Goal: Information Seeking & Learning: Learn about a topic

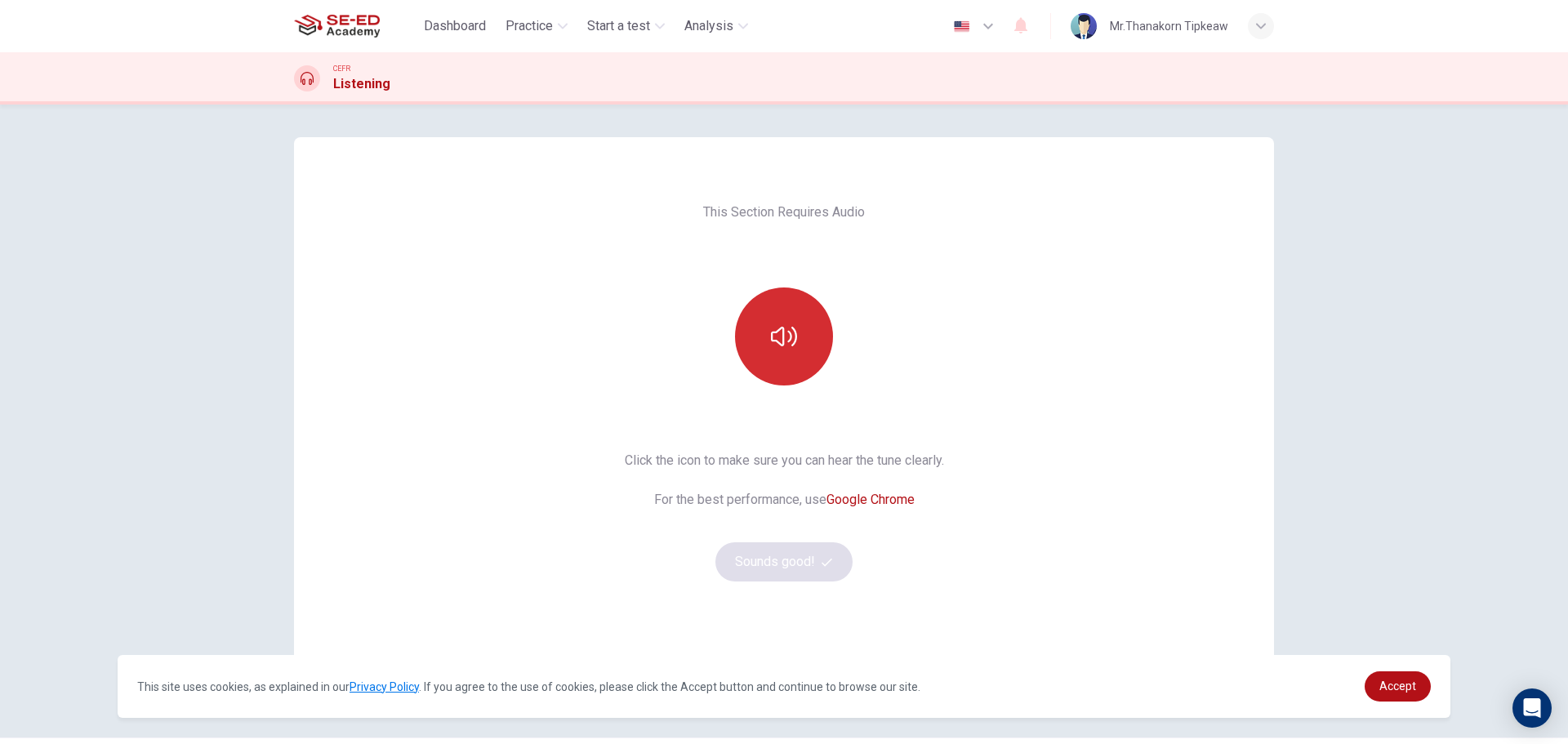
click at [789, 328] on icon "button" at bounding box center [784, 336] width 26 height 20
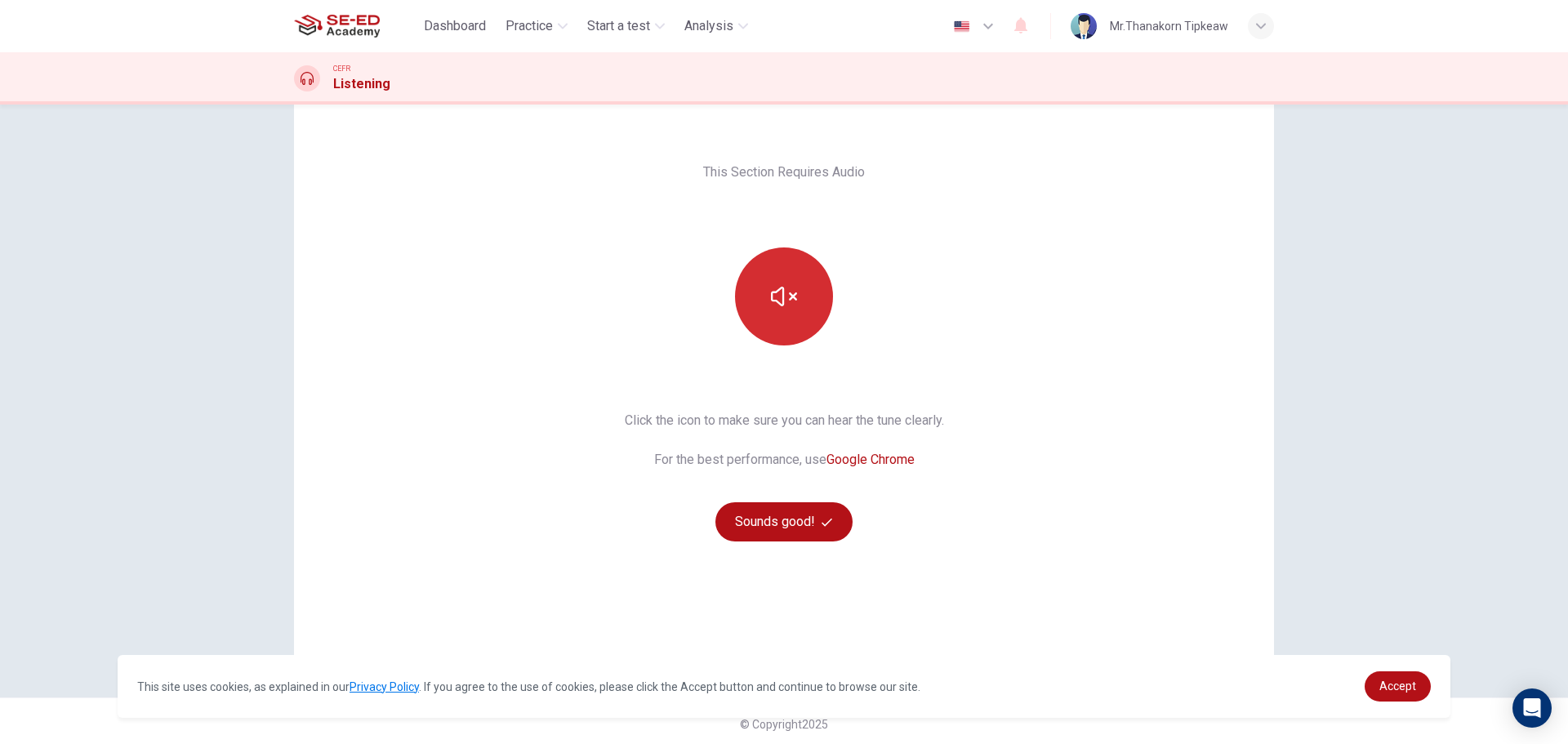
scroll to position [46, 0]
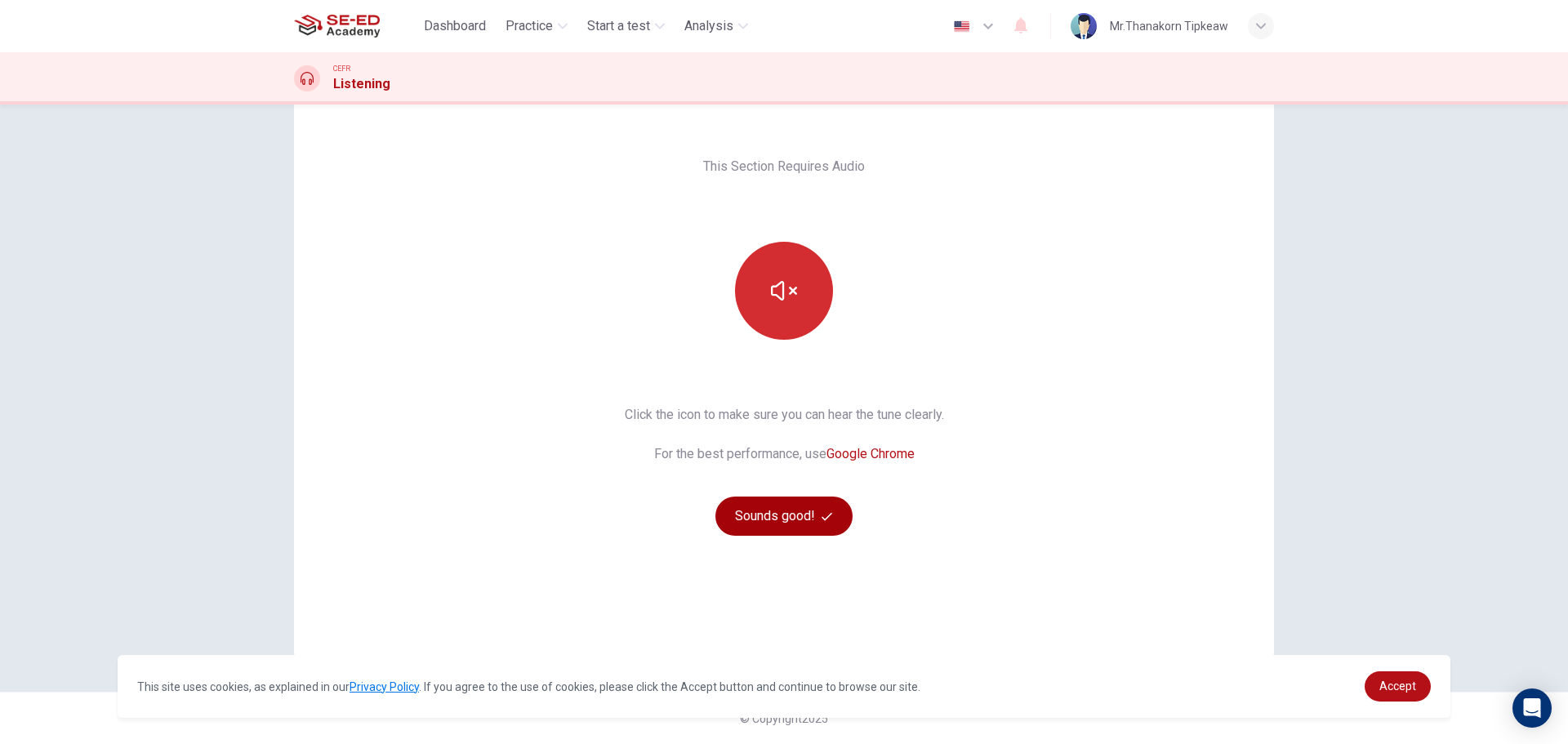
click at [814, 524] on button "Sounds good!" at bounding box center [783, 516] width 137 height 39
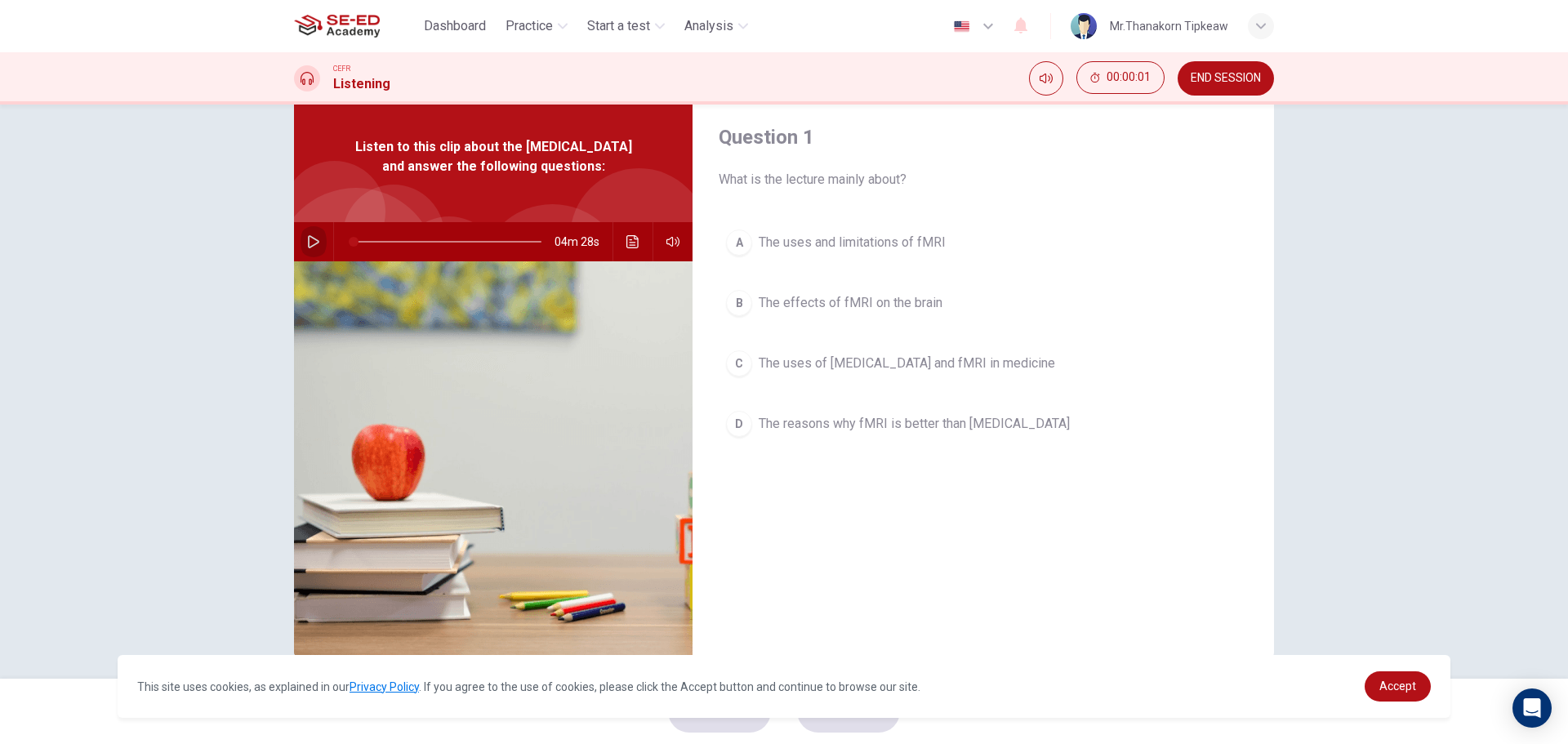
click at [300, 261] on button "button" at bounding box center [313, 241] width 26 height 39
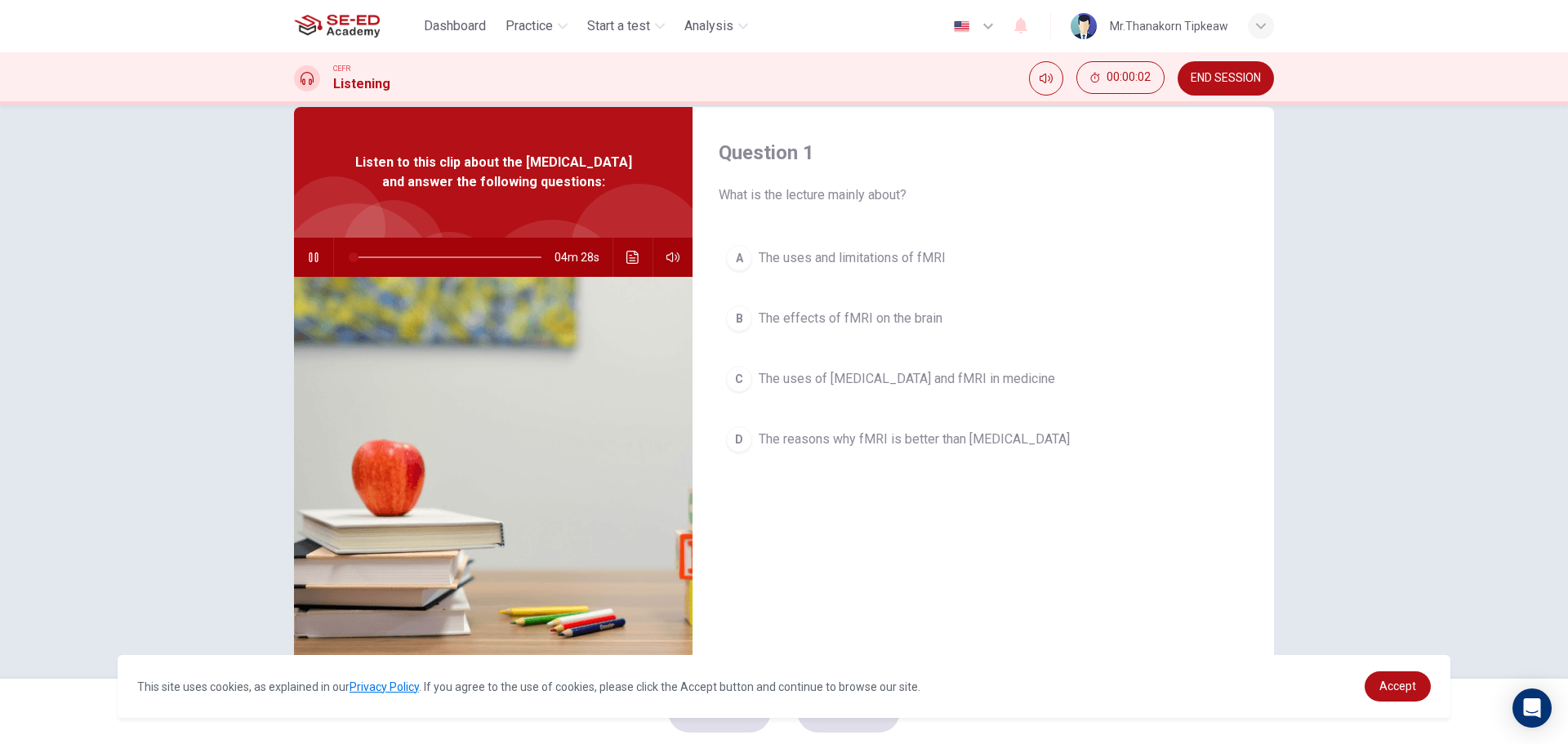
scroll to position [0, 0]
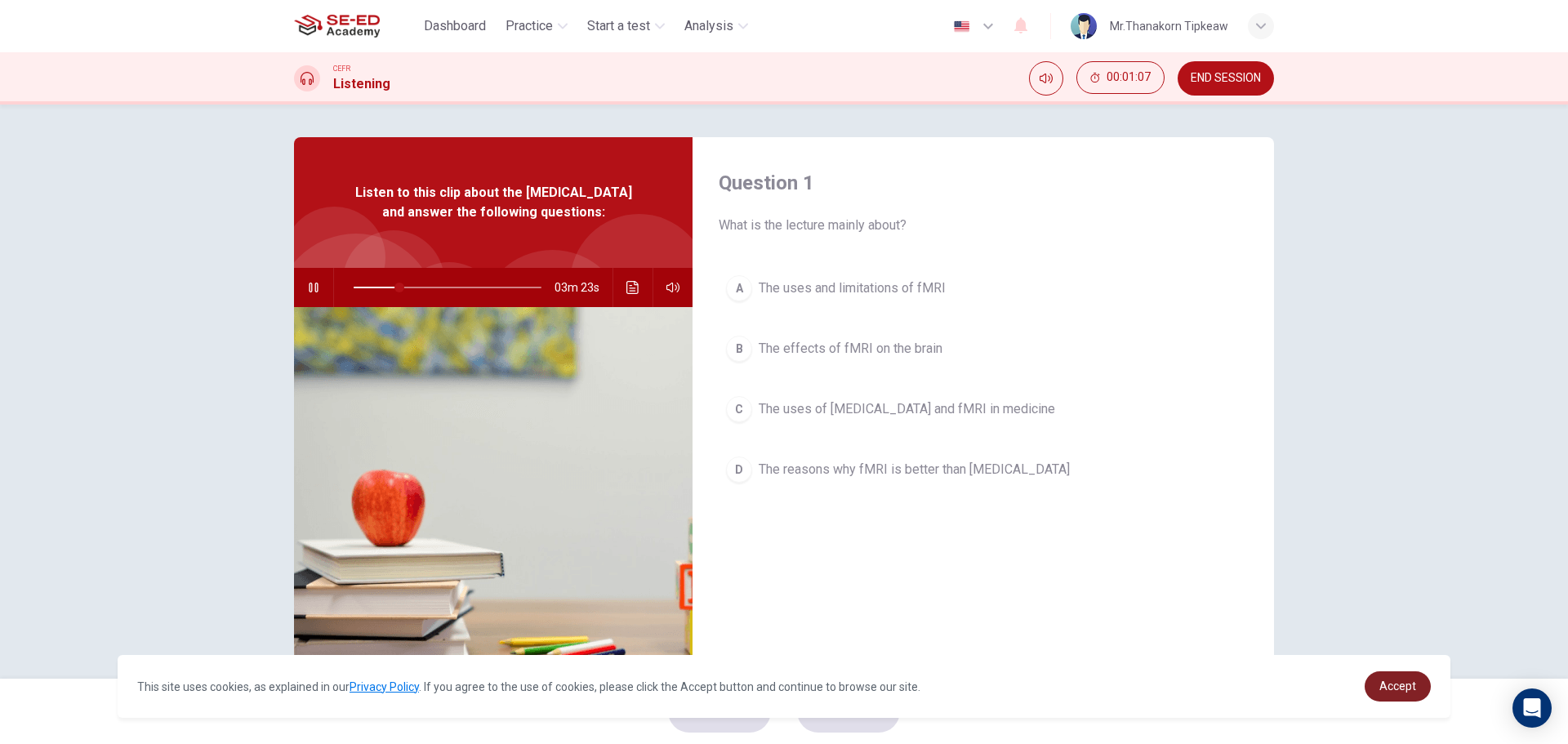
click at [1383, 685] on span "Accept" at bounding box center [1397, 685] width 37 height 13
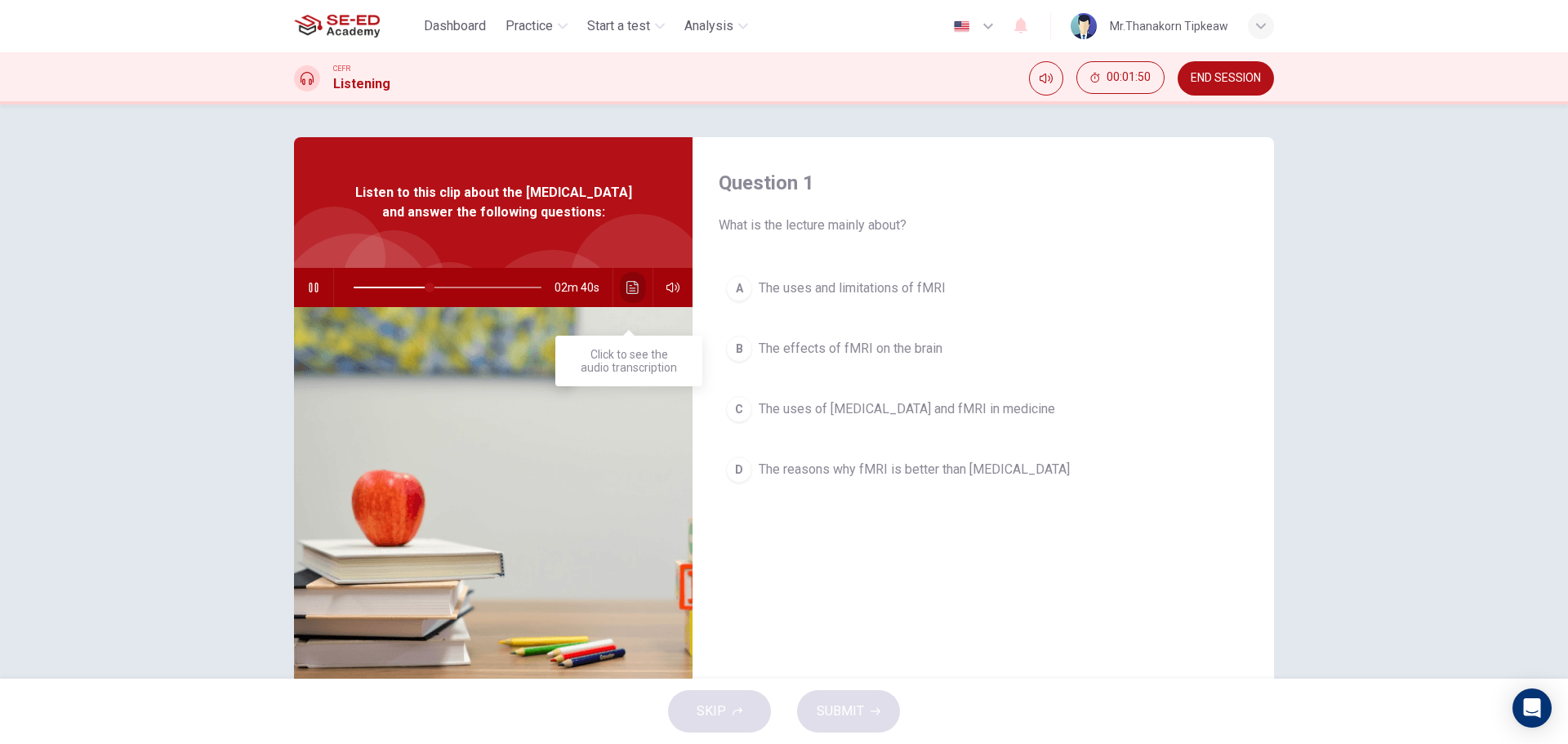
click at [628, 307] on button "Click to see the audio transcription" at bounding box center [633, 287] width 26 height 39
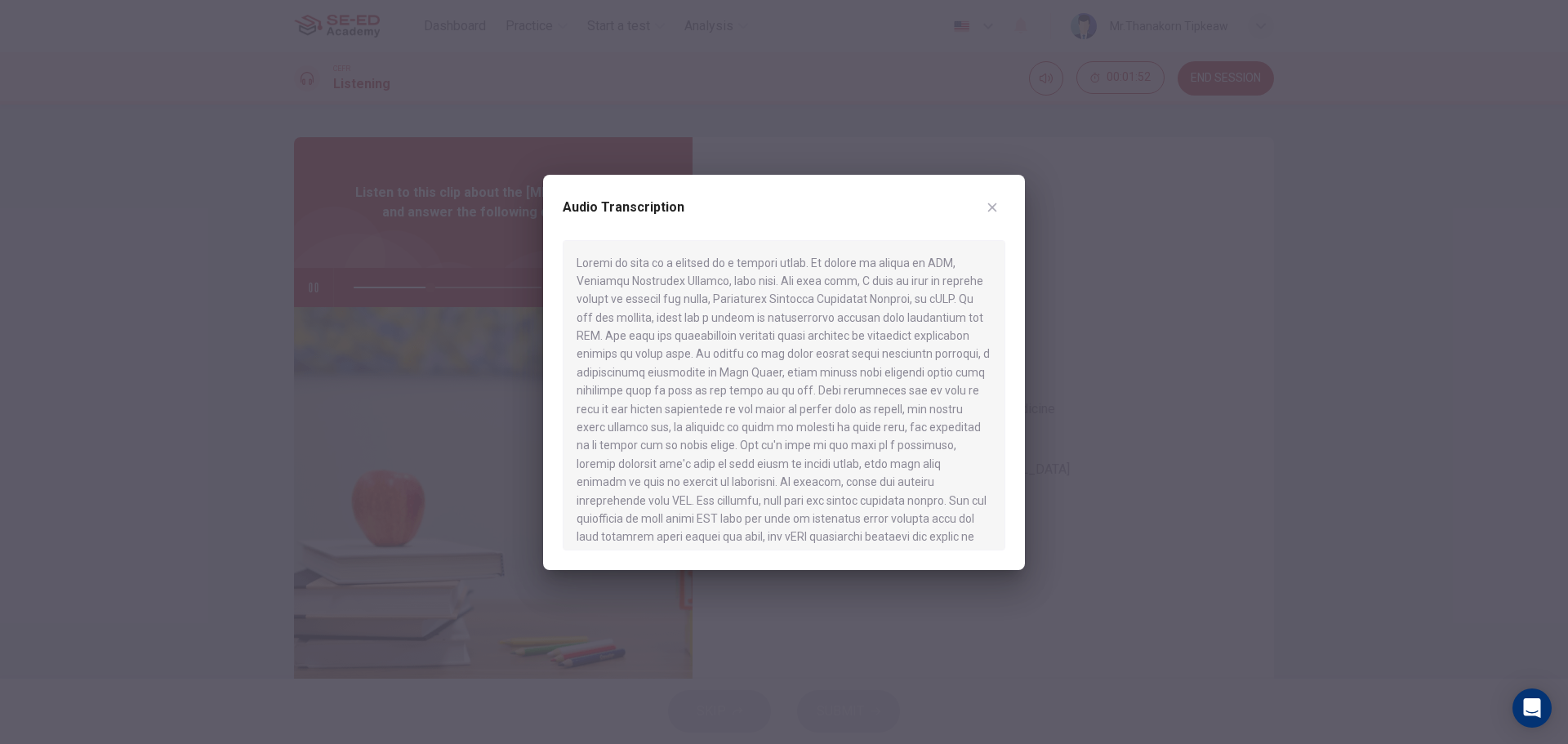
click at [980, 212] on button "button" at bounding box center [991, 207] width 26 height 26
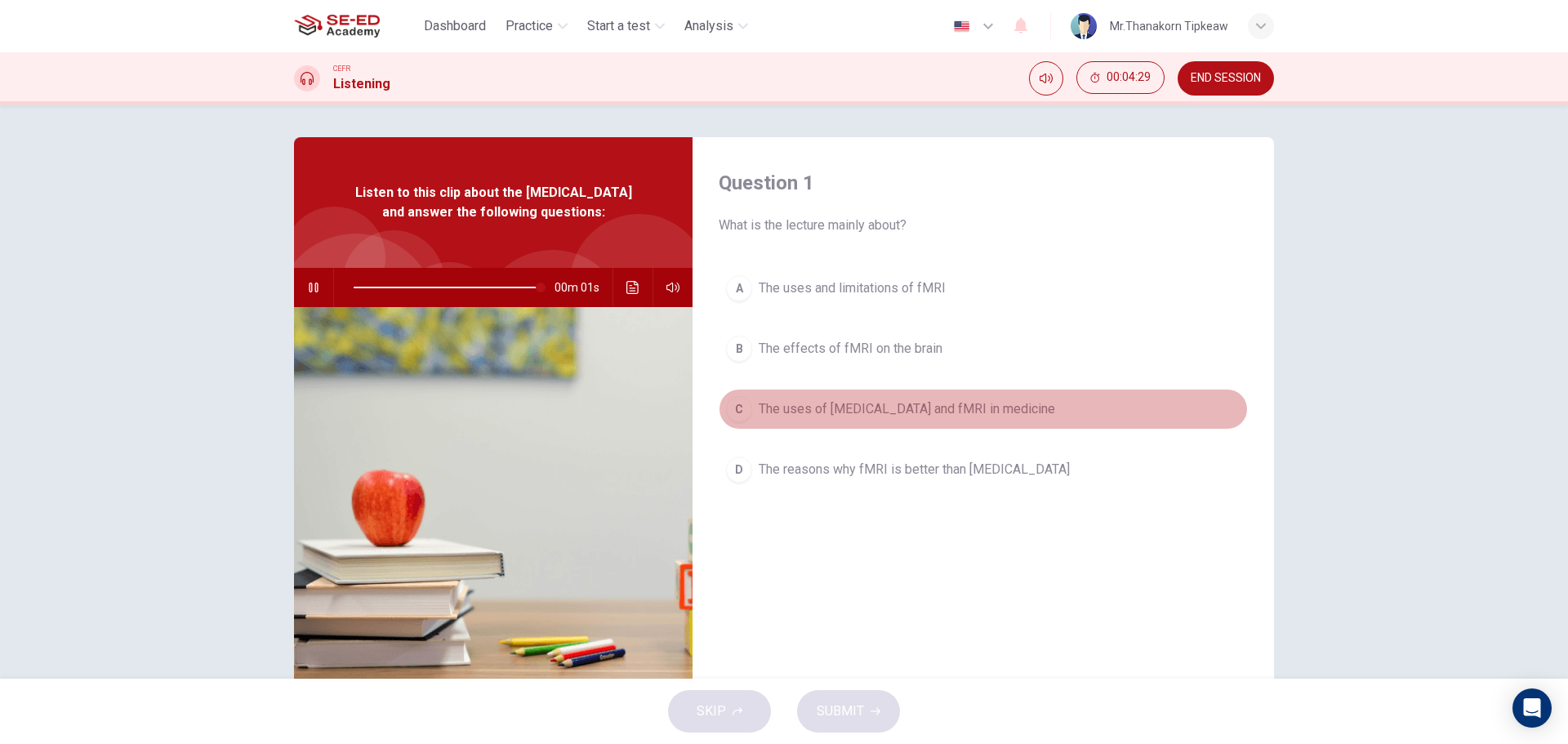
click at [798, 416] on span "The uses of MRI and fMRI in medicine" at bounding box center [906, 409] width 297 height 20
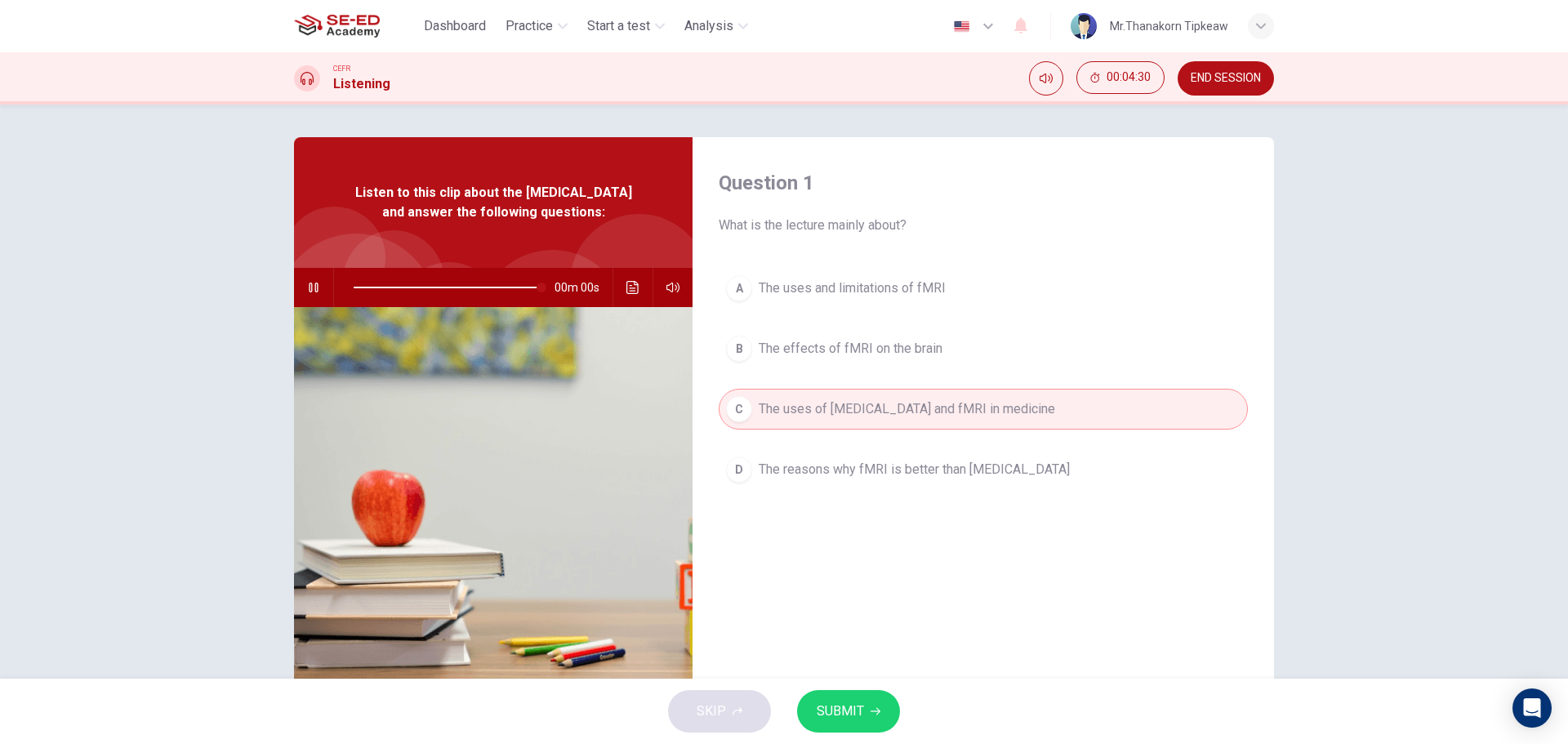
type input "0"
click at [853, 709] on span "SUBMIT" at bounding box center [840, 711] width 48 height 23
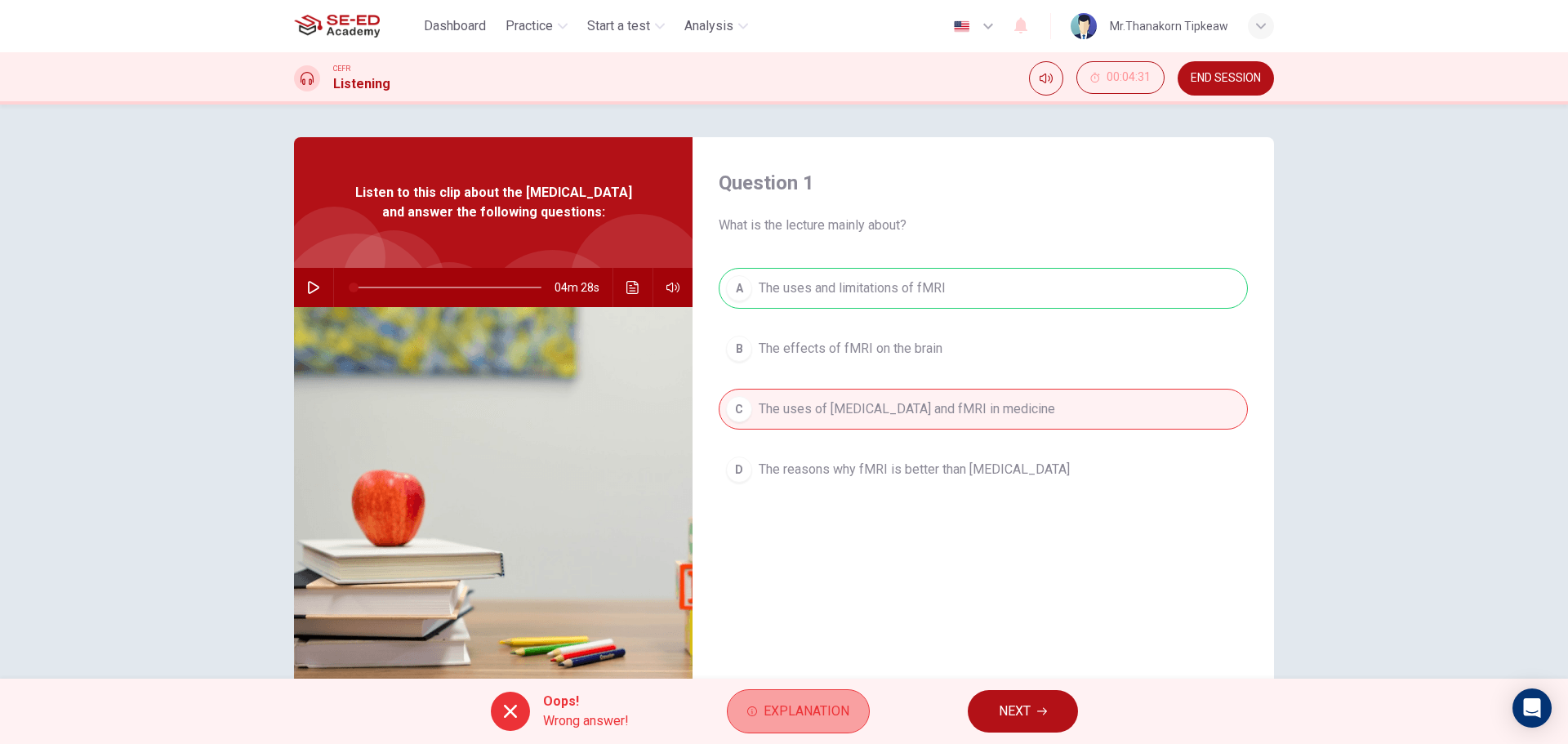
click at [796, 705] on span "Explanation" at bounding box center [806, 711] width 86 height 23
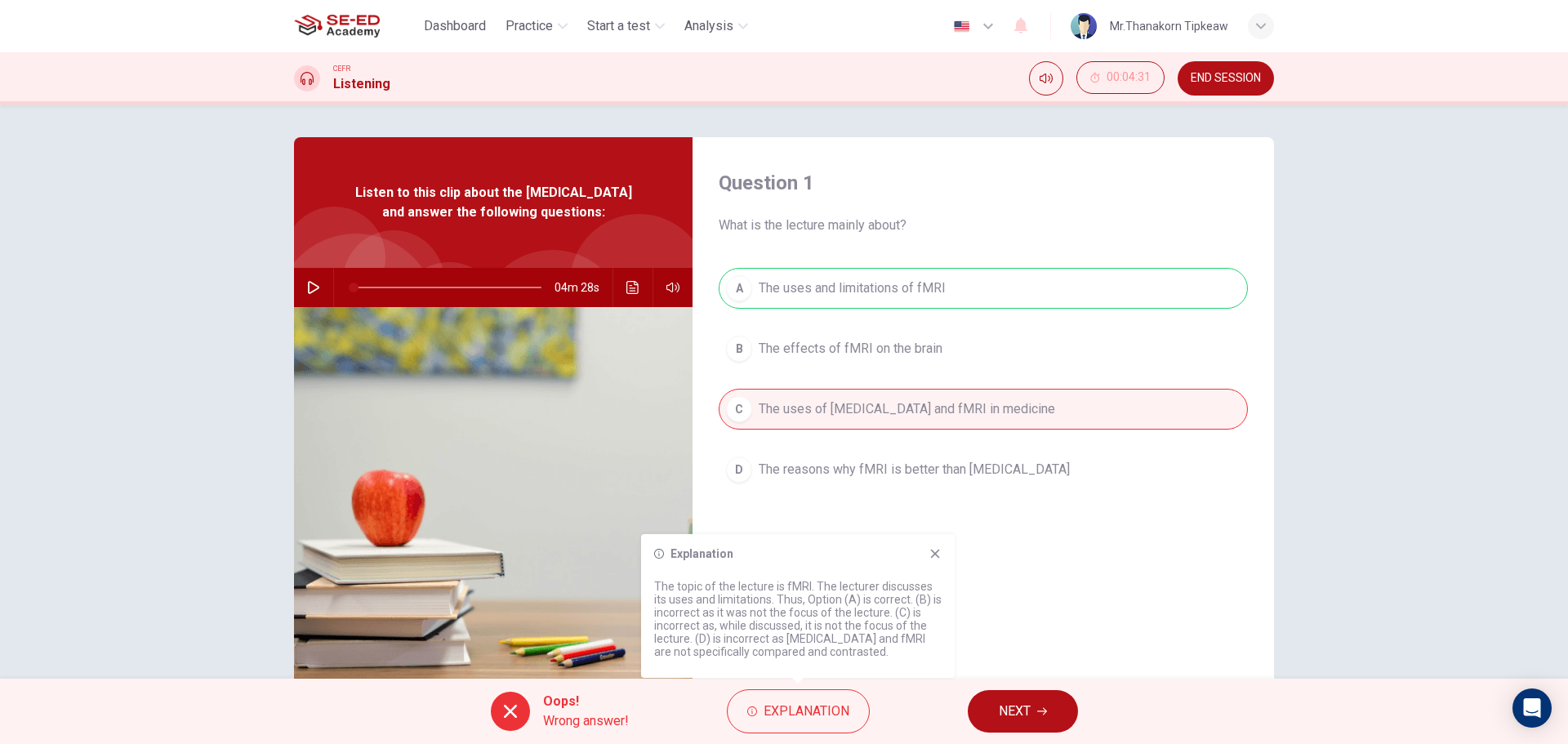
drag, startPoint x: 650, startPoint y: 587, endPoint x: 783, endPoint y: 586, distance: 133.0
click at [777, 586] on div "Explanation The topic of the lecture is fMRI. The lecturer discusses its uses a…" at bounding box center [798, 605] width 314 height 144
drag, startPoint x: 834, startPoint y: 588, endPoint x: 933, endPoint y: 586, distance: 99.0
click at [933, 586] on p "The topic of the lecture is fMRI. The lecturer discusses its uses and limitatio…" at bounding box center [798, 619] width 287 height 78
drag, startPoint x: 716, startPoint y: 620, endPoint x: 753, endPoint y: 607, distance: 39.2
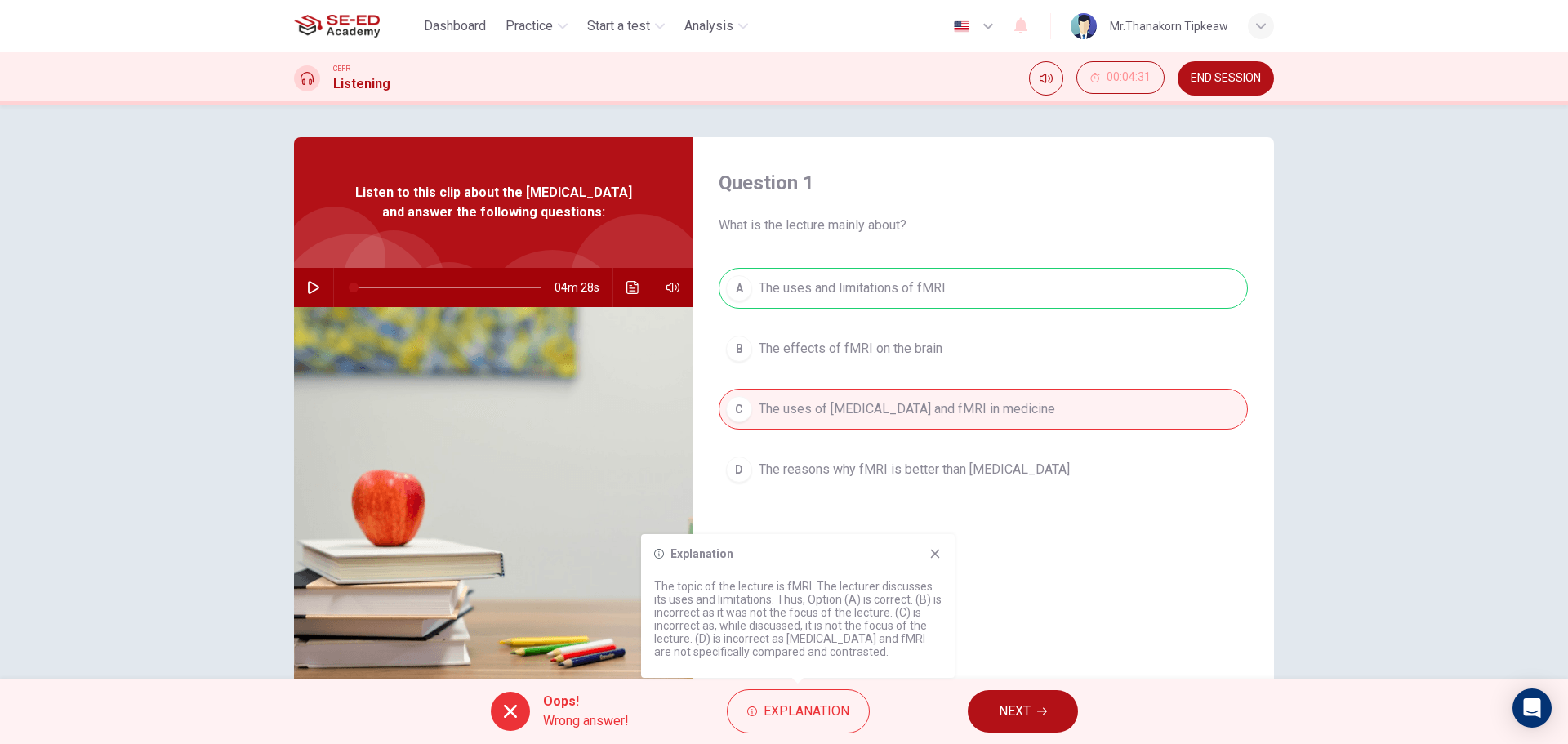
click at [722, 609] on p "The topic of the lecture is fMRI. The lecturer discusses its uses and limitatio…" at bounding box center [798, 619] width 287 height 78
drag, startPoint x: 681, startPoint y: 623, endPoint x: 744, endPoint y: 620, distance: 63.1
click at [744, 620] on p "The topic of the lecture is fMRI. The lecturer discusses its uses and limitatio…" at bounding box center [798, 619] width 287 height 78
drag, startPoint x: 717, startPoint y: 638, endPoint x: 870, endPoint y: 638, distance: 153.0
click at [859, 638] on p "The topic of the lecture is fMRI. The lecturer discusses its uses and limitatio…" at bounding box center [798, 619] width 287 height 78
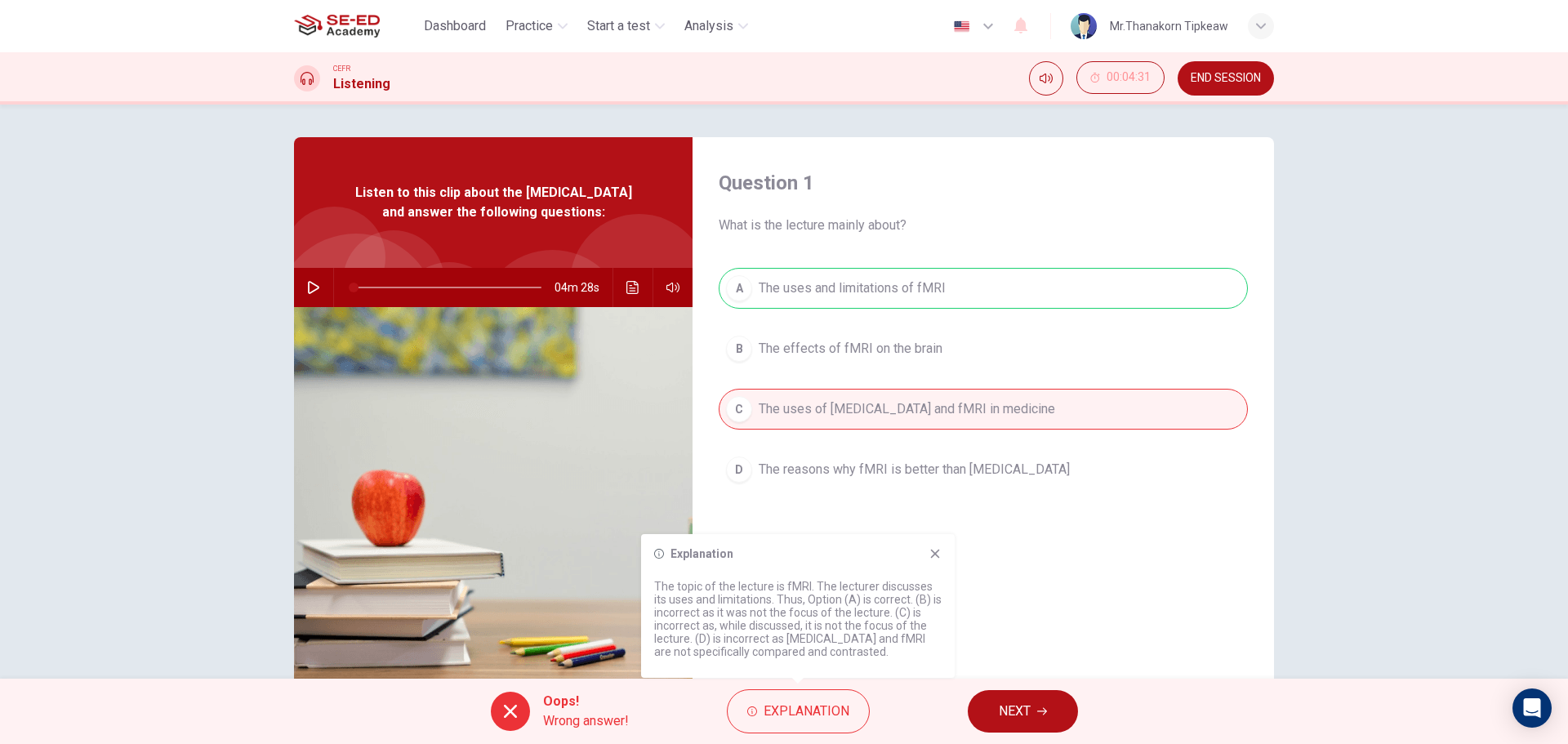
click at [994, 634] on div "Question 1 What is the lecture mainly about? A The uses and limitations of fMRI…" at bounding box center [983, 420] width 582 height 567
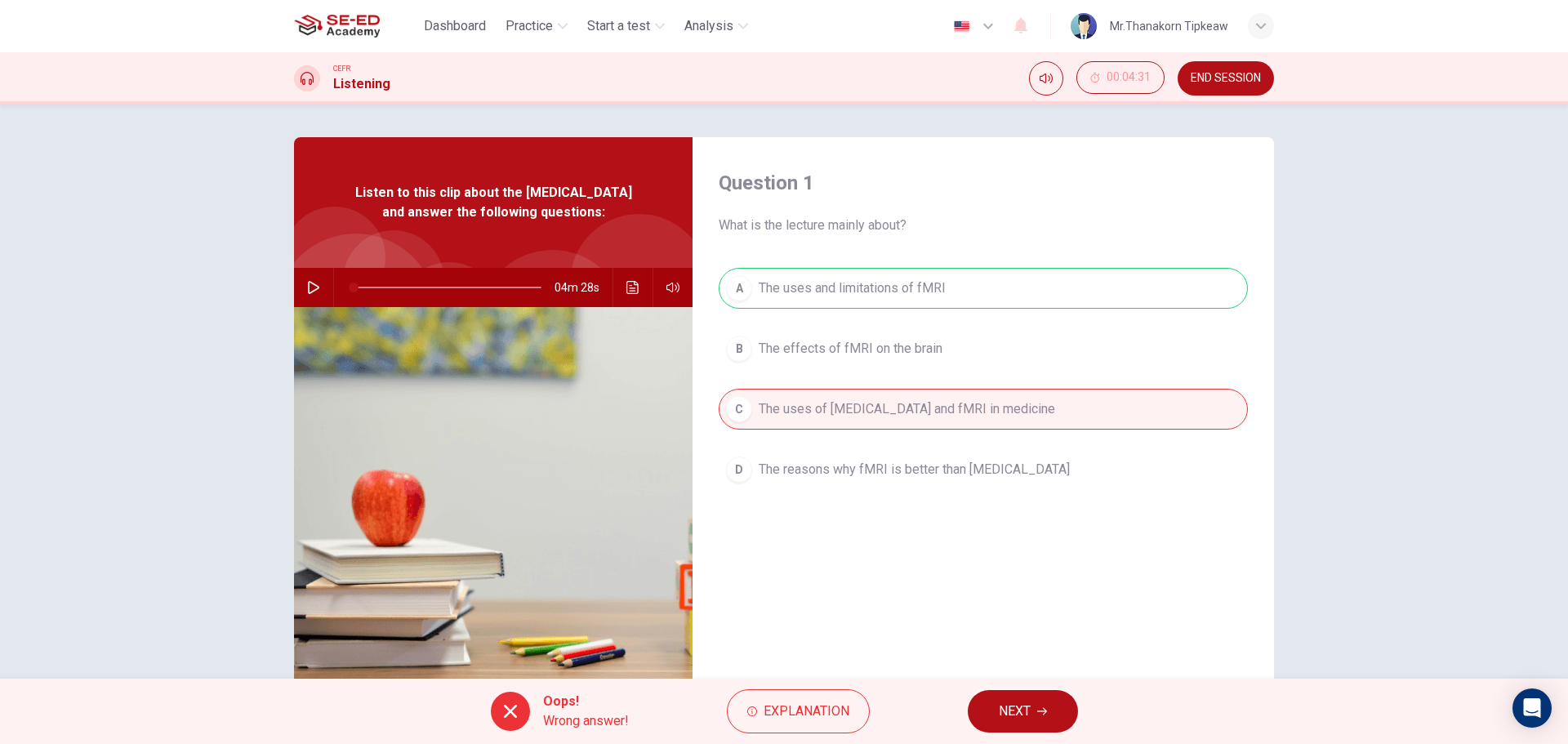
click at [1009, 694] on button "NEXT" at bounding box center [1023, 711] width 111 height 43
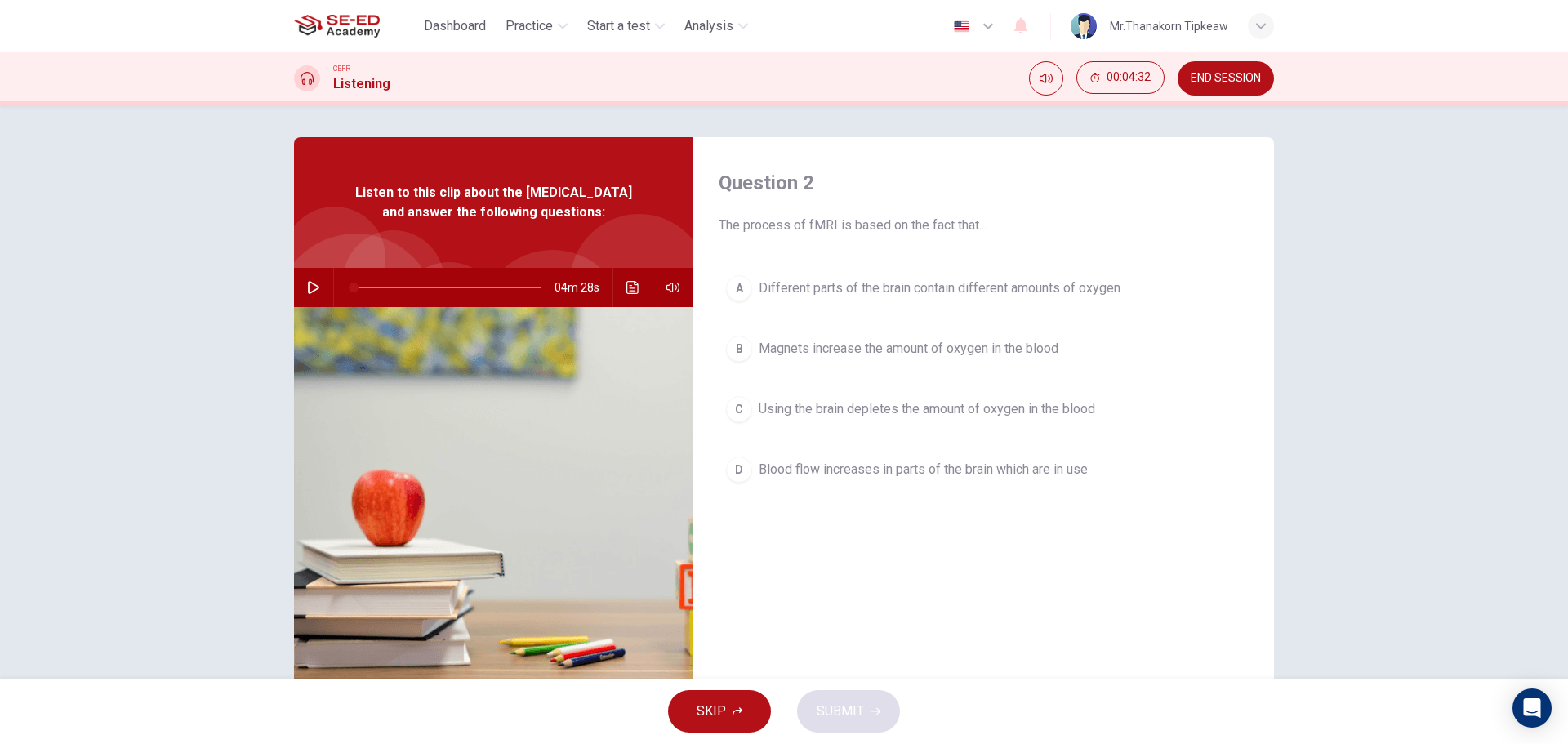
drag, startPoint x: 721, startPoint y: 224, endPoint x: 965, endPoint y: 225, distance: 244.0
click at [965, 225] on span "The process of fMRI is based on the fact that..." at bounding box center [983, 225] width 529 height 20
click at [789, 291] on span "Different parts of the brain contain different amounts of oxygen" at bounding box center [939, 287] width 361 height 20
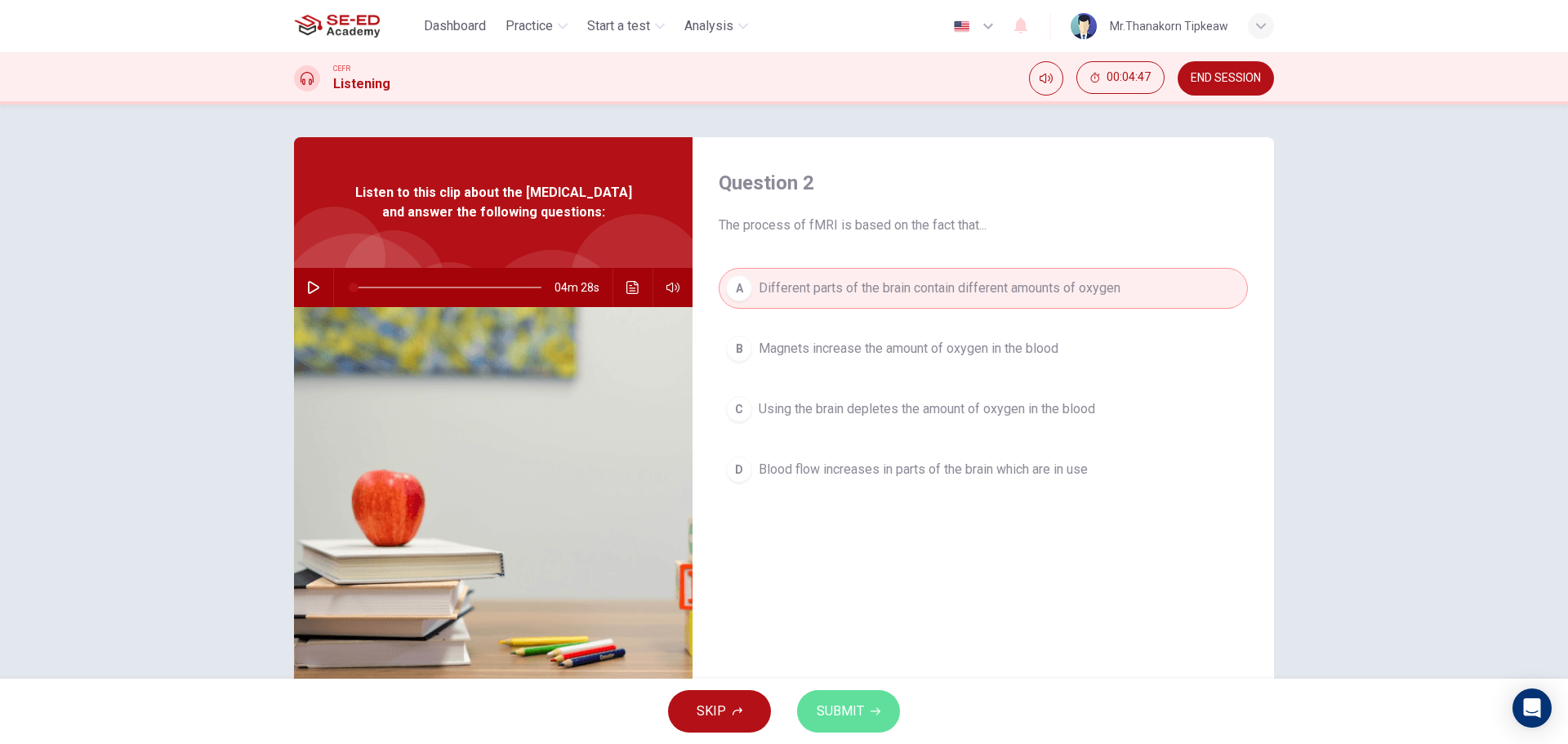
click at [826, 708] on span "SUBMIT" at bounding box center [840, 711] width 48 height 23
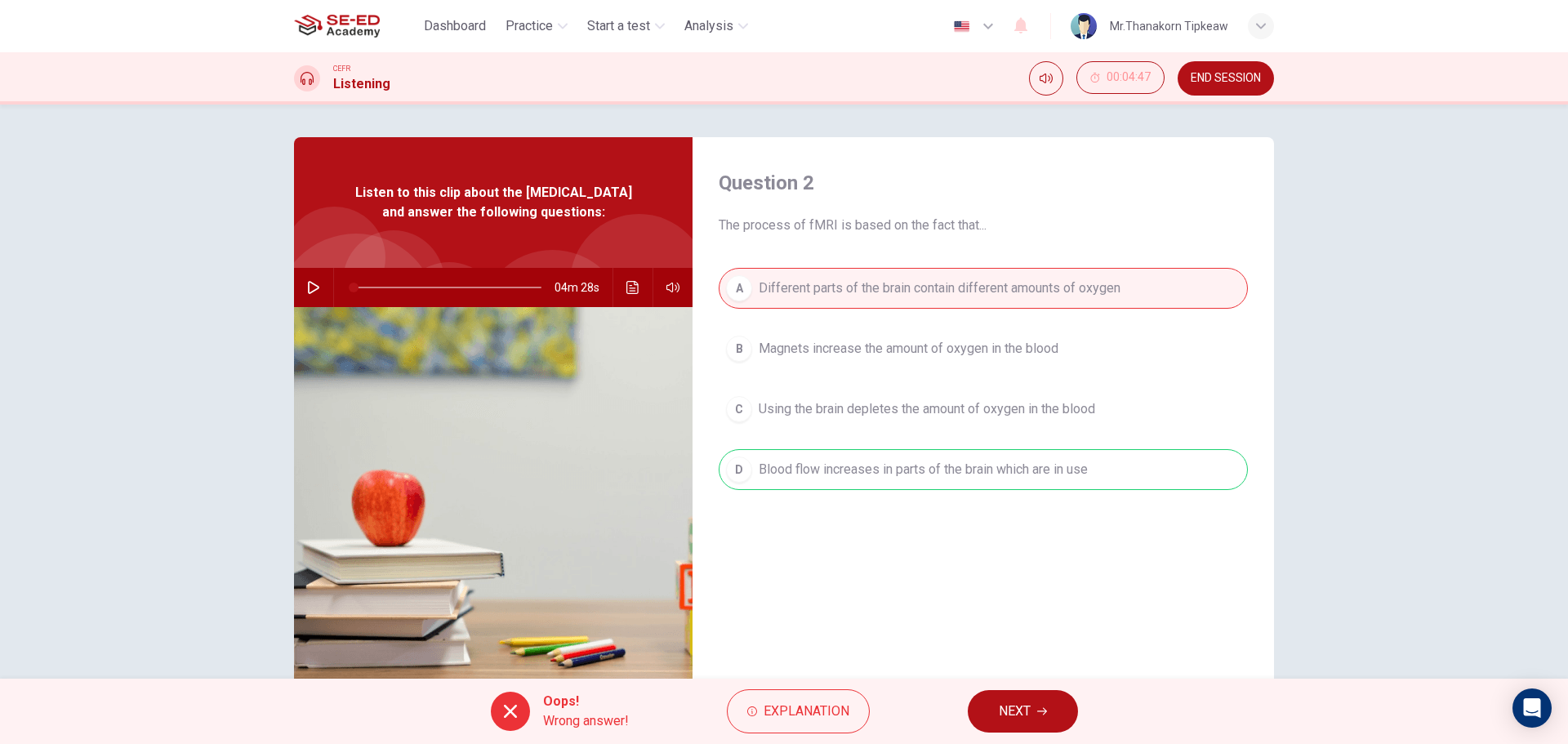
click at [823, 490] on div "A Different parts of the brain contain different amounts of oxygen B Magnets in…" at bounding box center [983, 395] width 529 height 255
click at [1041, 703] on button "NEXT" at bounding box center [1023, 711] width 111 height 43
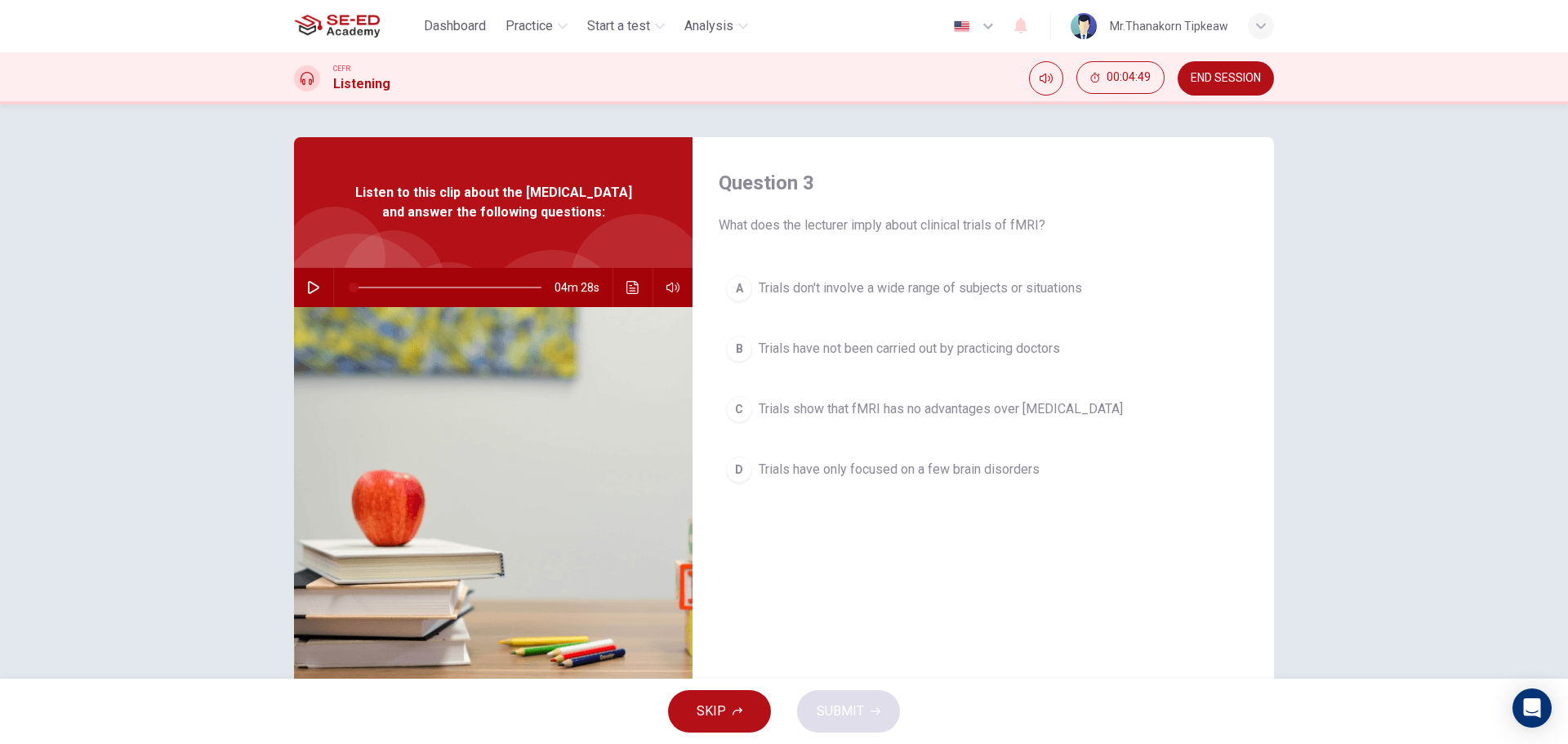
drag, startPoint x: 876, startPoint y: 224, endPoint x: 1005, endPoint y: 210, distance: 129.8
click at [1005, 210] on div "Question 3 What does the lecturer imply about clinical trials of fMRI?" at bounding box center [983, 202] width 529 height 65
click at [1022, 227] on span "What does the lecturer imply about clinical trials of fMRI?" at bounding box center [983, 225] width 529 height 20
click at [834, 471] on span "Trials have only focused on a few brain disorders" at bounding box center [899, 469] width 281 height 20
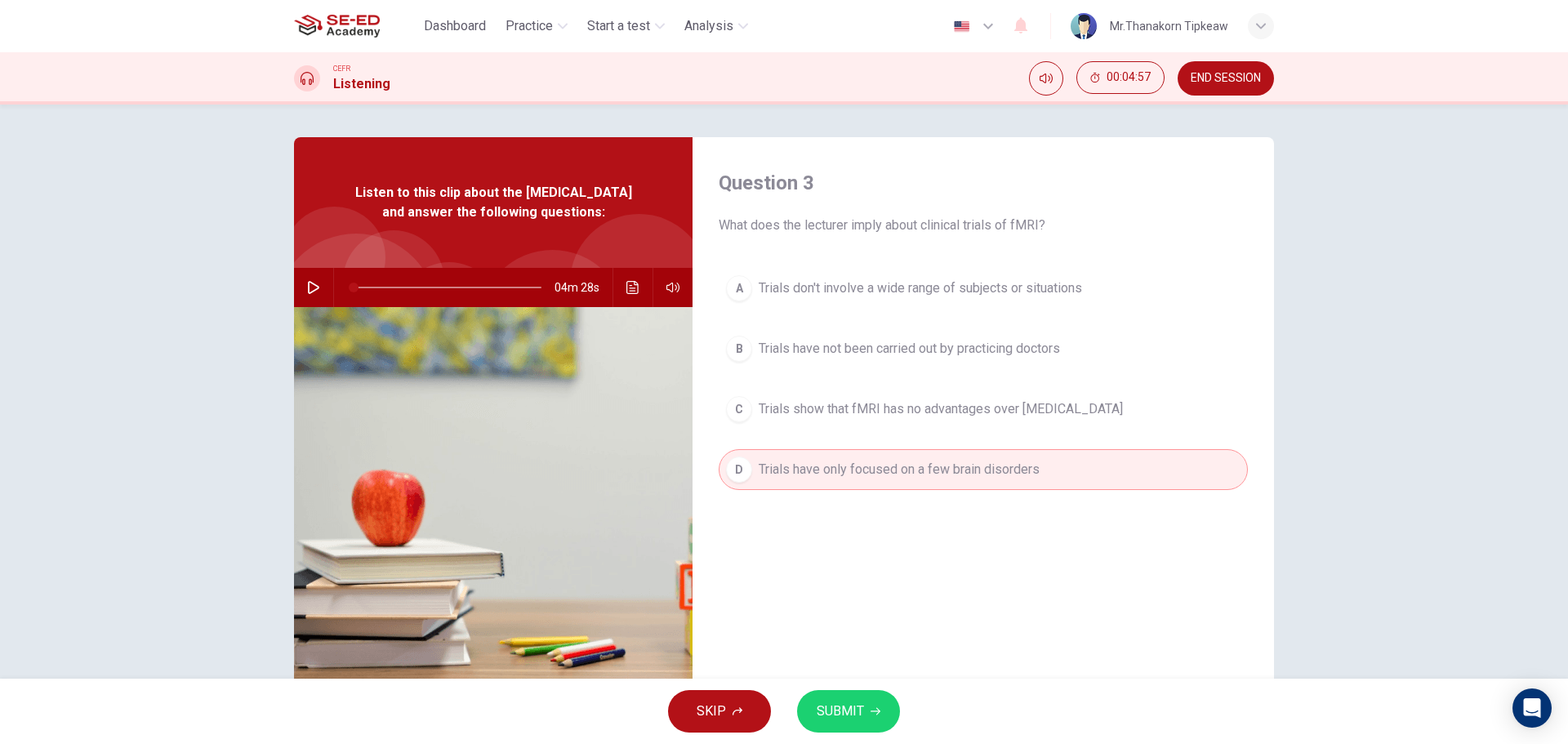
click at [861, 714] on span "SUBMIT" at bounding box center [840, 711] width 48 height 23
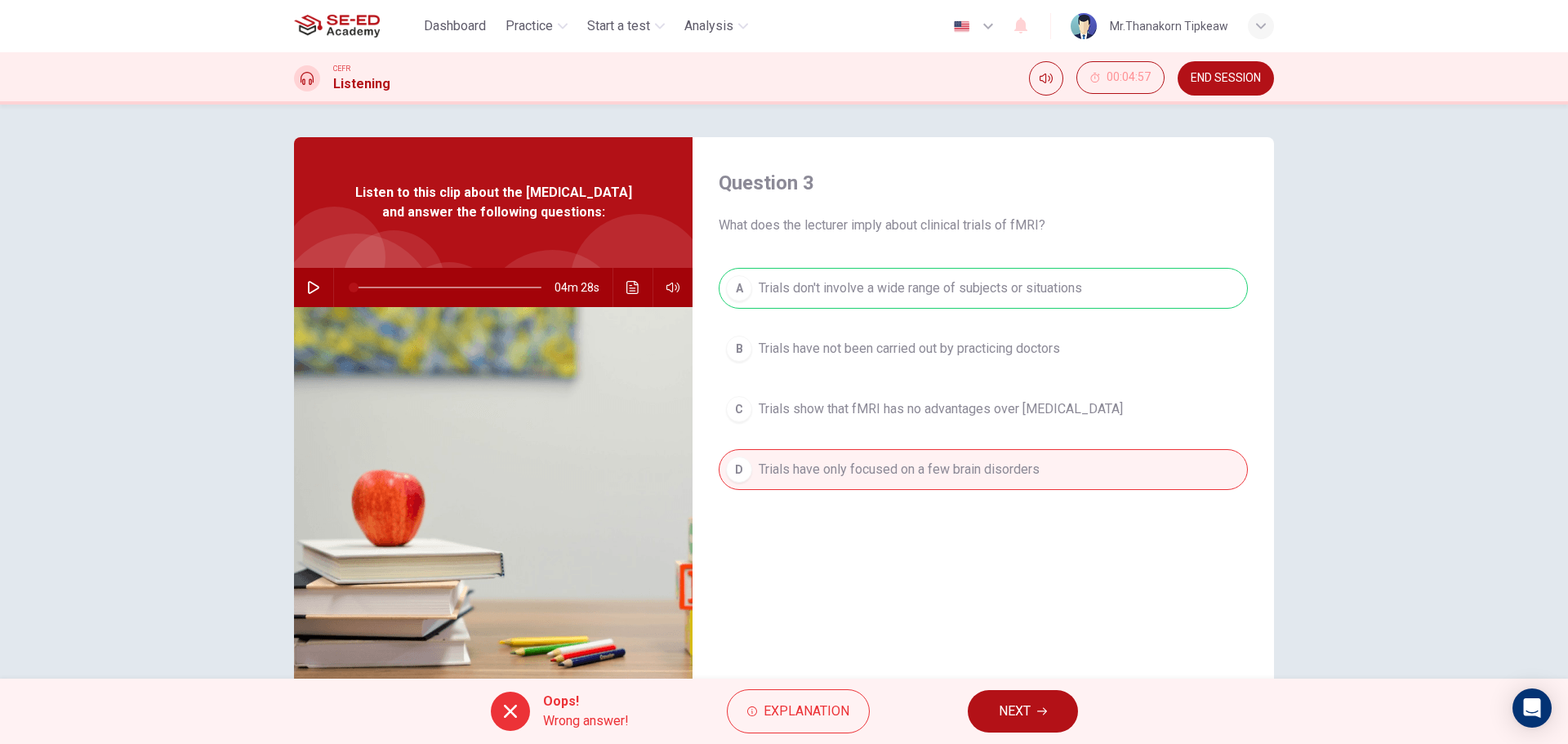
click at [1013, 696] on button "NEXT" at bounding box center [1023, 711] width 111 height 43
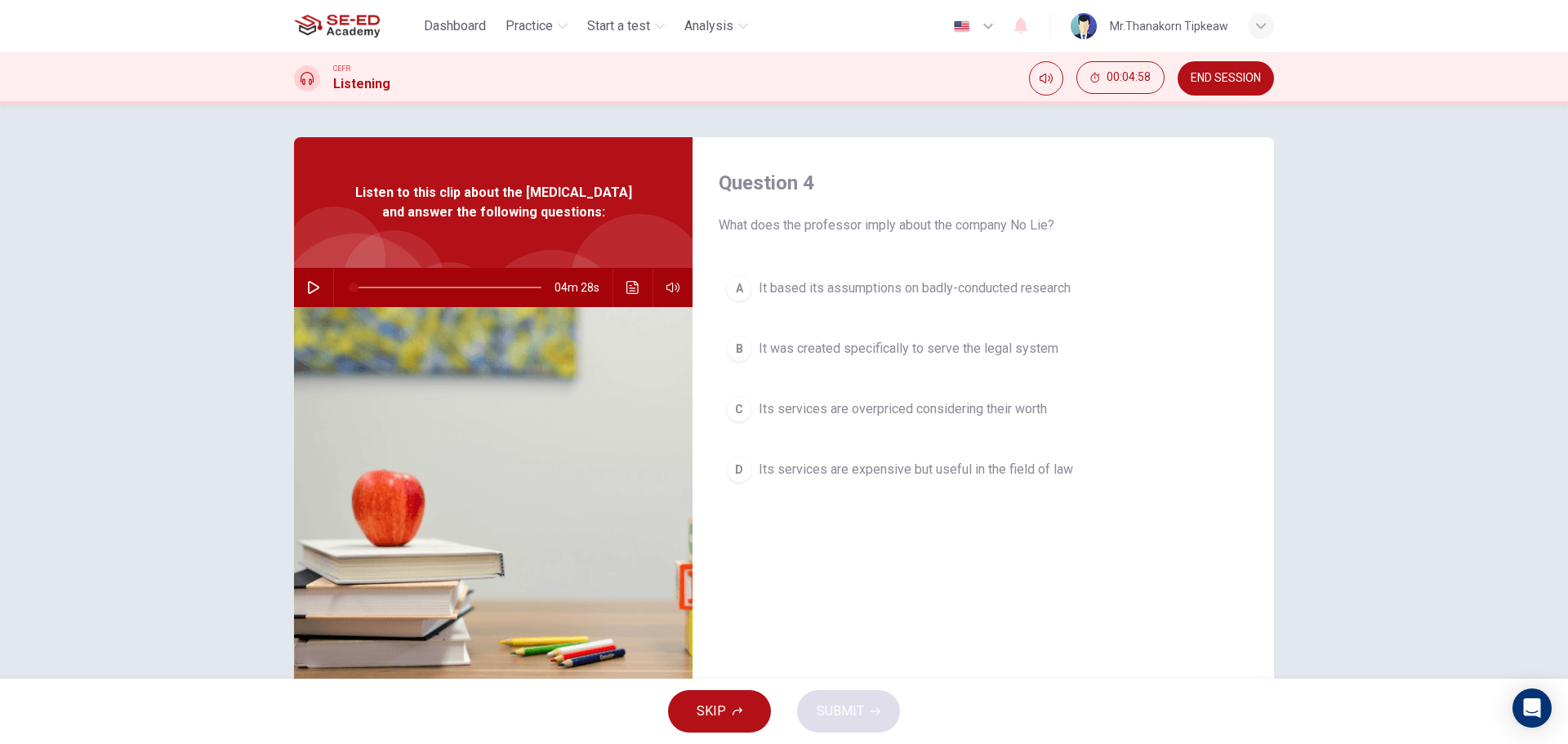
drag, startPoint x: 814, startPoint y: 225, endPoint x: 937, endPoint y: 227, distance: 123.0
click at [937, 227] on span "What does the professor imply about the company No Lie?" at bounding box center [983, 225] width 529 height 20
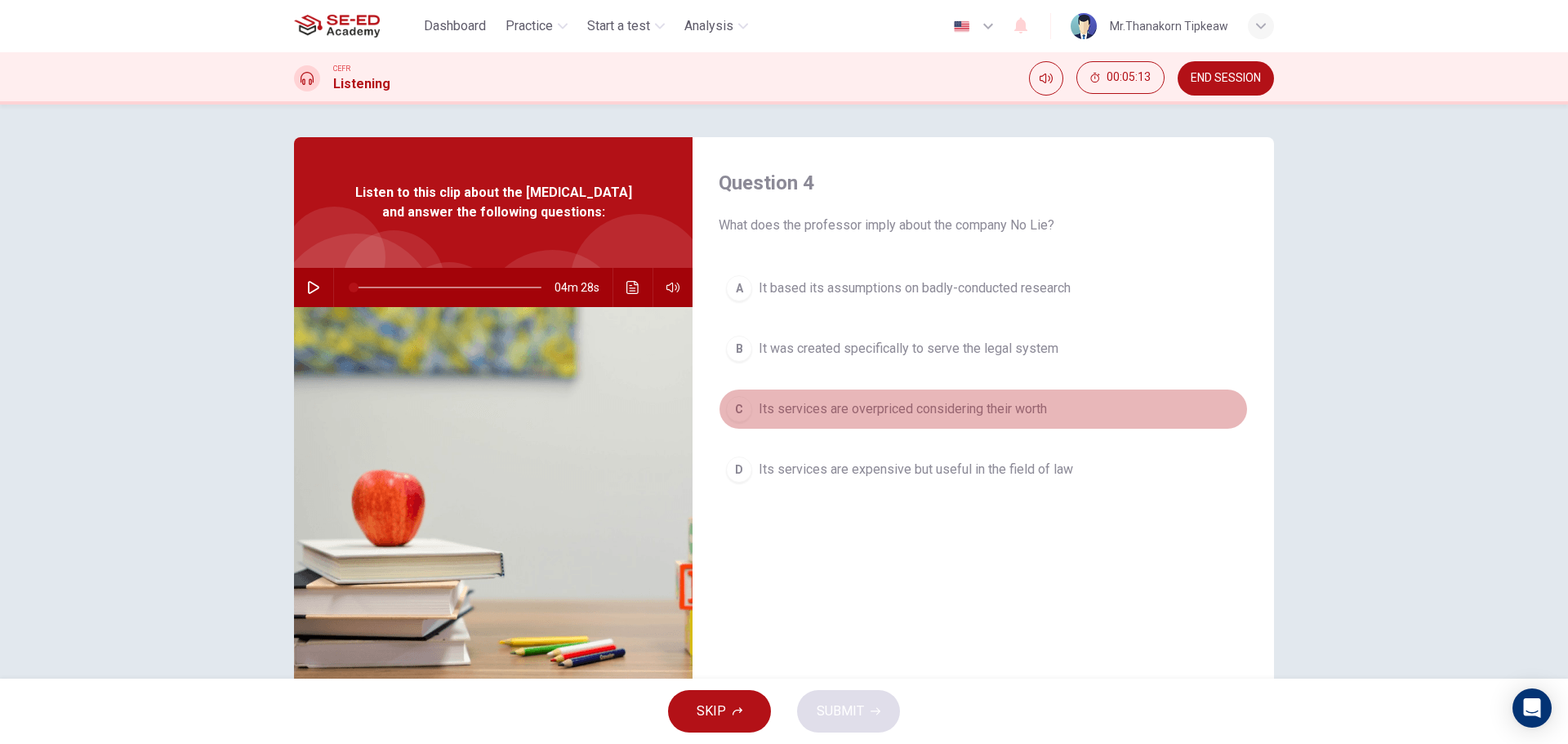
click at [859, 413] on span "Its services are overpriced considering their worth" at bounding box center [902, 409] width 288 height 20
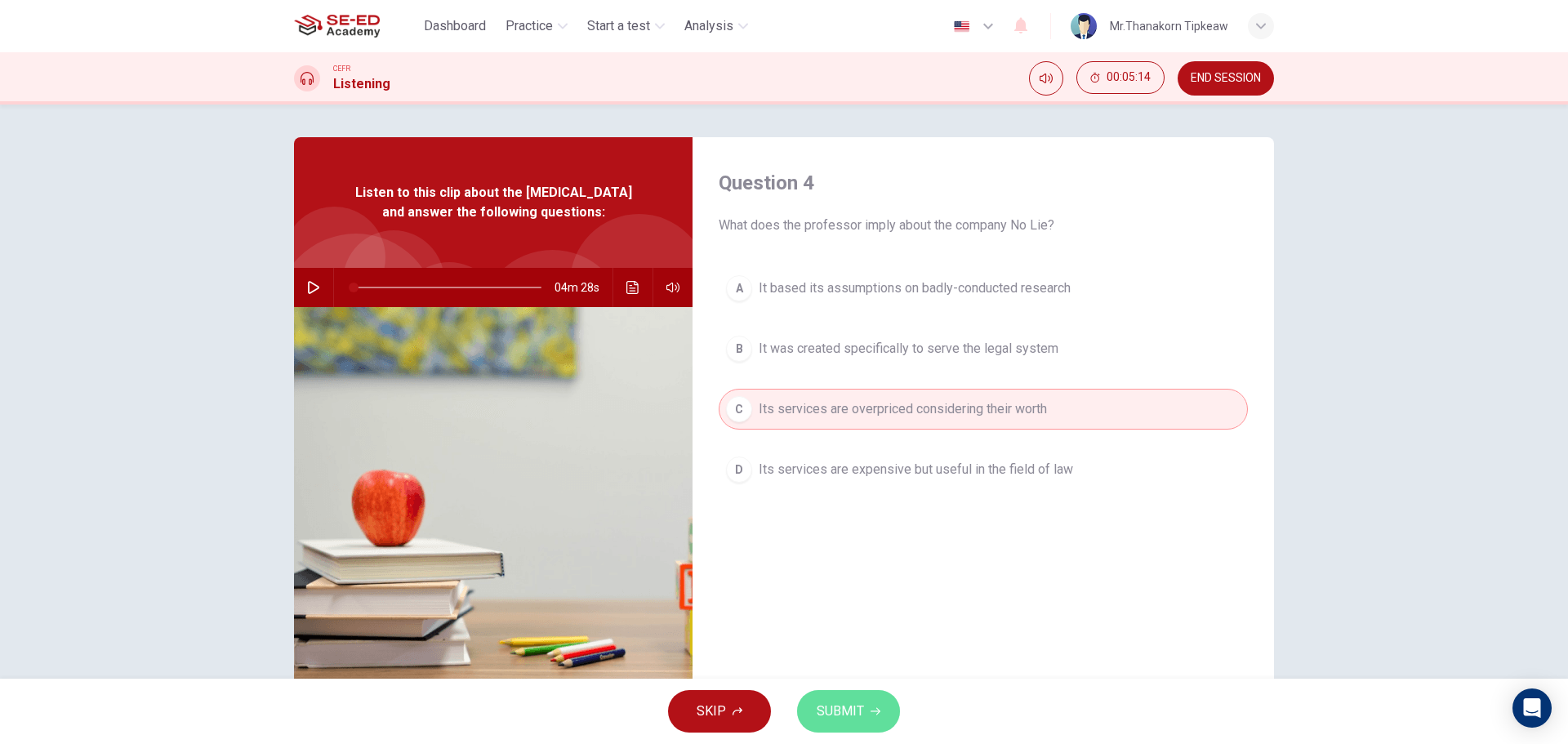
click at [878, 716] on button "SUBMIT" at bounding box center [848, 711] width 103 height 43
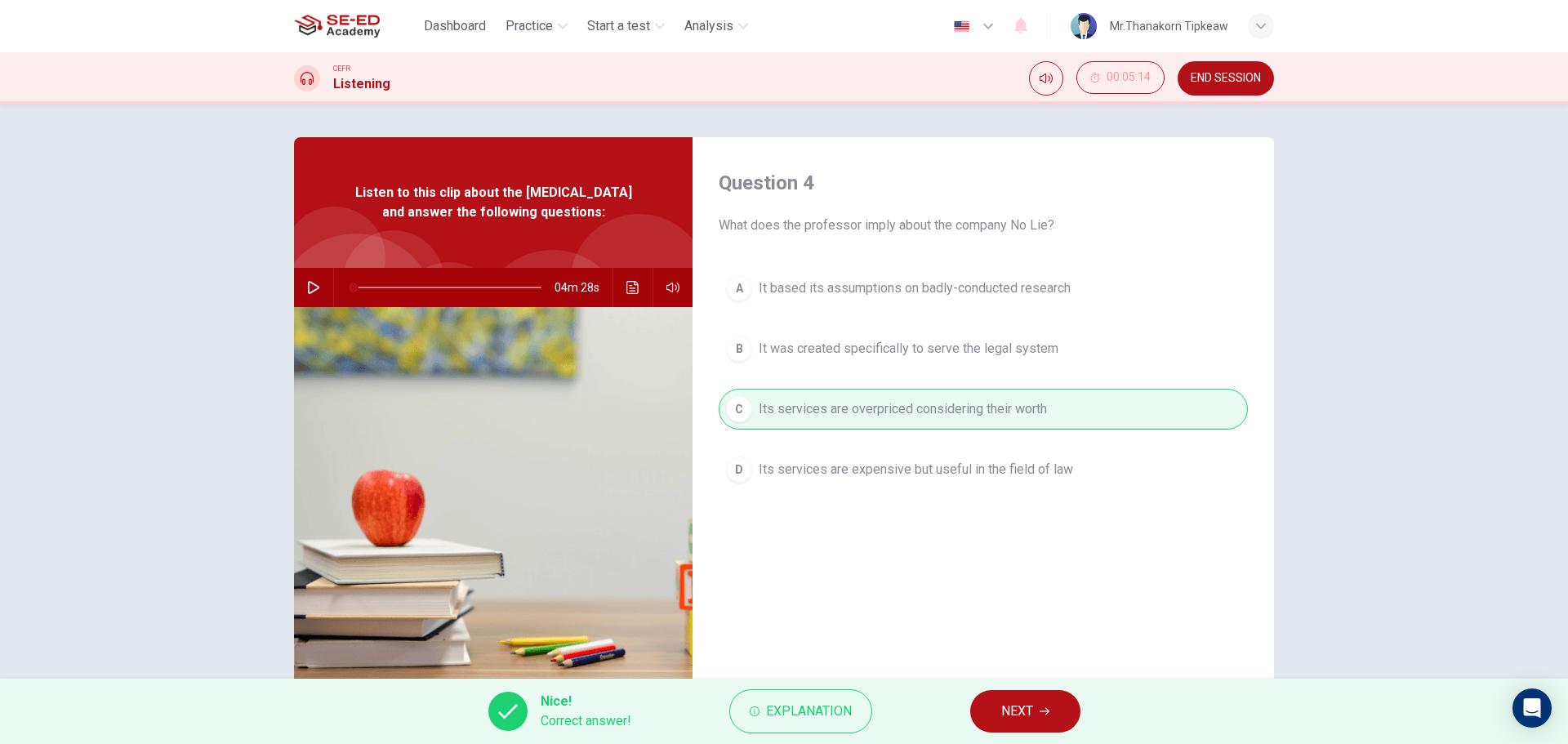
click at [1033, 711] on span "NEXT" at bounding box center [1016, 711] width 31 height 23
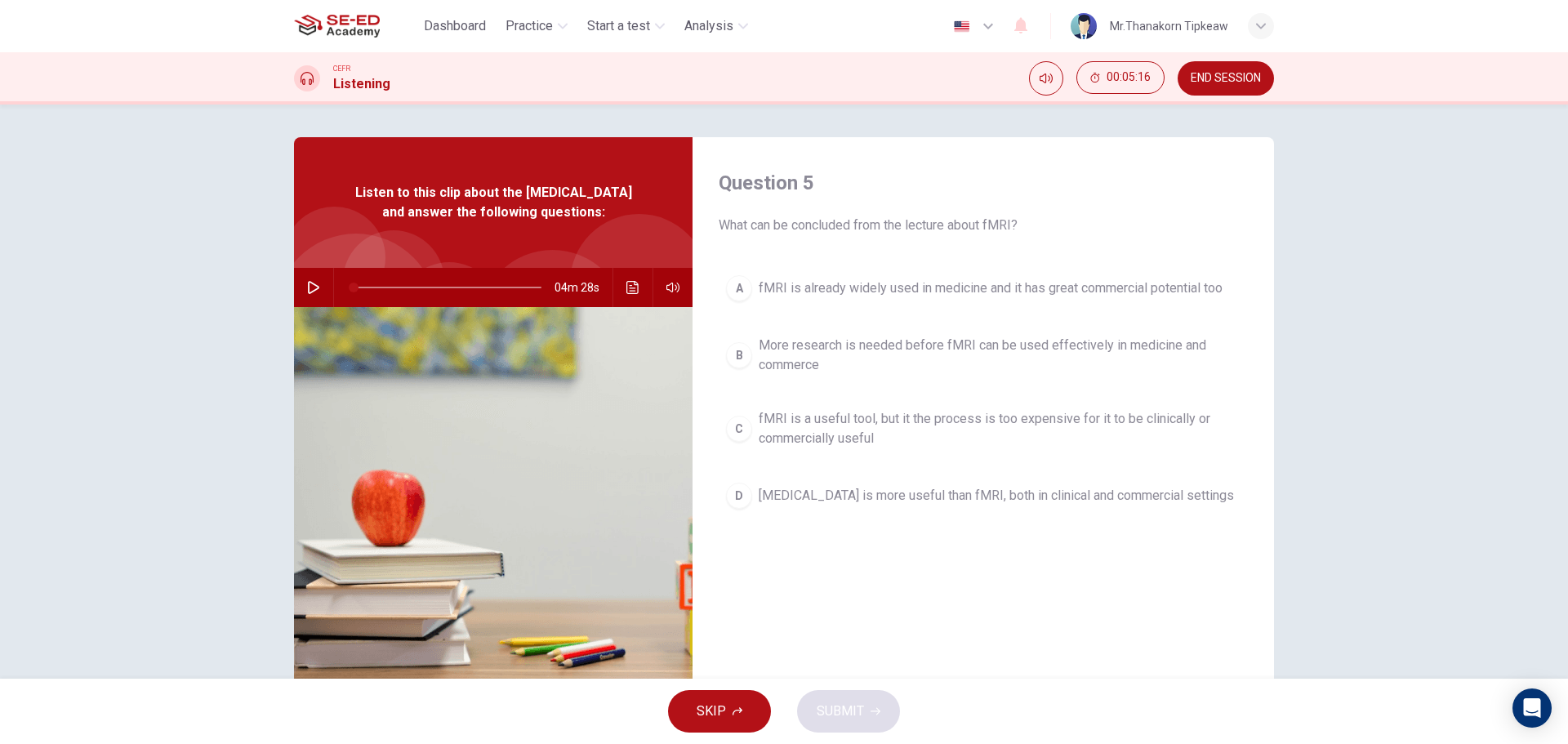
drag, startPoint x: 714, startPoint y: 223, endPoint x: 813, endPoint y: 219, distance: 99.1
click at [776, 224] on span "What can be concluded from the lecture about fMRI?" at bounding box center [983, 225] width 529 height 20
drag, startPoint x: 717, startPoint y: 224, endPoint x: 765, endPoint y: 224, distance: 48.0
click at [763, 224] on span "What can be concluded from the lecture about fMRI?" at bounding box center [983, 225] width 529 height 20
click at [933, 352] on span "More research is needed before fMRI can be used effectively in medicine and com…" at bounding box center [999, 355] width 482 height 39
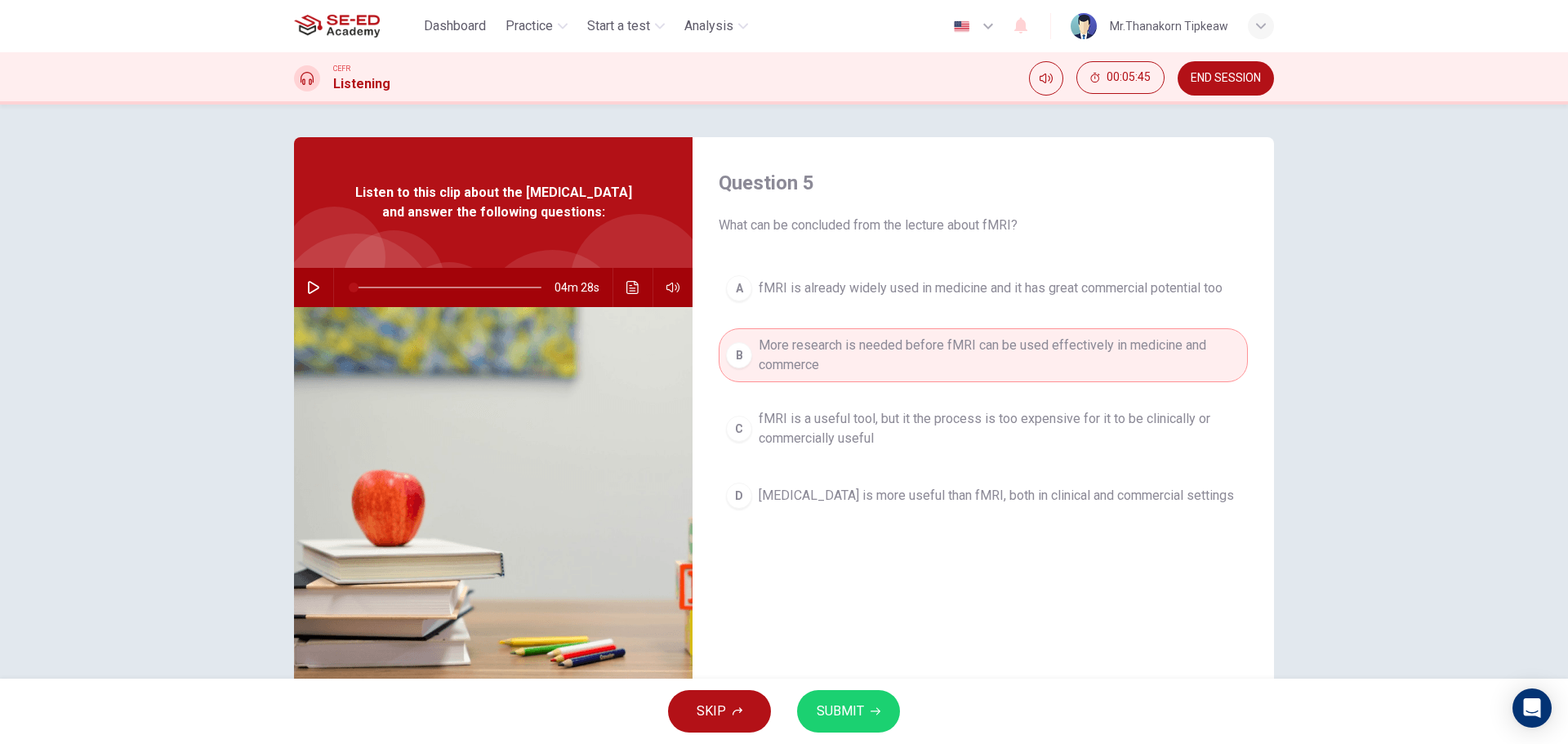
click at [908, 434] on span "fMRI is a useful tool, but it the process is too expensive for it to be clinica…" at bounding box center [999, 429] width 482 height 39
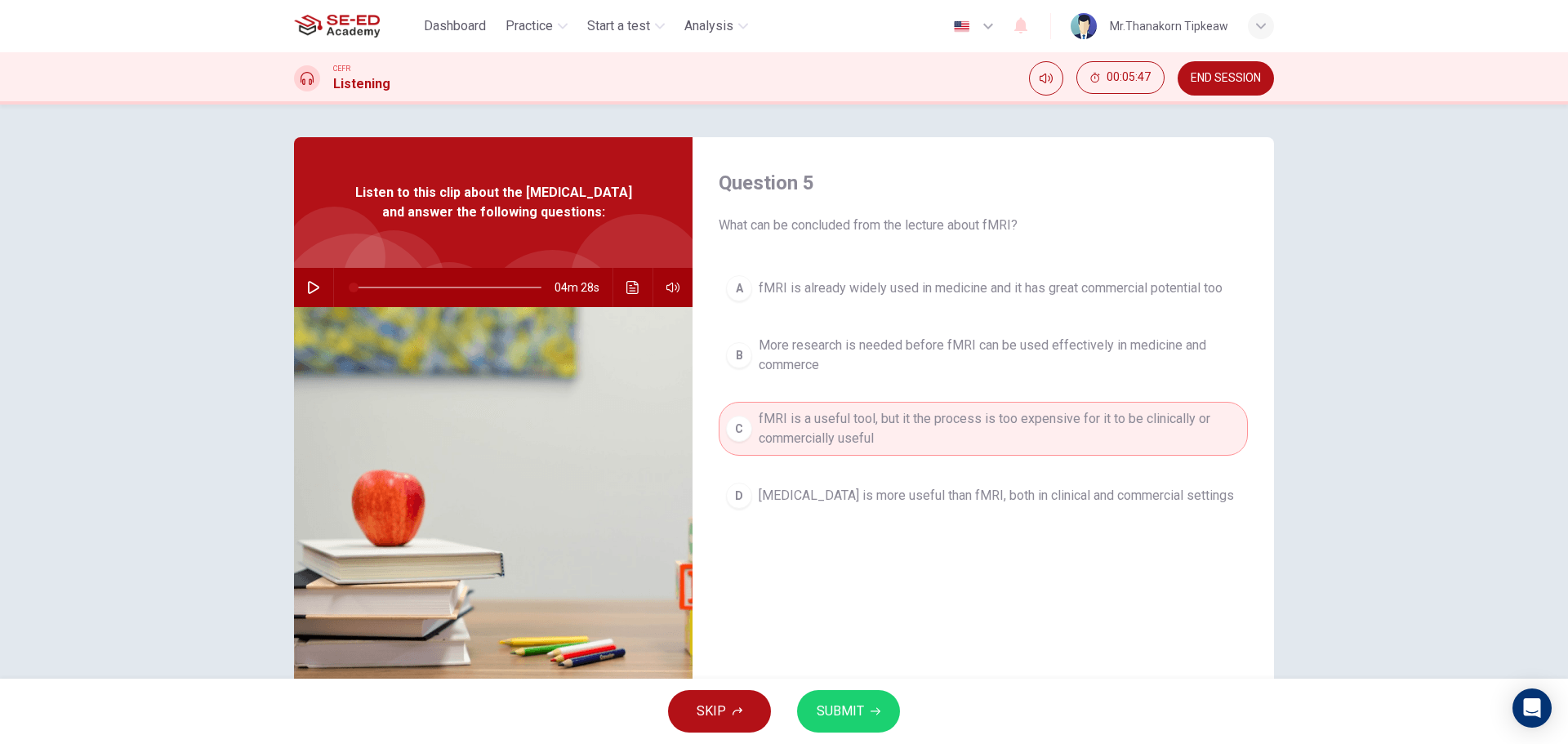
click at [850, 360] on span "More research is needed before fMRI can be used effectively in medicine and com…" at bounding box center [999, 355] width 482 height 39
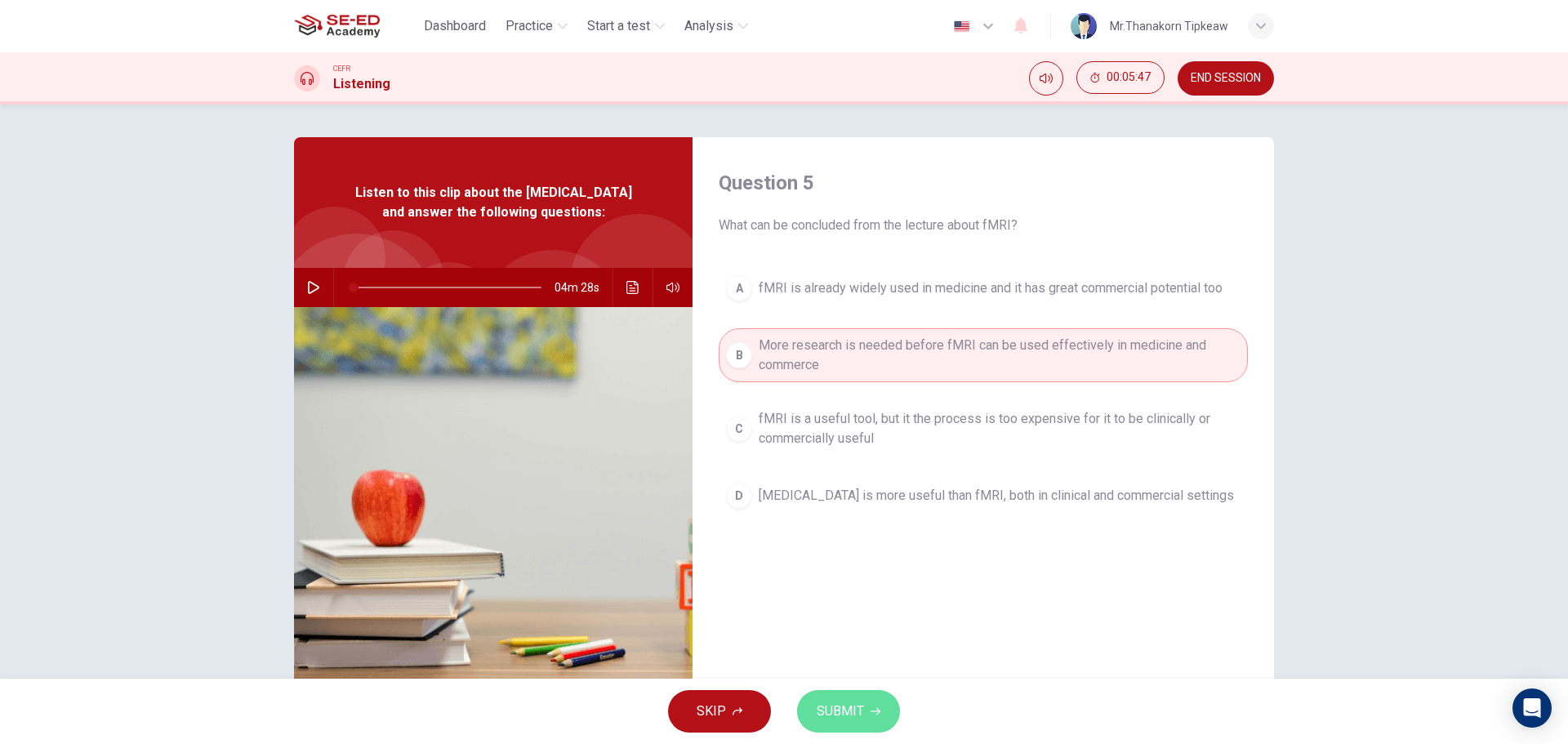
click at [858, 705] on span "SUBMIT" at bounding box center [840, 711] width 48 height 23
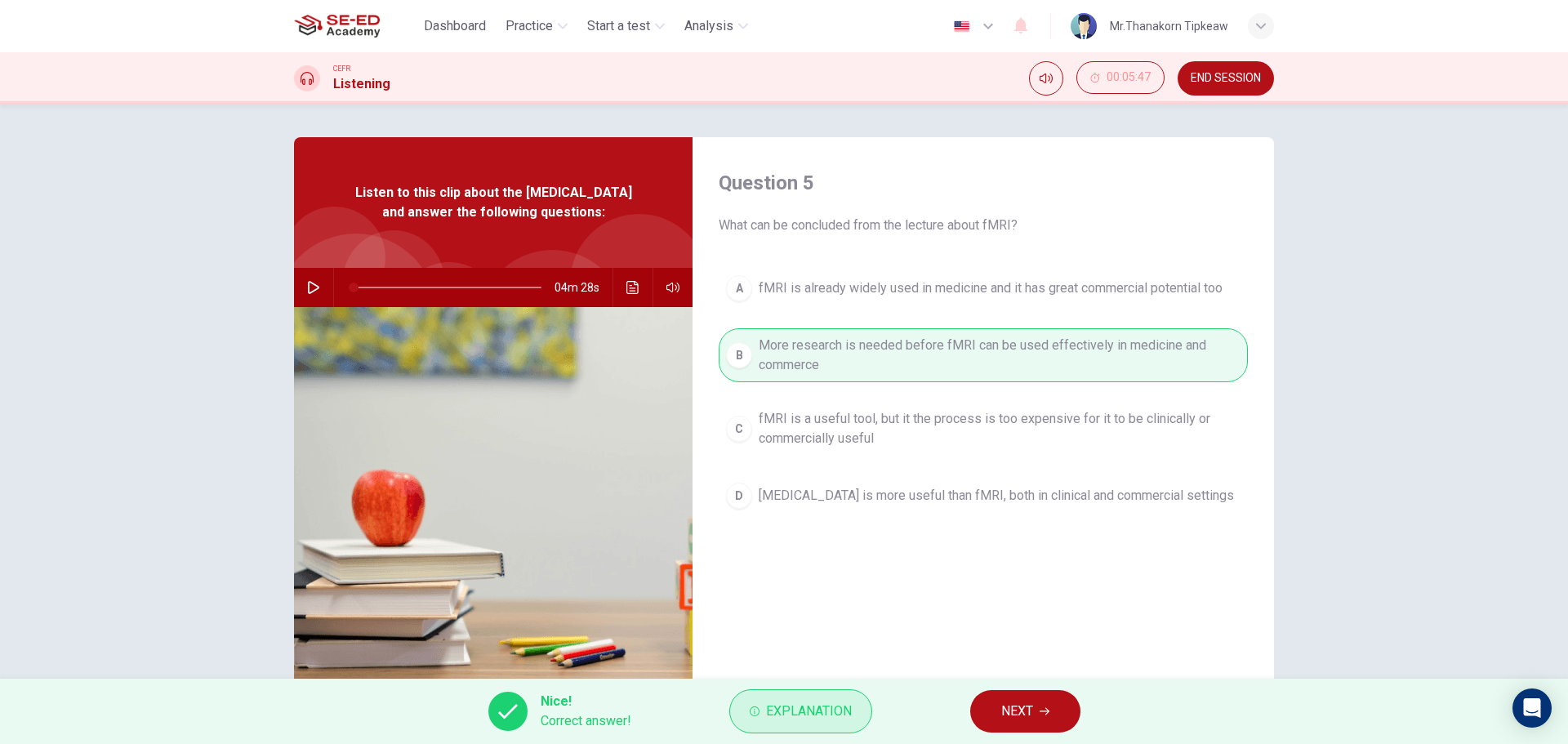
click at [821, 701] on span "Explanation" at bounding box center [809, 711] width 86 height 23
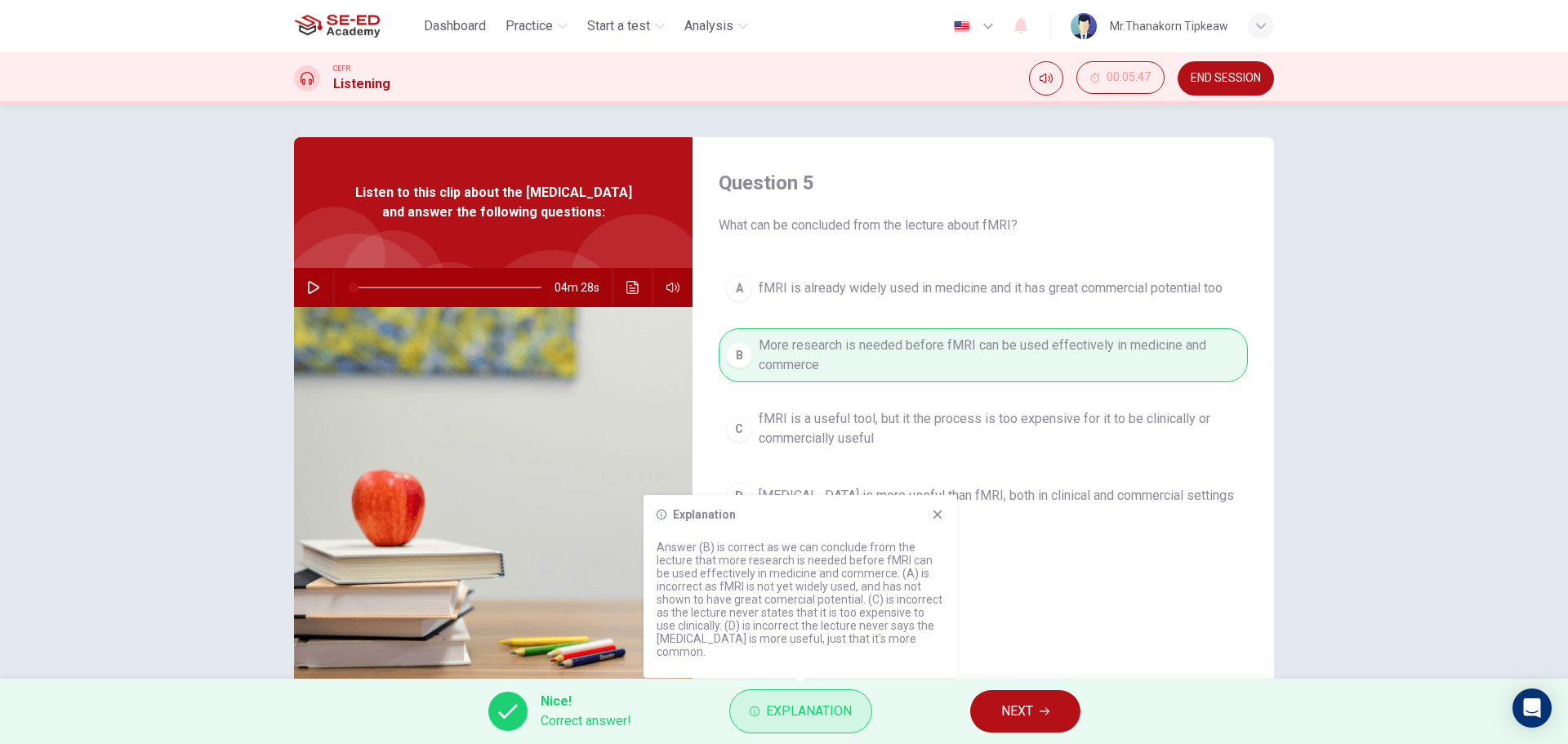
click at [821, 700] on span "Explanation" at bounding box center [809, 711] width 86 height 23
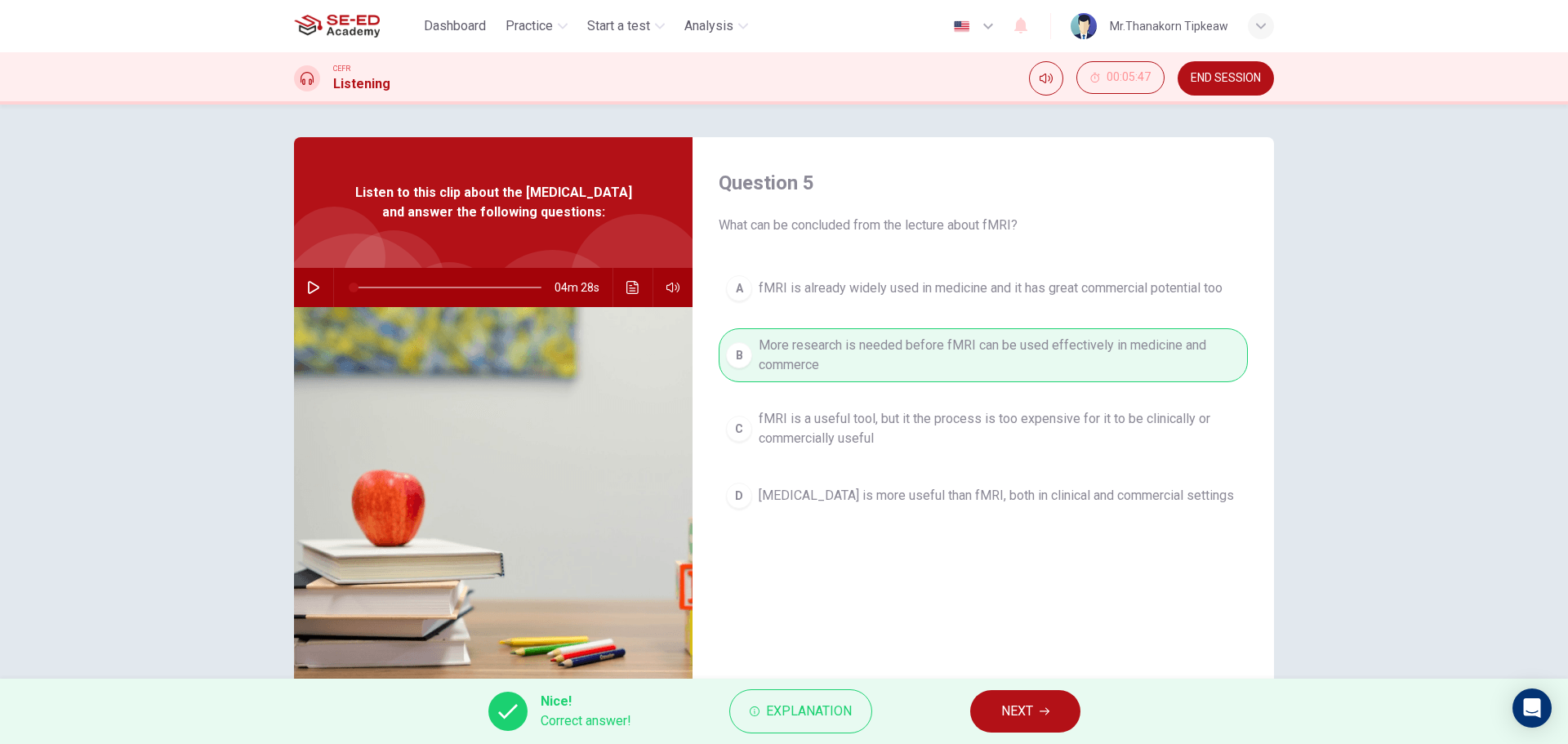
click at [1036, 706] on button "NEXT" at bounding box center [1025, 711] width 111 height 43
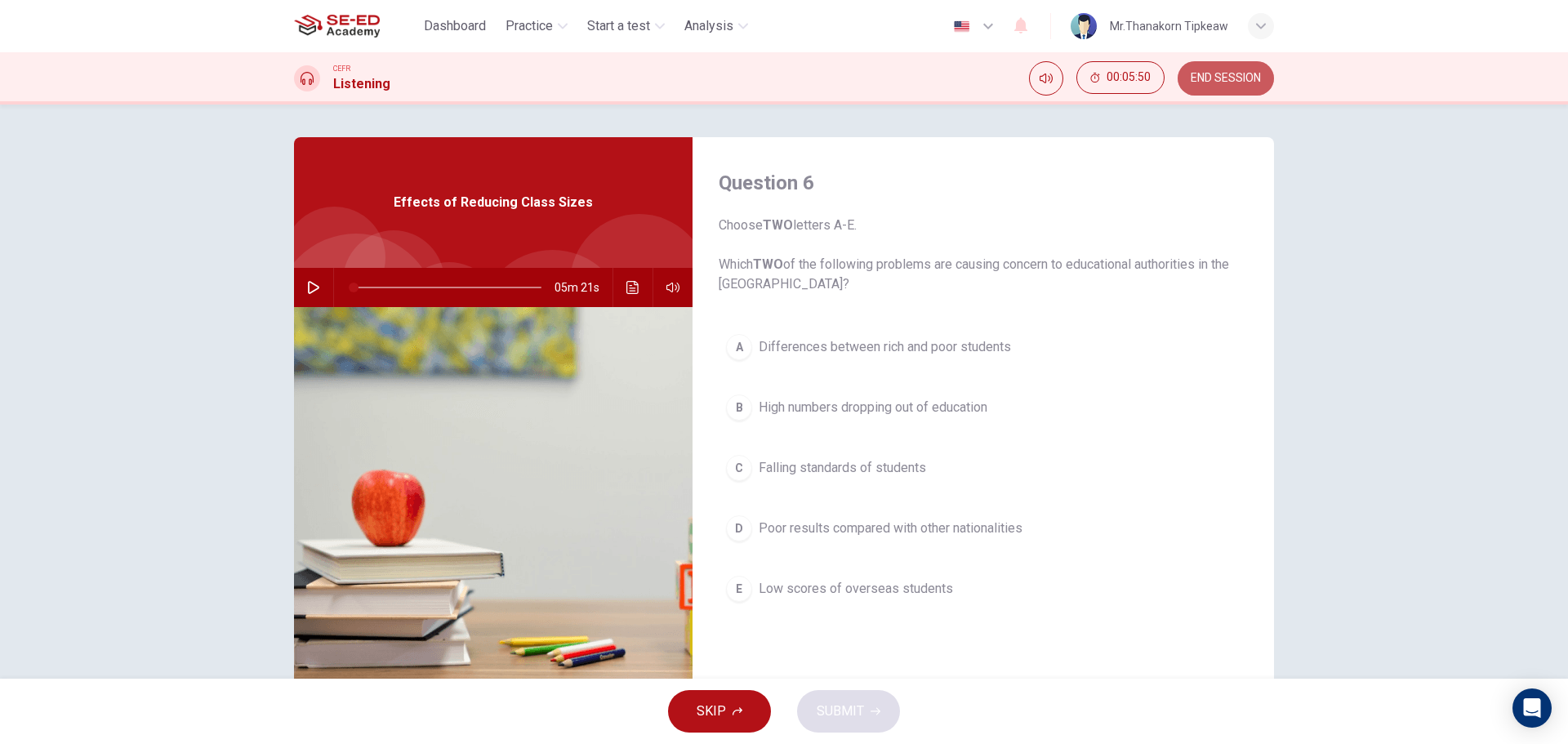
click at [1221, 73] on span "END SESSION" at bounding box center [1225, 78] width 71 height 13
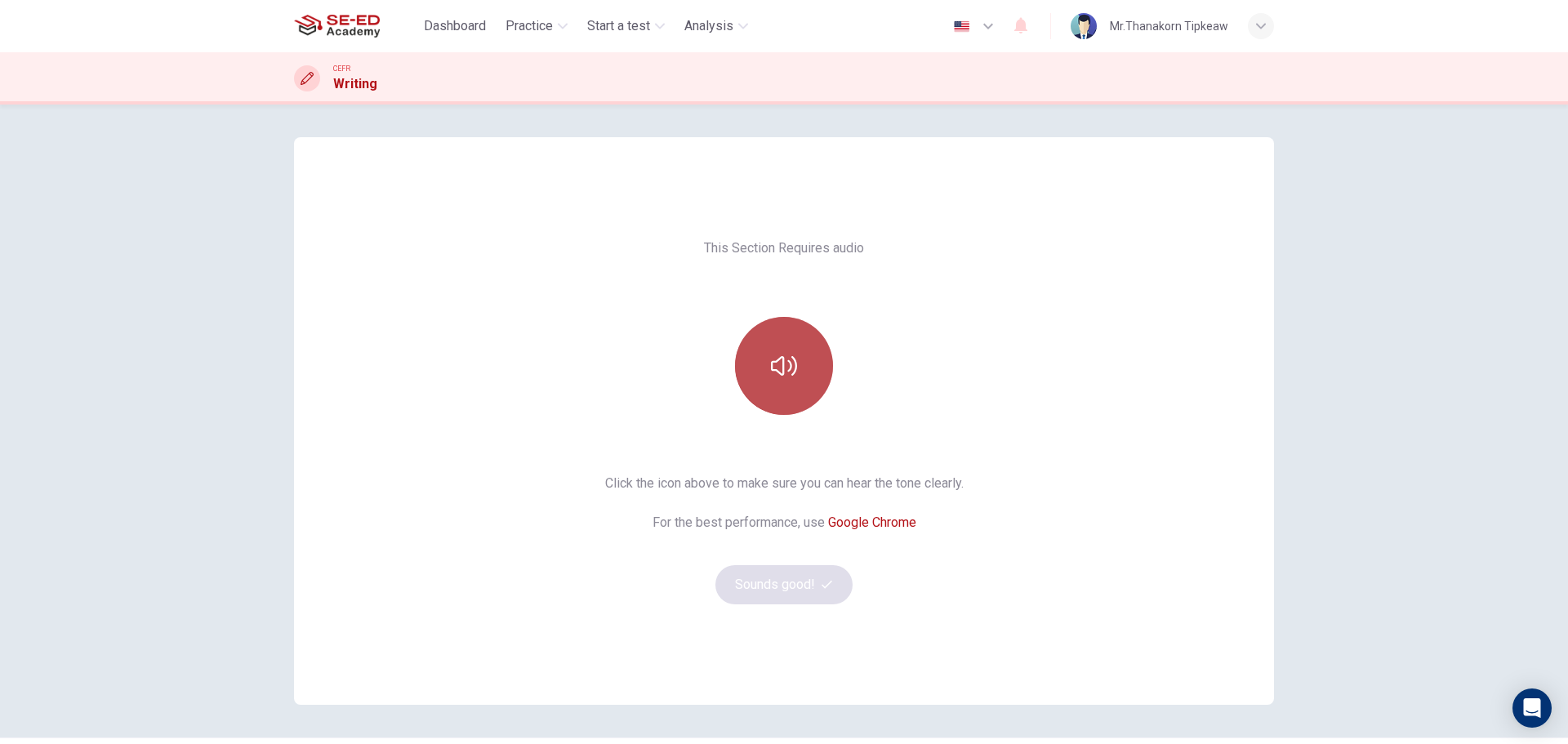
click at [782, 360] on icon "button" at bounding box center [784, 366] width 26 height 26
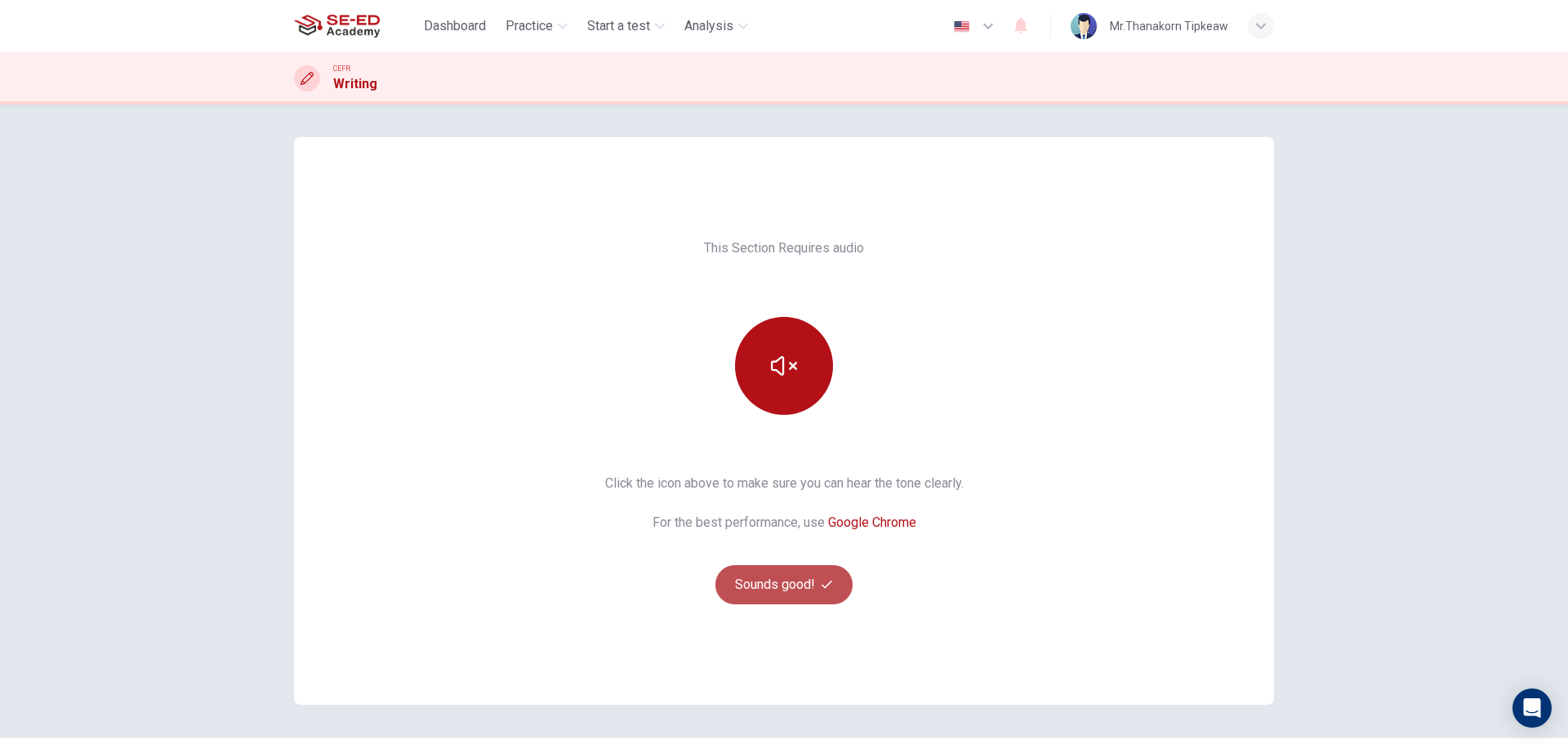
click at [795, 589] on button "Sounds good!" at bounding box center [783, 585] width 137 height 39
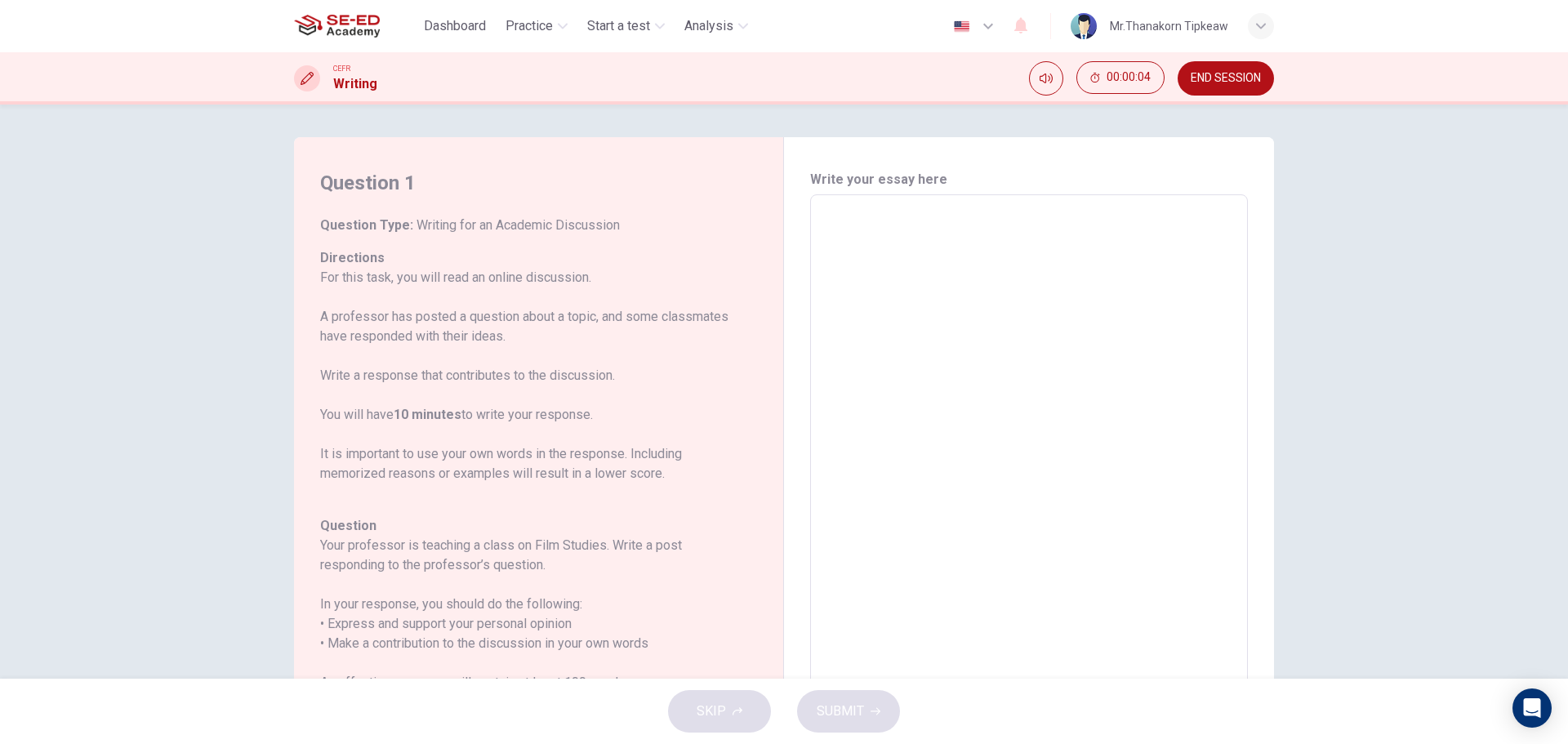
drag, startPoint x: 826, startPoint y: 184, endPoint x: 901, endPoint y: 179, distance: 75.2
click at [900, 178] on h6 "Write your essay here" at bounding box center [1029, 179] width 438 height 20
drag, startPoint x: 332, startPoint y: 224, endPoint x: 464, endPoint y: 223, distance: 132.0
click at [463, 223] on h6 "Question Type : Writing for an Academic Discussion" at bounding box center [528, 225] width 418 height 20
drag, startPoint x: 317, startPoint y: 275, endPoint x: 482, endPoint y: 272, distance: 165.0
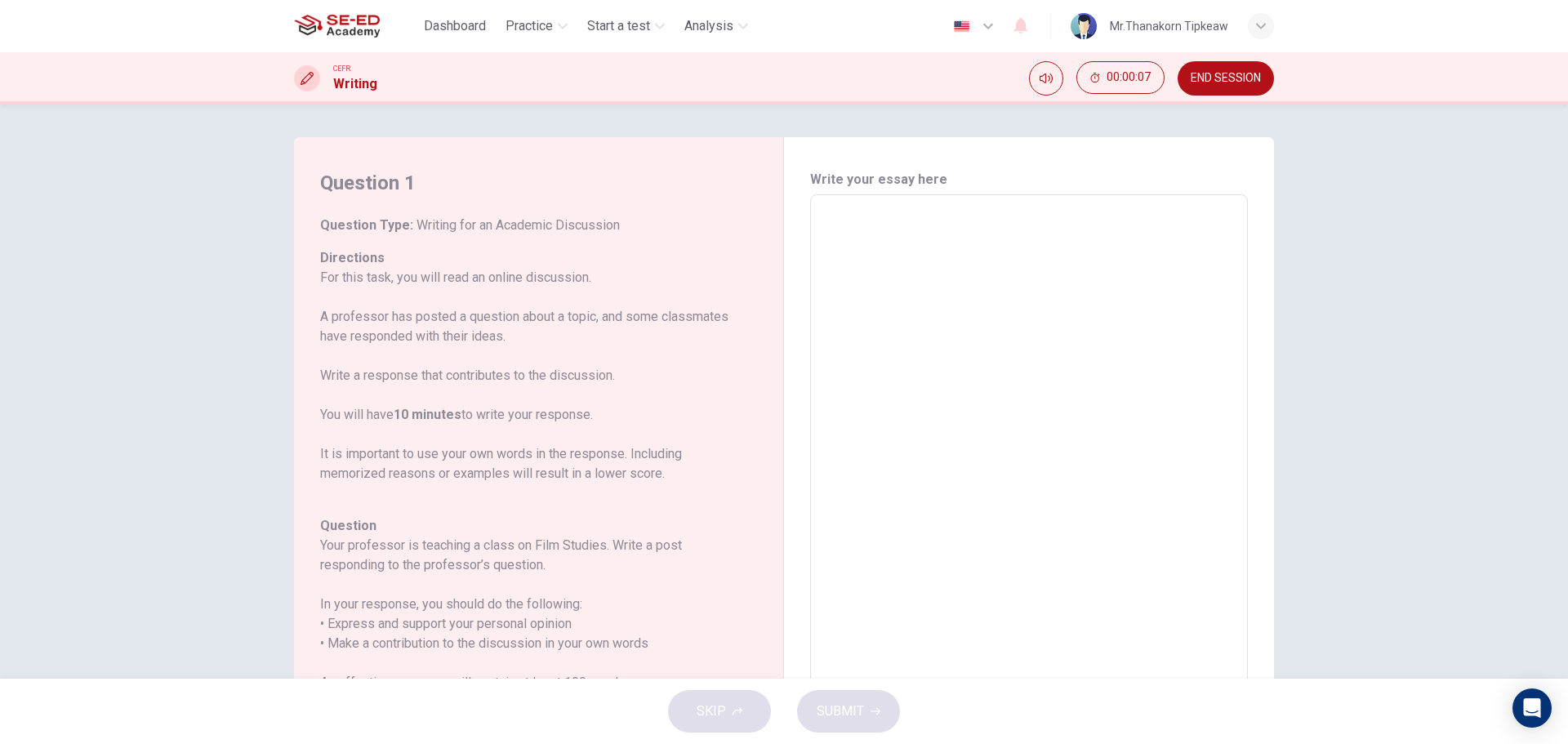
click at [481, 272] on p "For this task, you will read an online discussion. A professor has posted a que…" at bounding box center [528, 376] width 418 height 216
drag, startPoint x: 483, startPoint y: 274, endPoint x: 565, endPoint y: 279, distance: 82.2
click at [483, 274] on p "For this task, you will read an online discussion. A professor has posted a que…" at bounding box center [528, 376] width 418 height 216
click at [608, 289] on p "For this task, you will read an online discussion. A professor has posted a que…" at bounding box center [528, 376] width 418 height 216
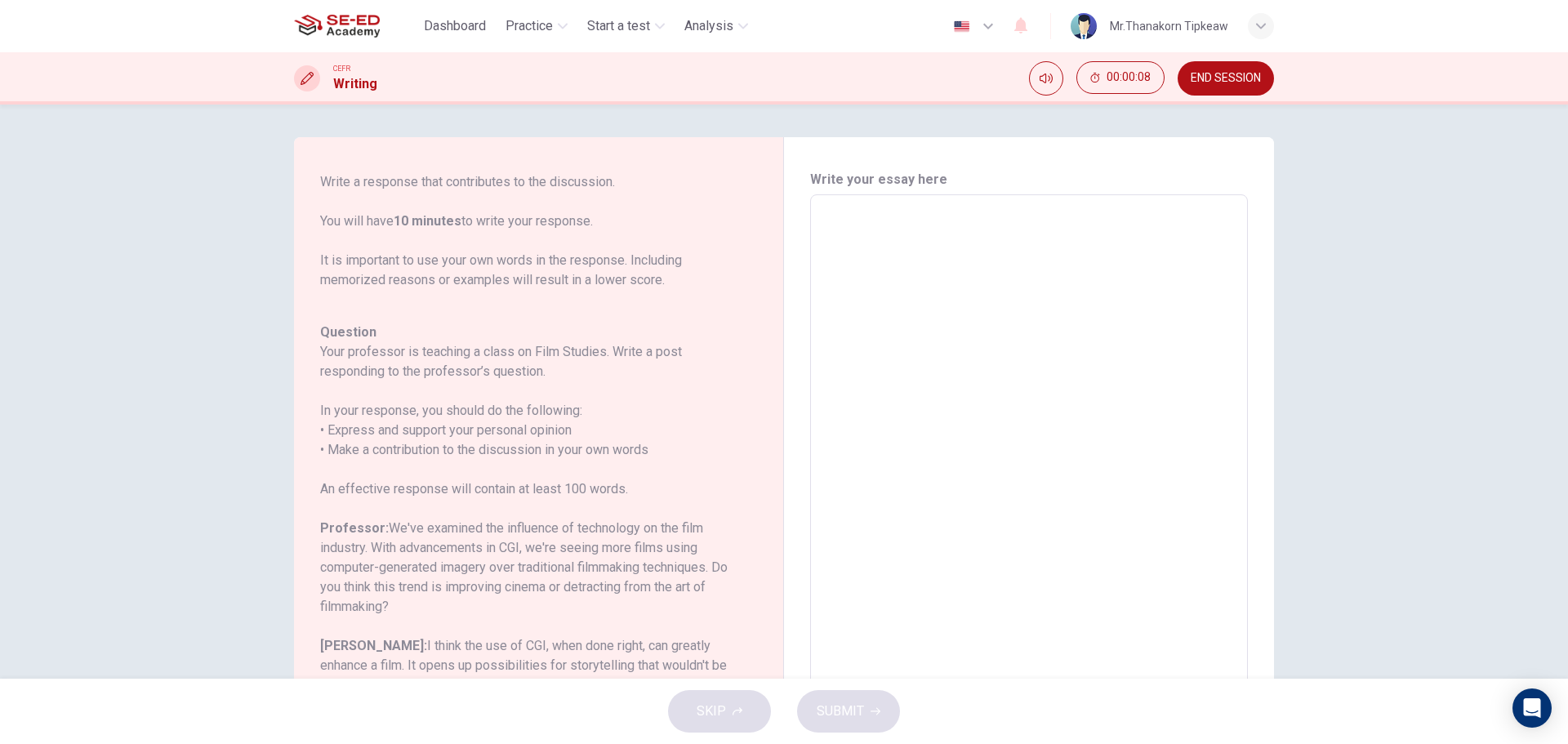
scroll to position [201, 0]
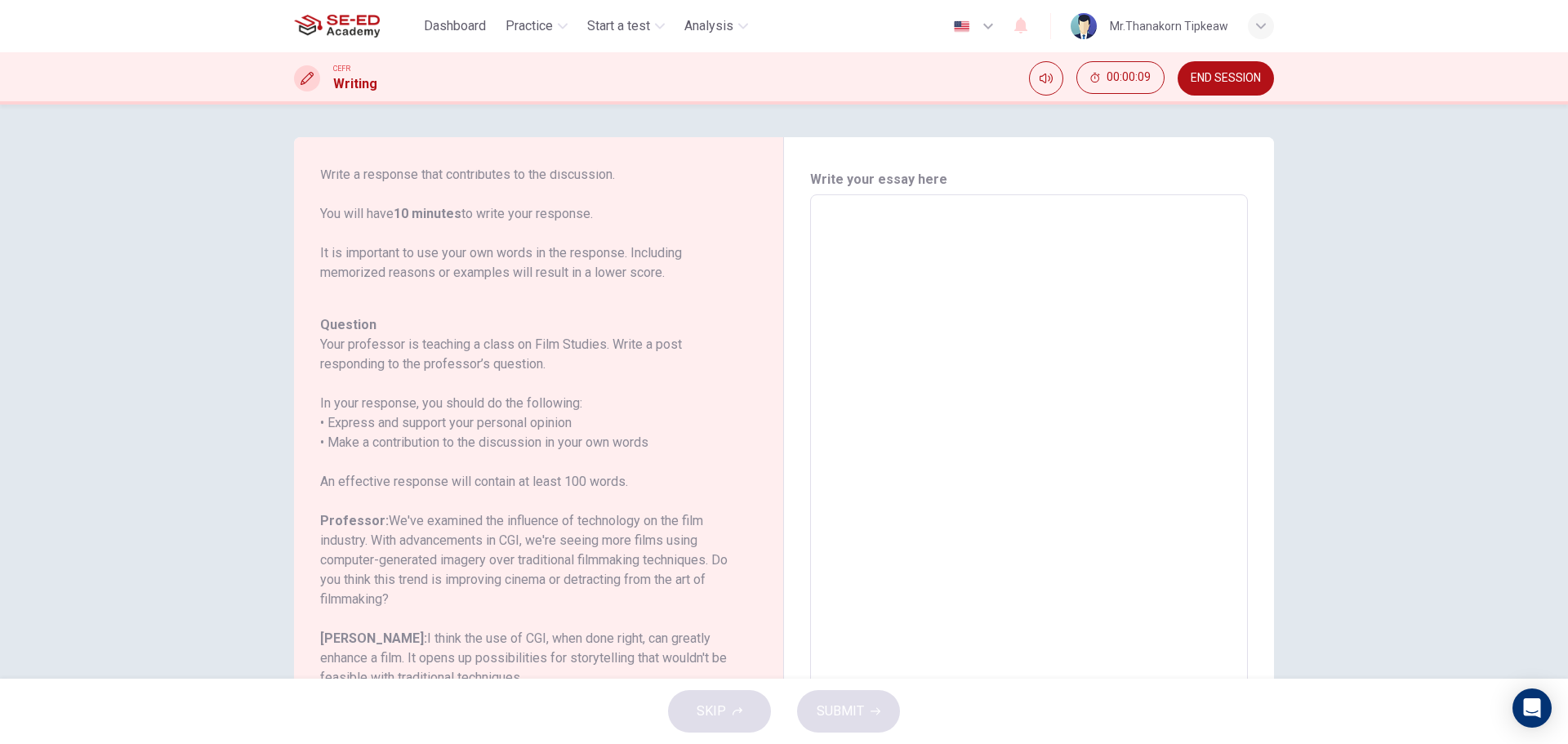
drag, startPoint x: 349, startPoint y: 344, endPoint x: 366, endPoint y: 345, distance: 17.0
click at [366, 345] on h6 "Your professor is teaching a class on Film Studies. Write a post responding to …" at bounding box center [528, 355] width 418 height 39
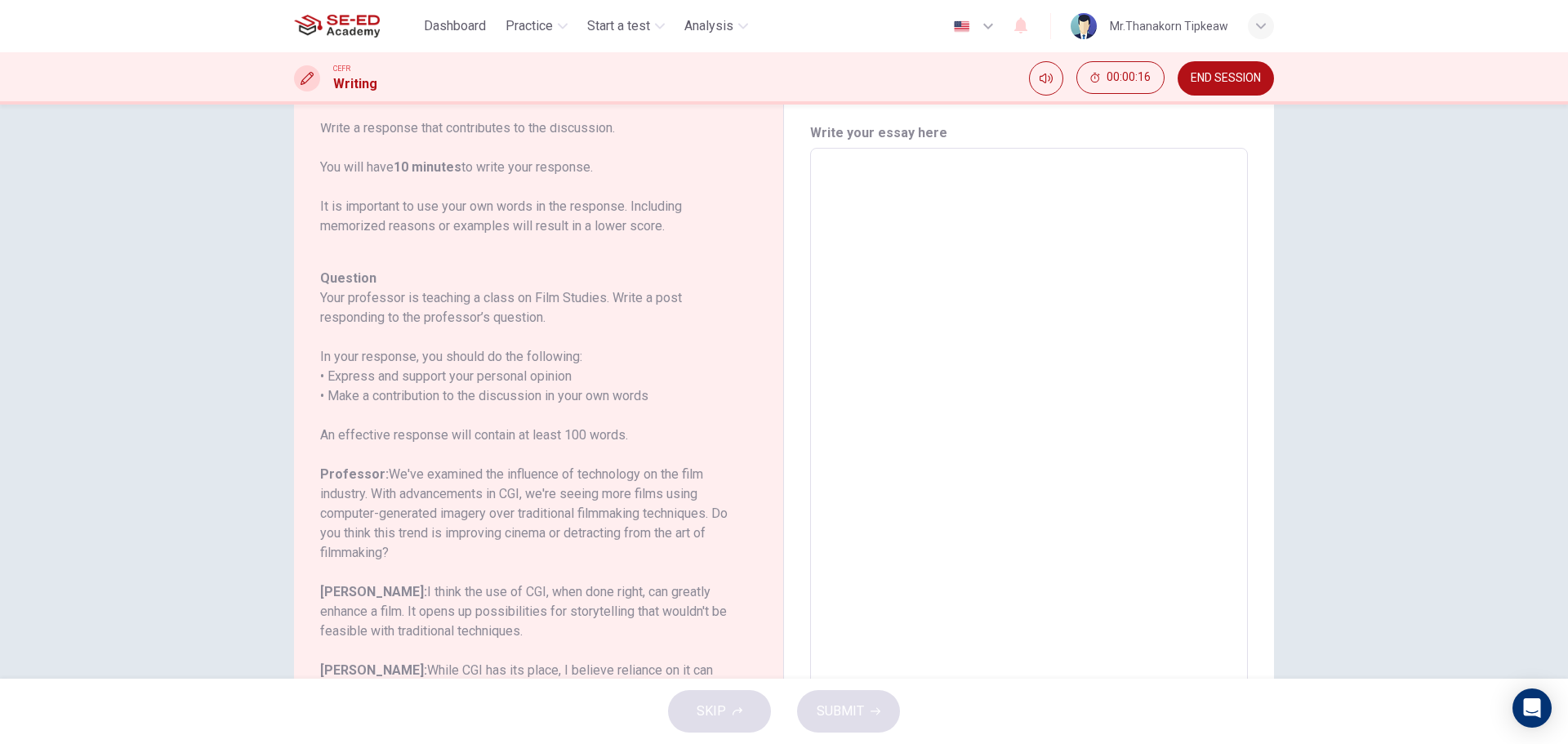
scroll to position [153, 0]
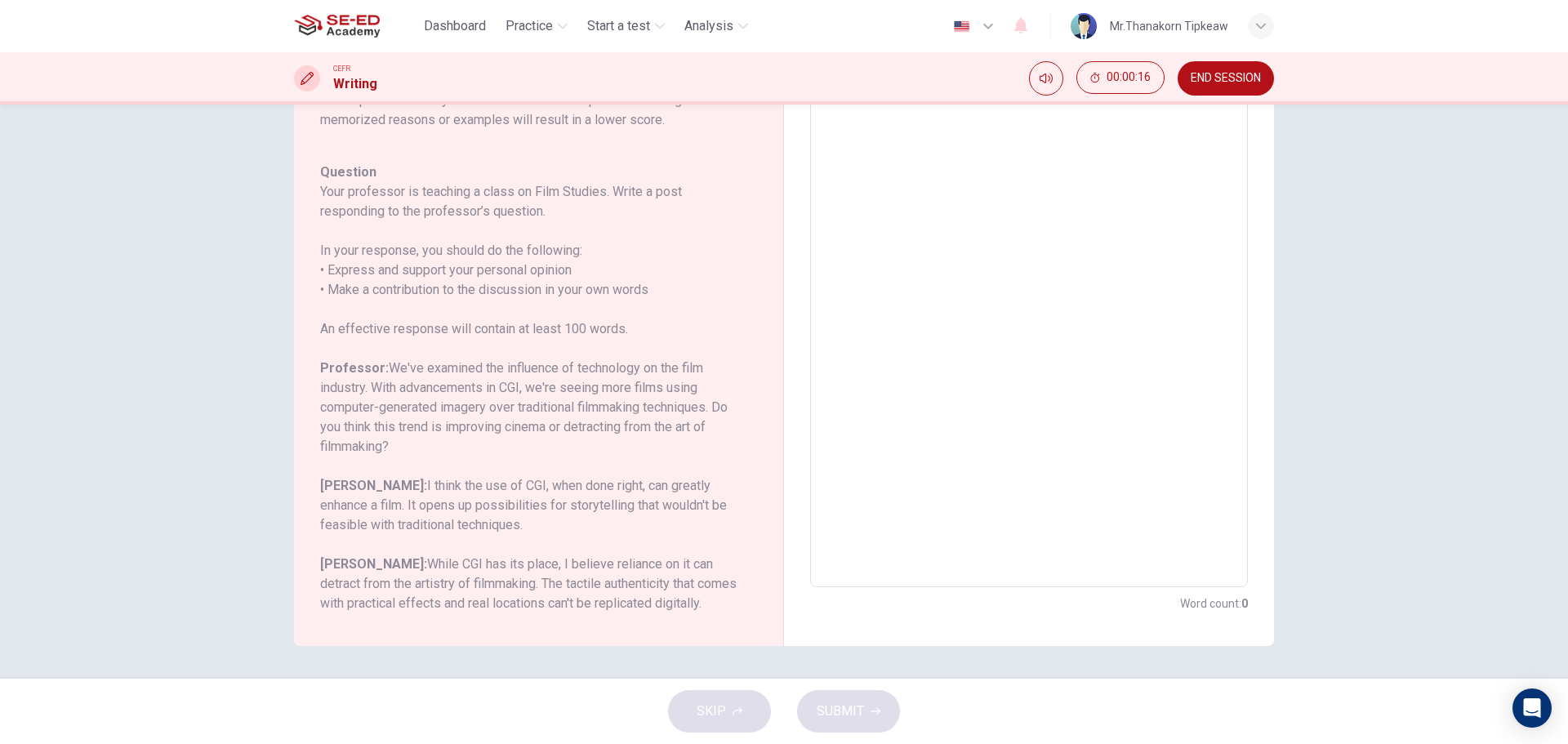
drag, startPoint x: 469, startPoint y: 401, endPoint x: 582, endPoint y: 427, distance: 116.0
click at [482, 402] on h6 "Professor: We've examined the influence of technology on the film industry. Wit…" at bounding box center [528, 407] width 418 height 98
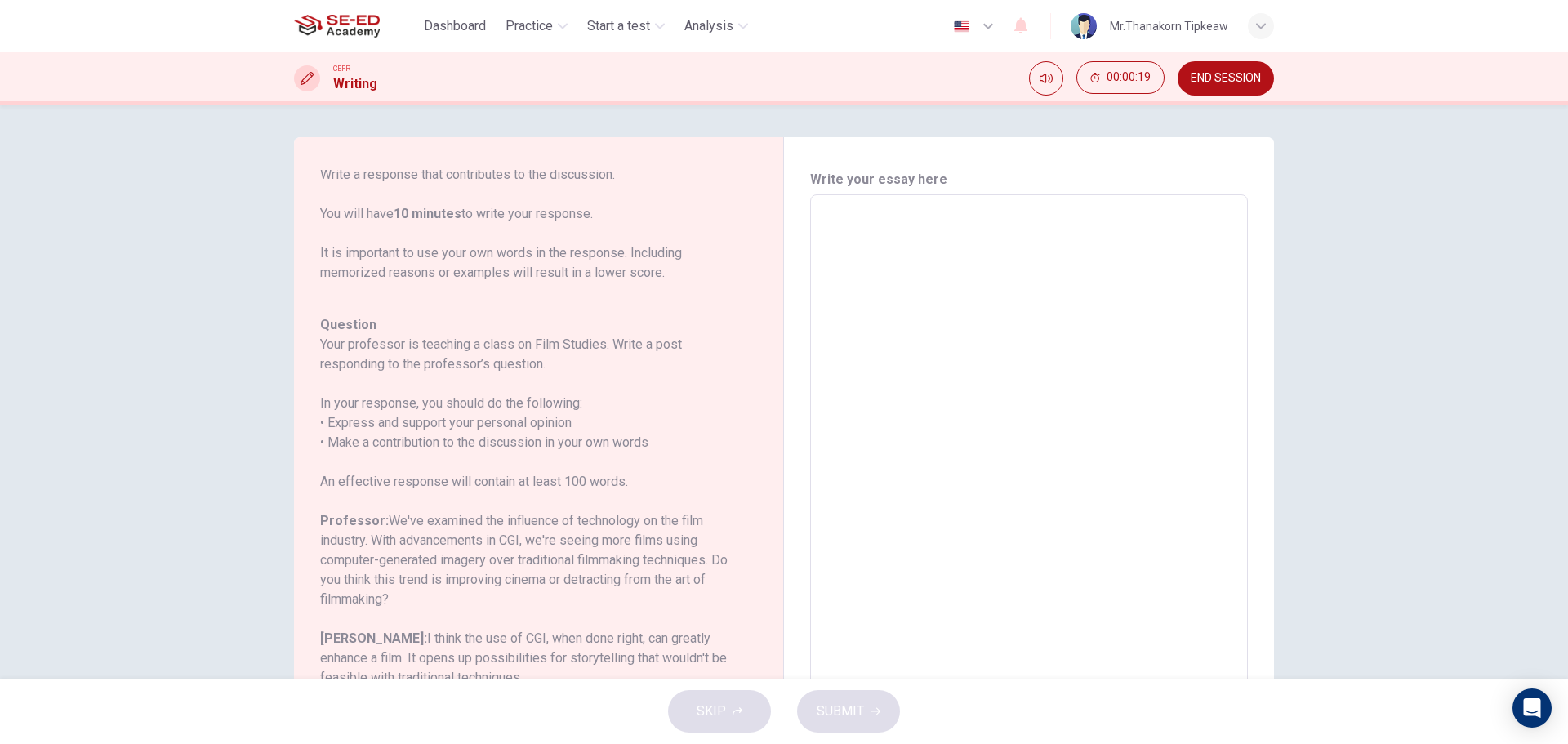
click at [1237, 78] on span "END SESSION" at bounding box center [1225, 78] width 71 height 13
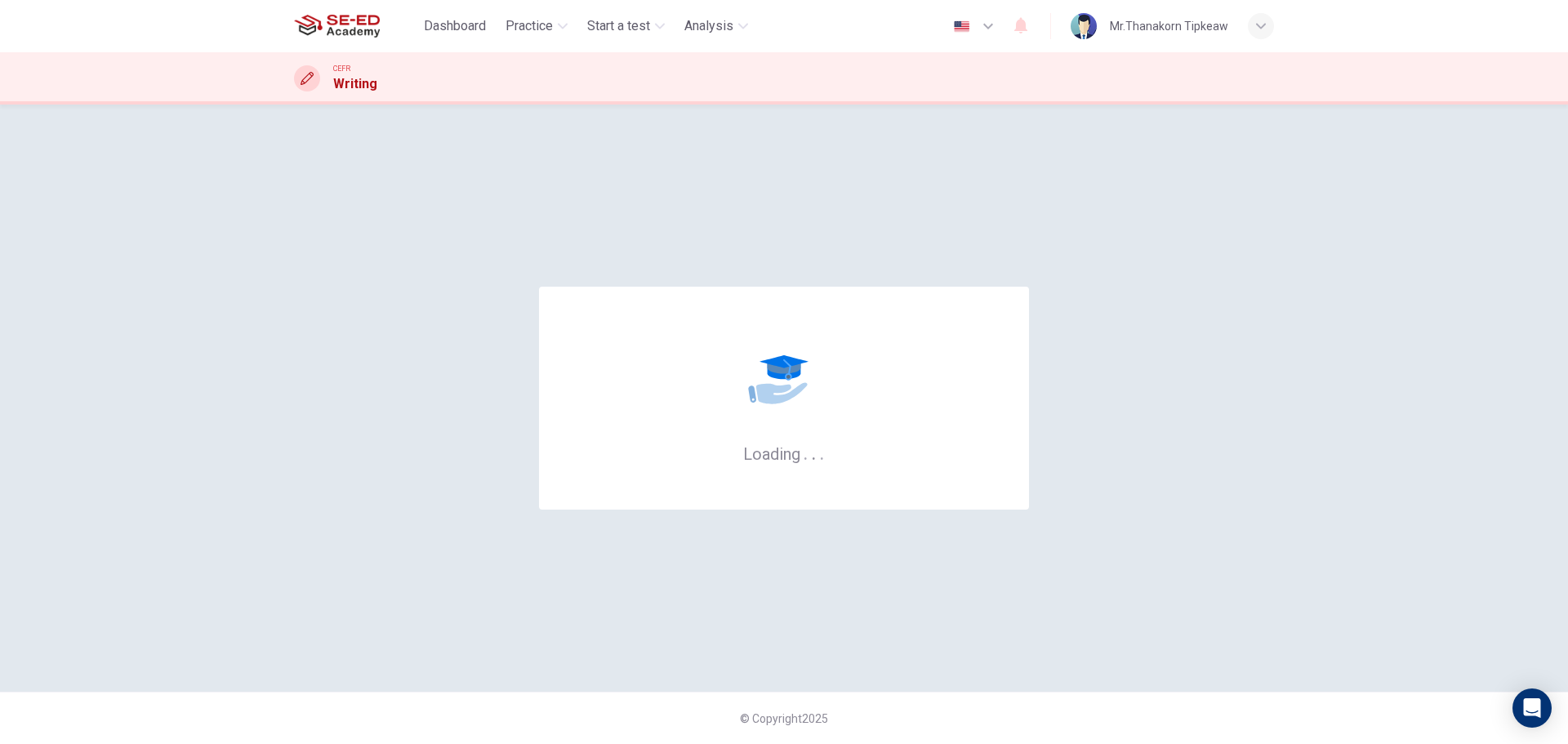
click at [738, 225] on div "Loading . . ." at bounding box center [784, 398] width 980 height 522
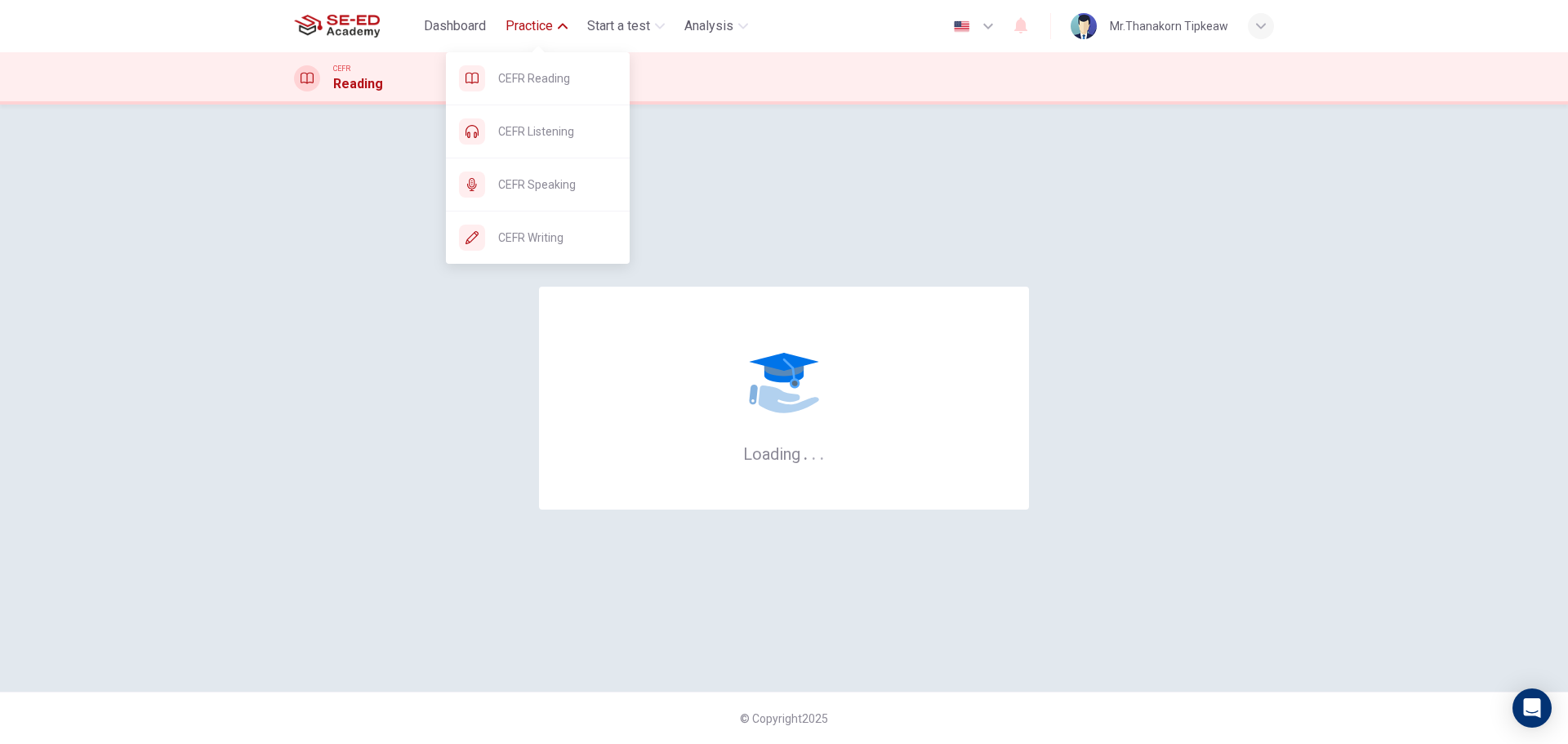
click at [566, 27] on icon "button" at bounding box center [563, 26] width 10 height 10
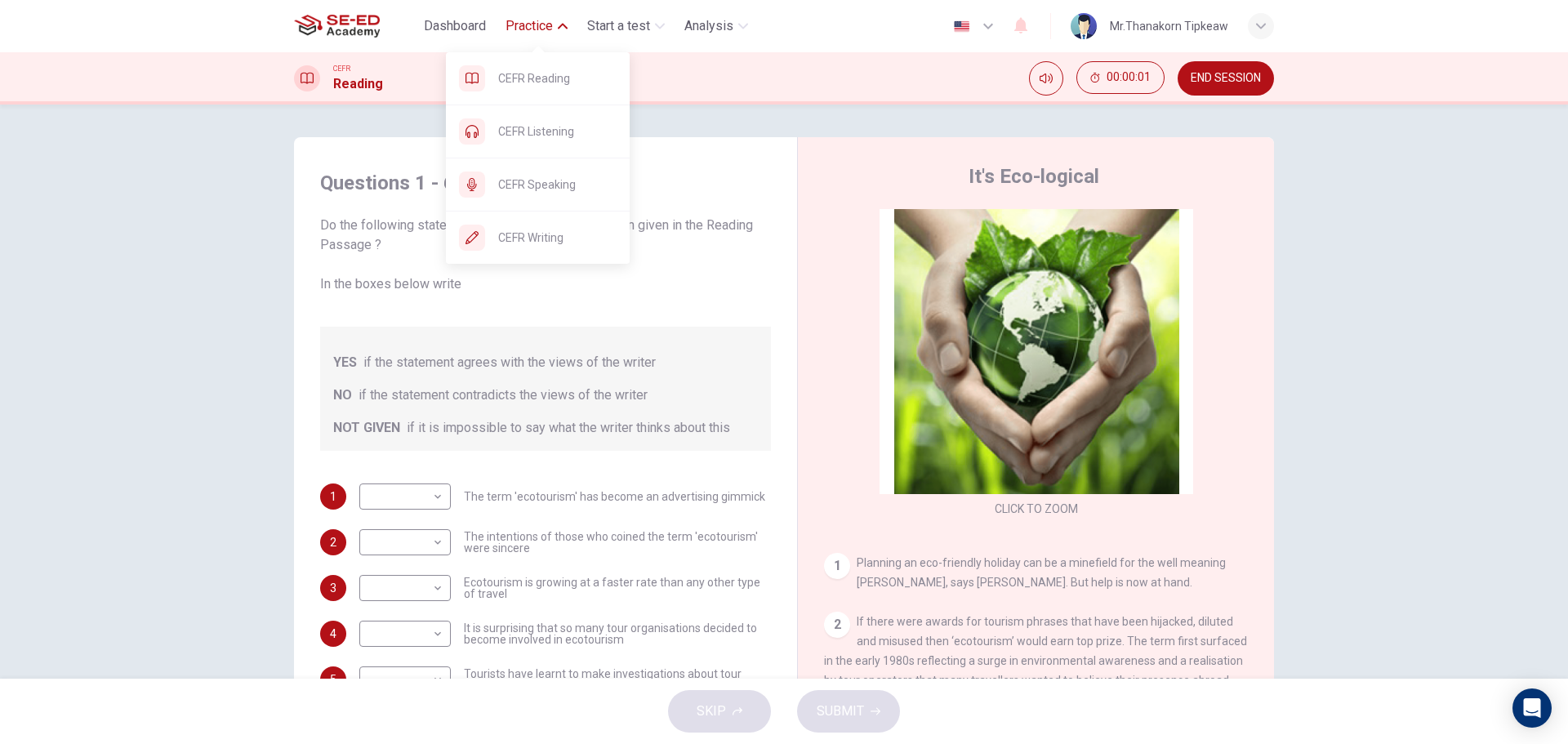
click at [566, 27] on icon "button" at bounding box center [563, 26] width 10 height 6
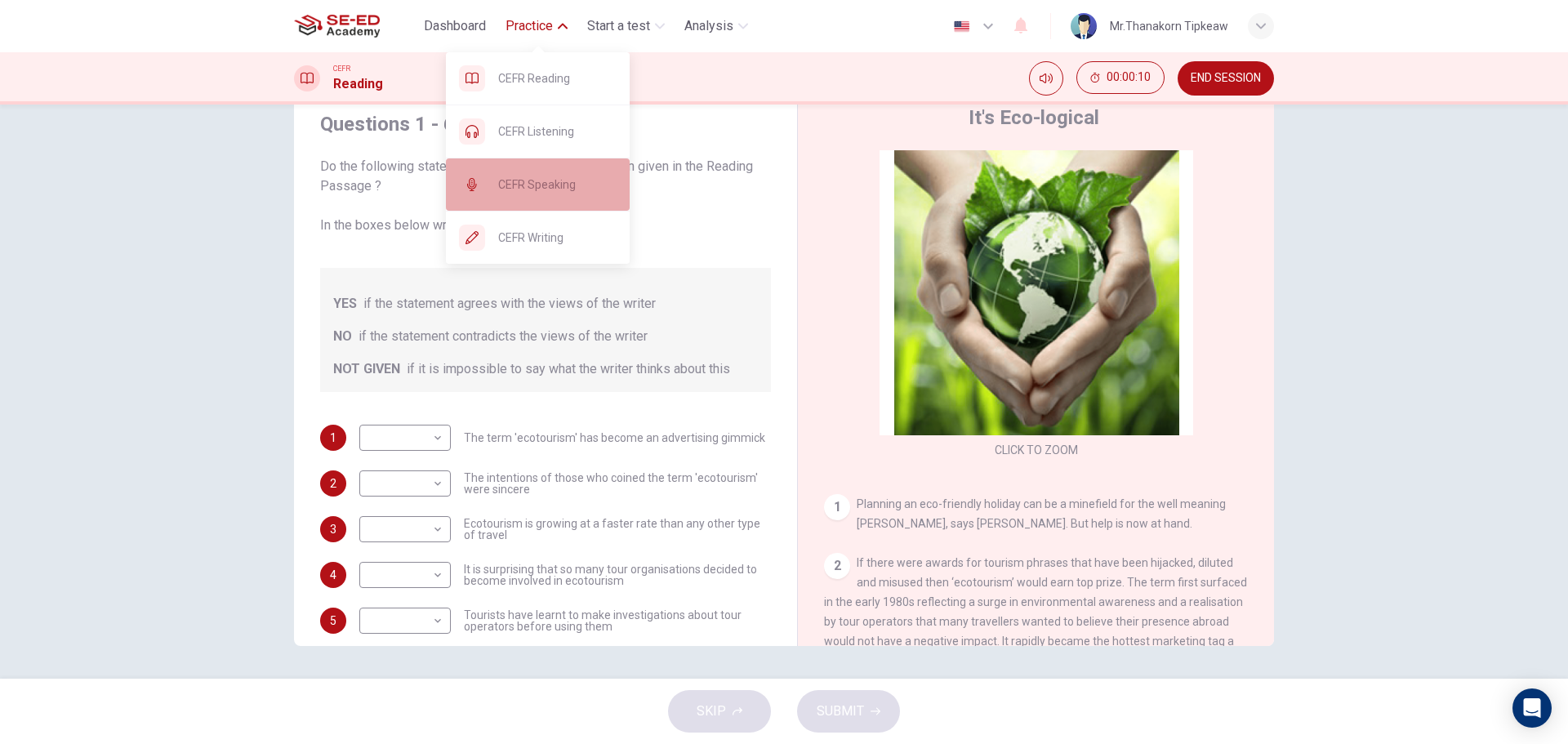
click at [514, 190] on span "CEFR Speaking" at bounding box center [557, 184] width 118 height 20
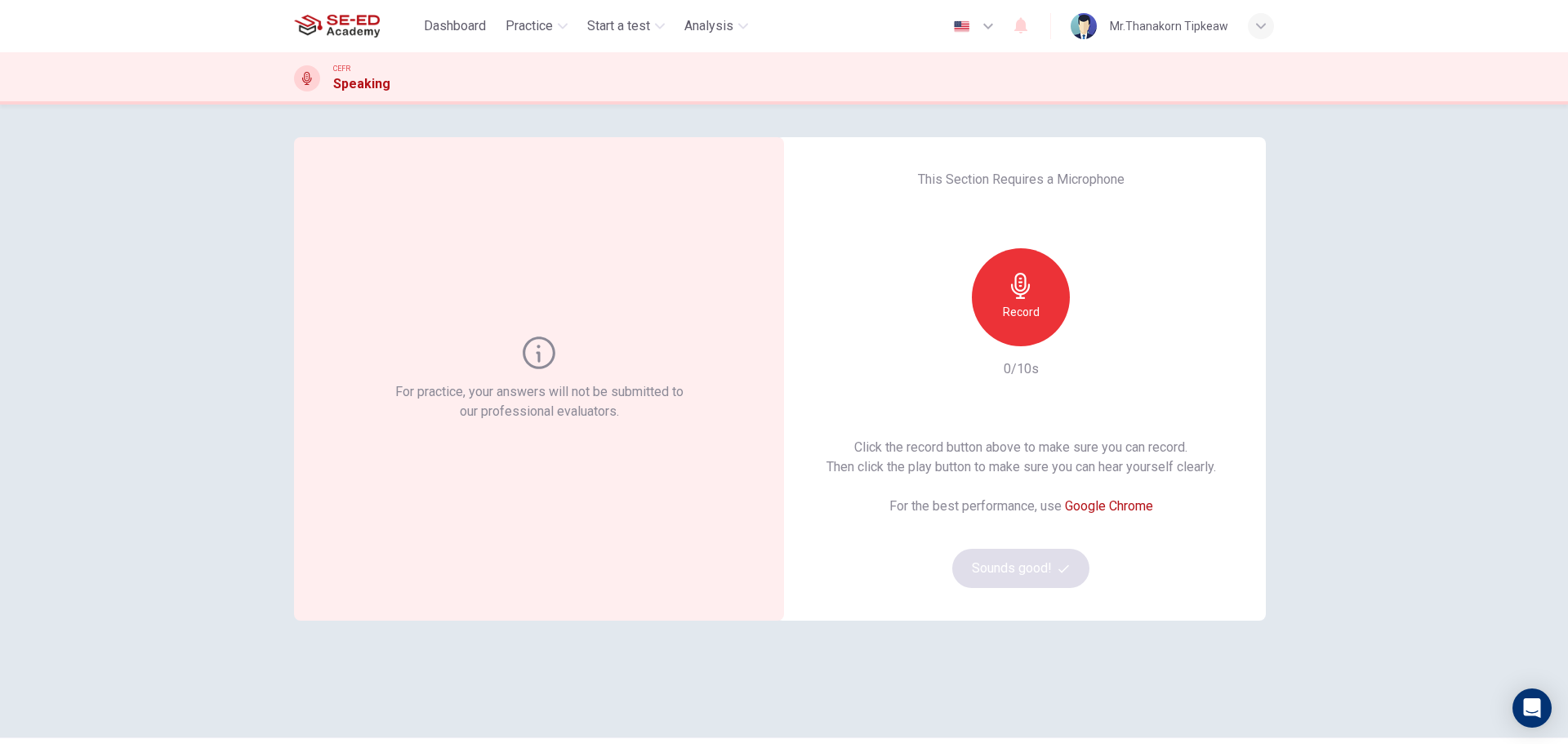
click at [1035, 310] on div "Record" at bounding box center [1020, 297] width 98 height 98
click at [1035, 310] on div "Stop" at bounding box center [1020, 297] width 98 height 98
click at [1094, 333] on icon "button" at bounding box center [1097, 333] width 8 height 10
click at [1031, 570] on button "Sounds good!" at bounding box center [1020, 568] width 137 height 39
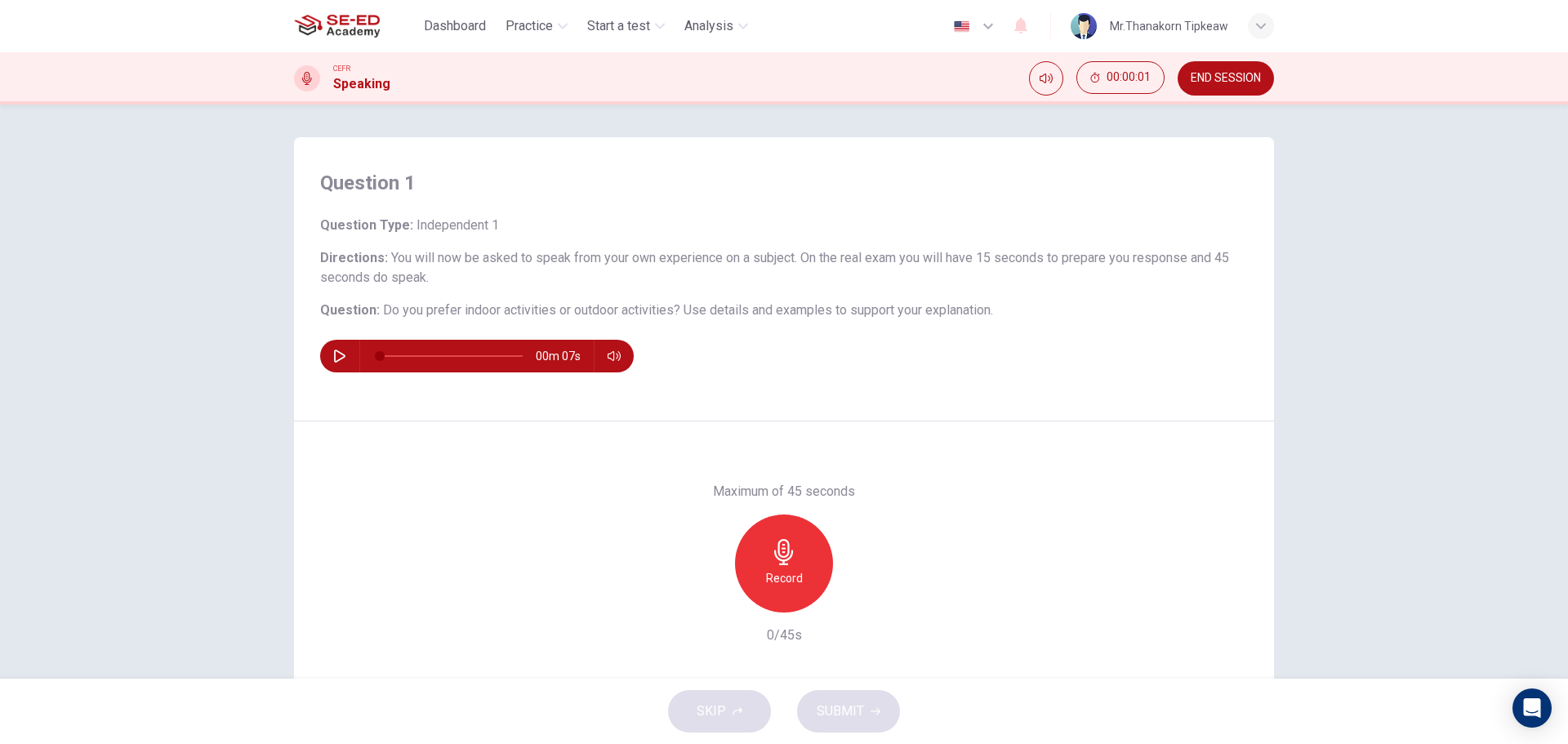
click at [335, 355] on icon "button" at bounding box center [339, 355] width 13 height 13
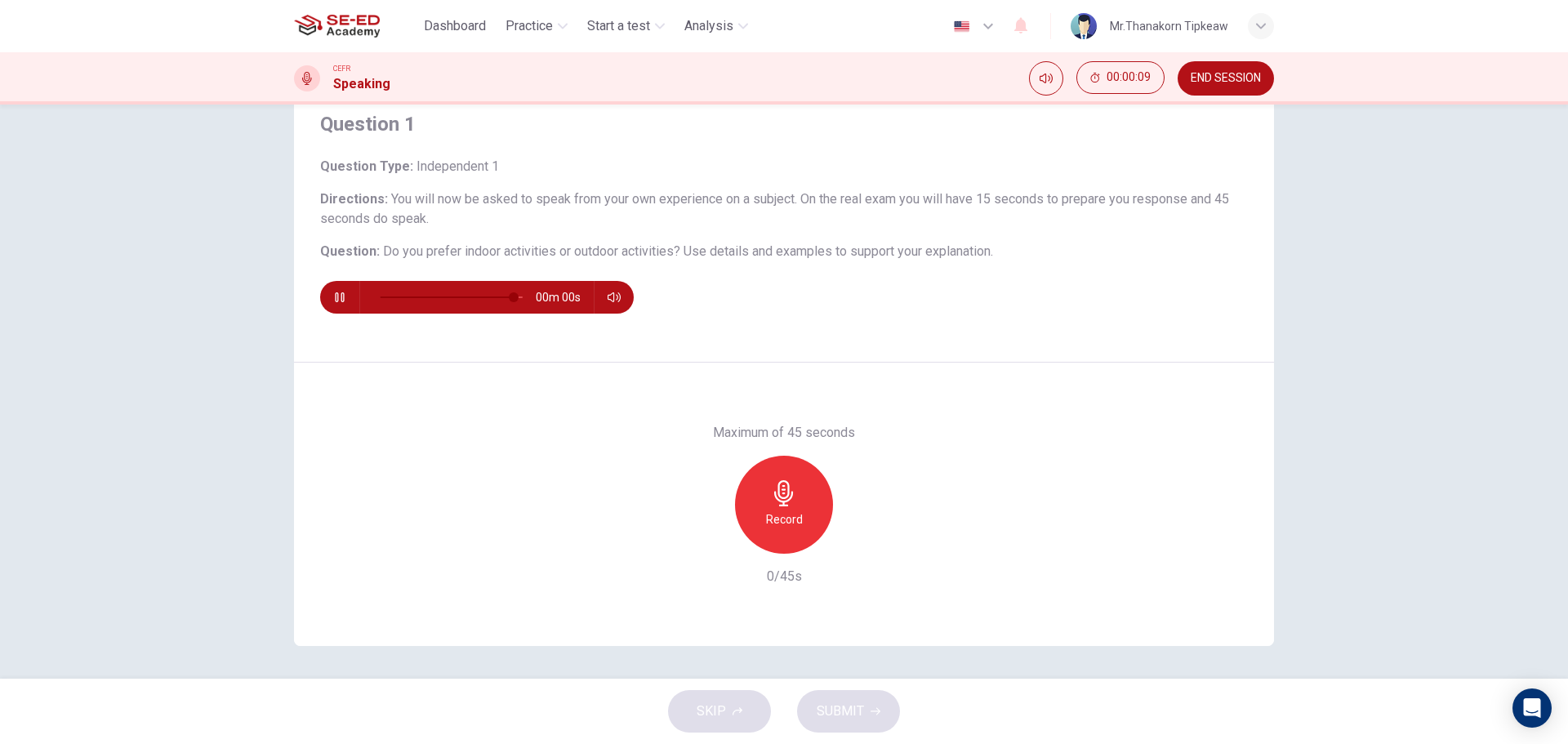
type input "0"
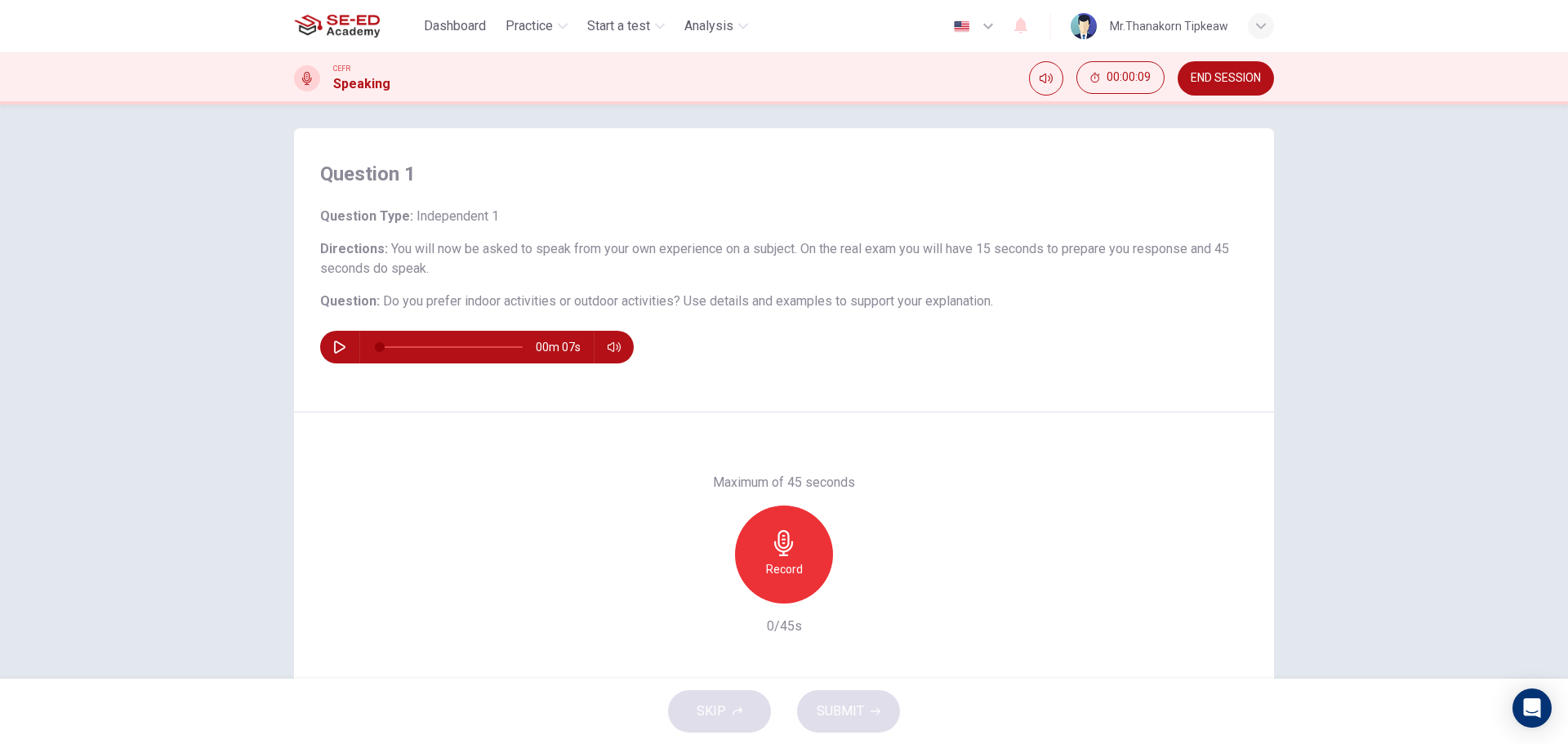
scroll to position [0, 0]
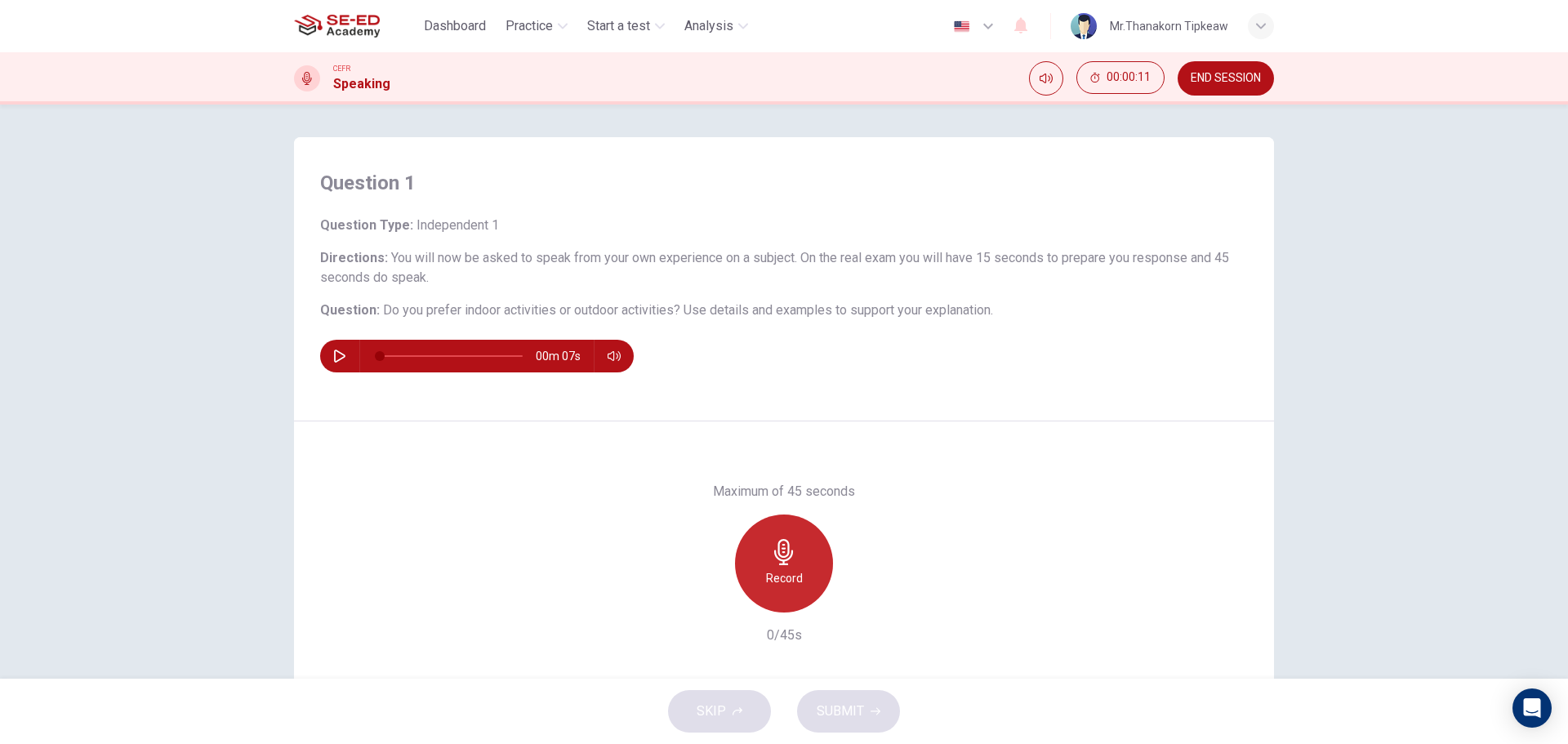
click at [797, 568] on h6 "Record" at bounding box center [784, 577] width 37 height 20
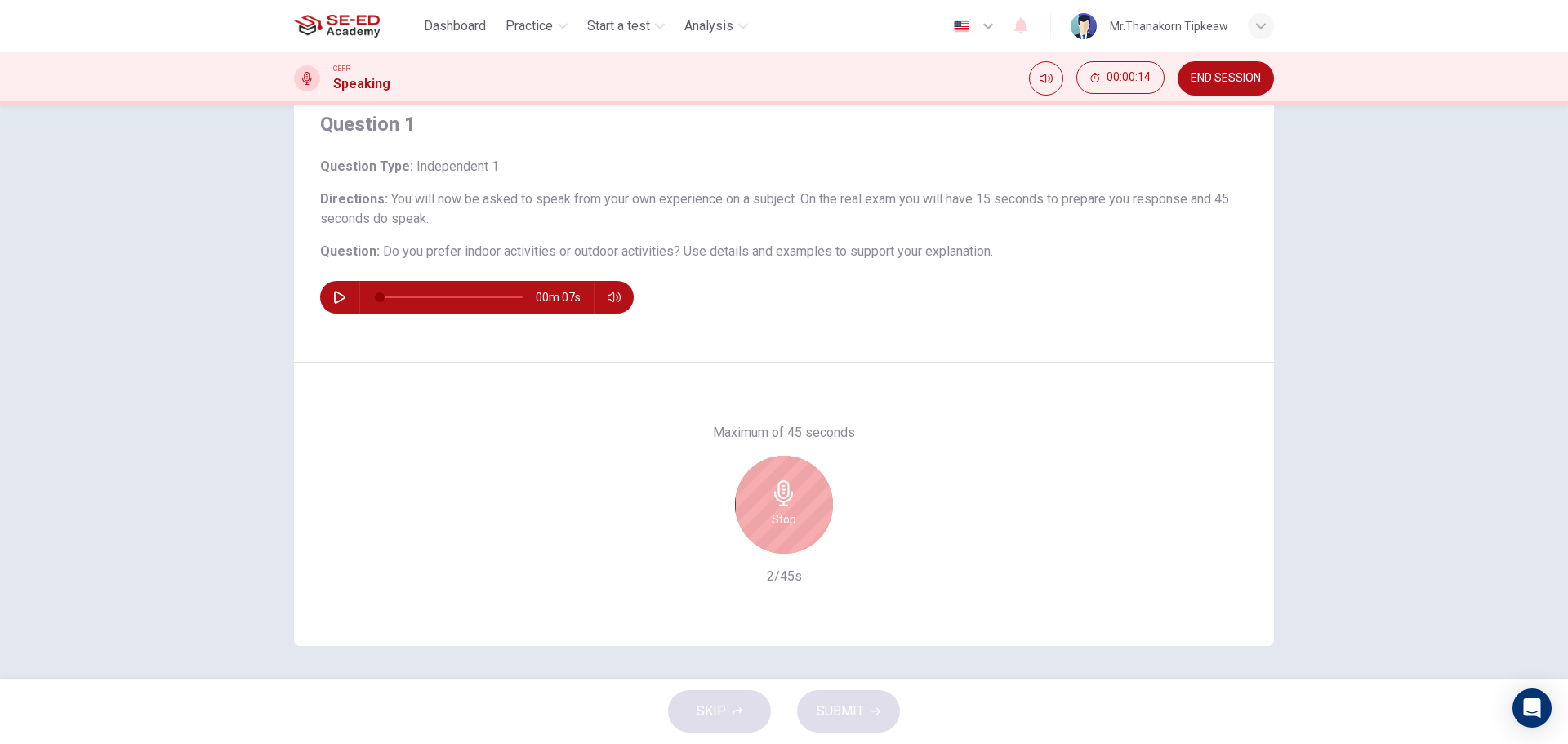
click at [790, 519] on h6 "Stop" at bounding box center [783, 519] width 25 height 20
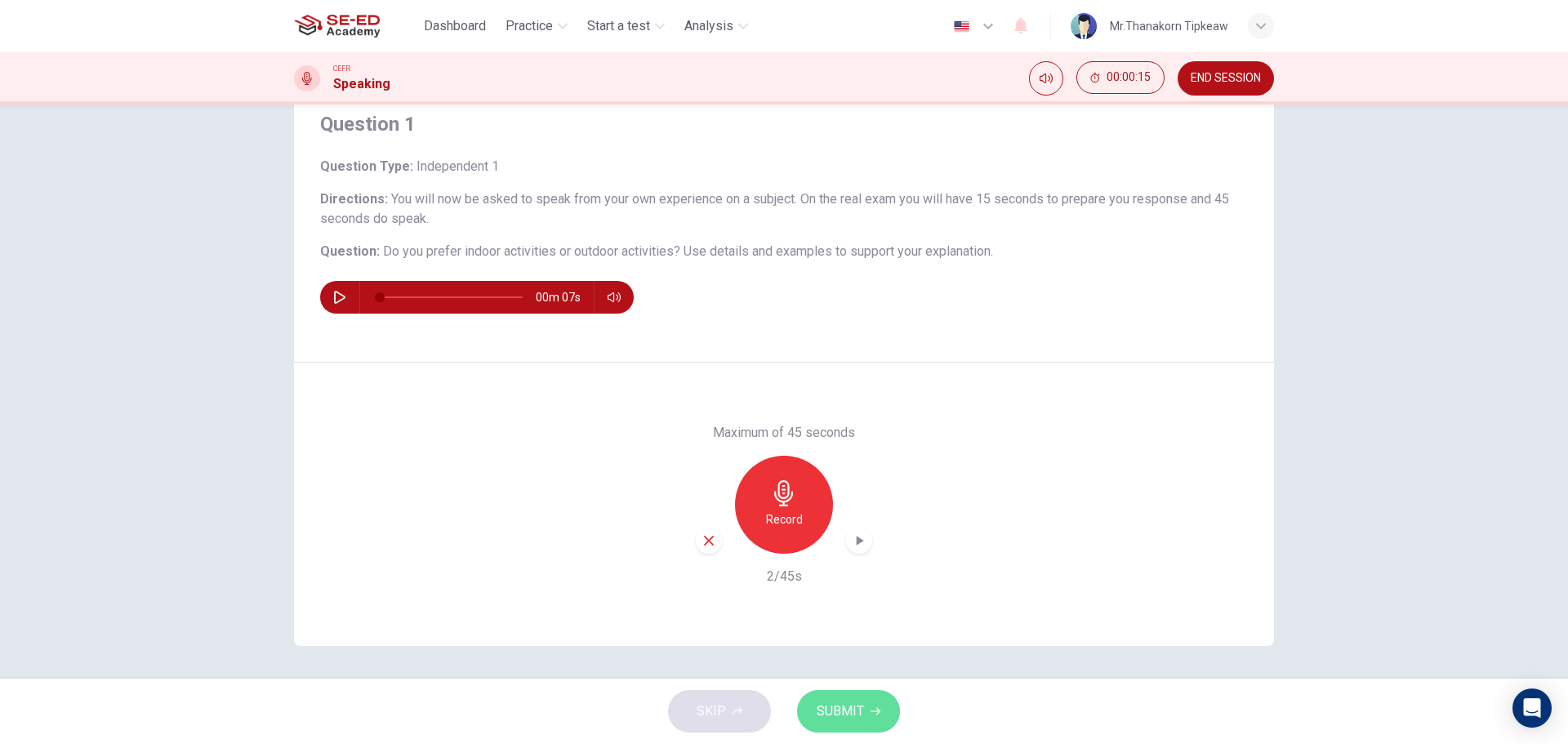
click at [863, 707] on button "SUBMIT" at bounding box center [848, 711] width 103 height 43
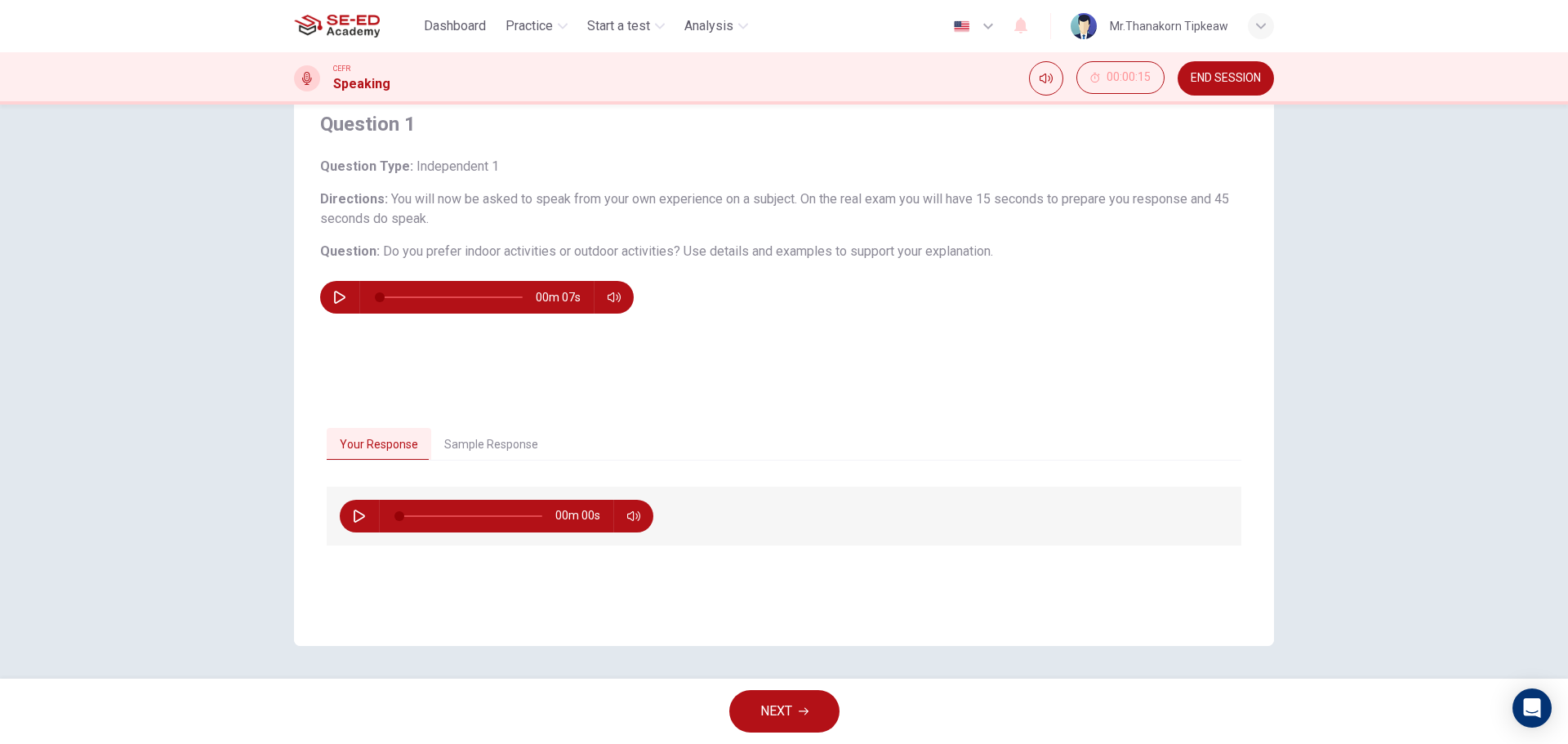
click at [506, 448] on button "Sample Response" at bounding box center [491, 445] width 120 height 34
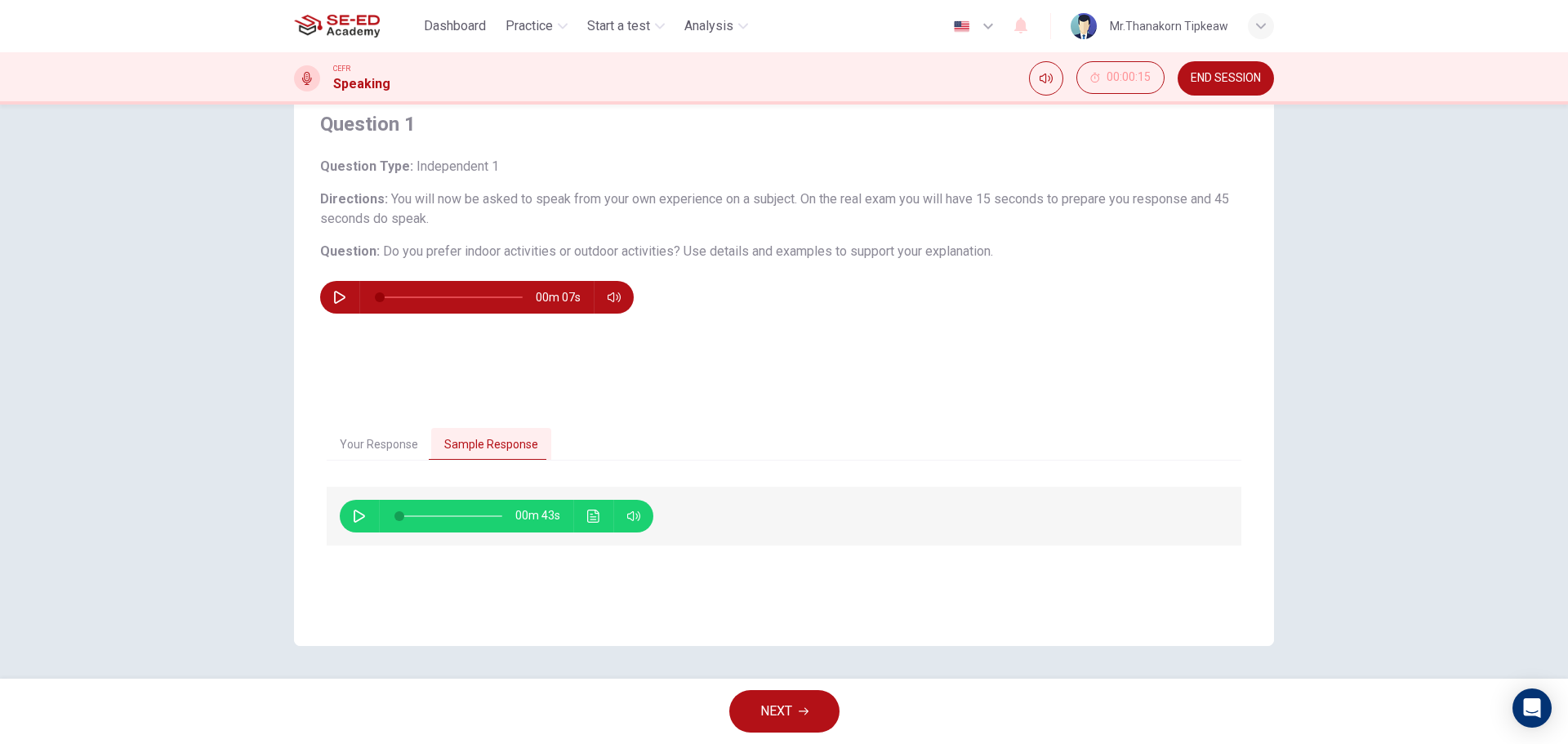
click at [341, 520] on div "00m 43s" at bounding box center [496, 516] width 314 height 32
click at [347, 520] on button "button" at bounding box center [359, 516] width 26 height 32
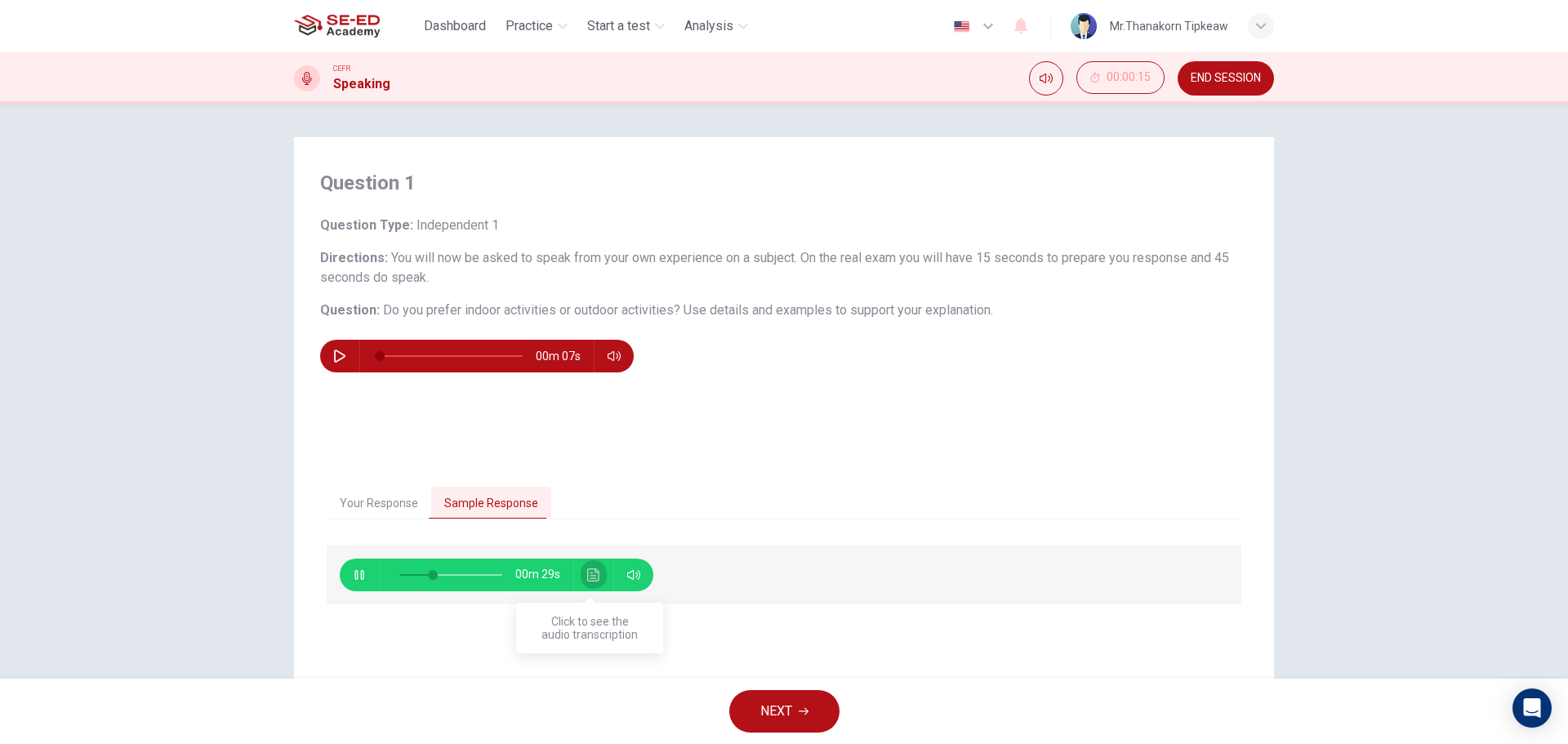
click at [587, 580] on icon "Click to see the audio transcription" at bounding box center [593, 574] width 12 height 13
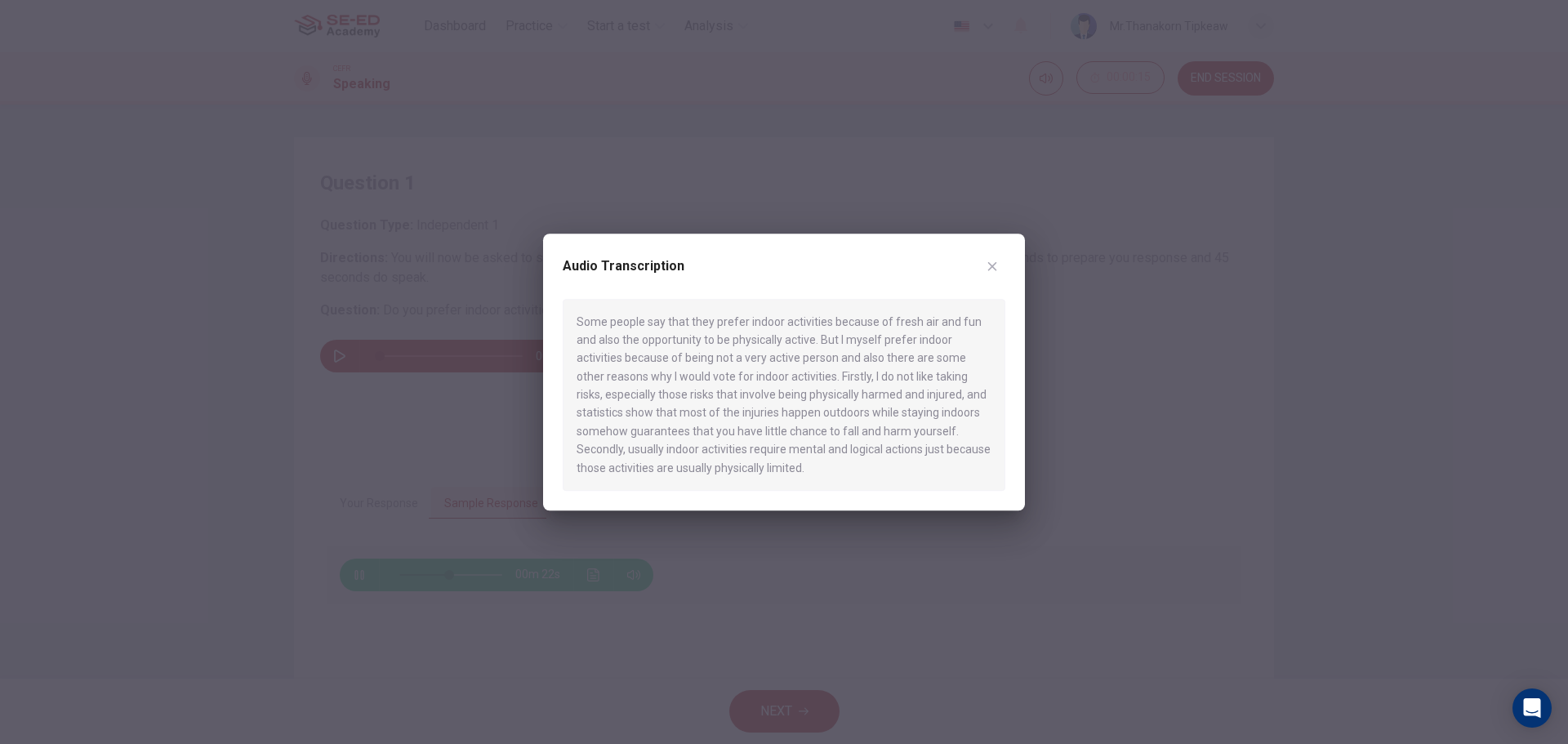
click at [681, 567] on div at bounding box center [784, 372] width 1568 height 744
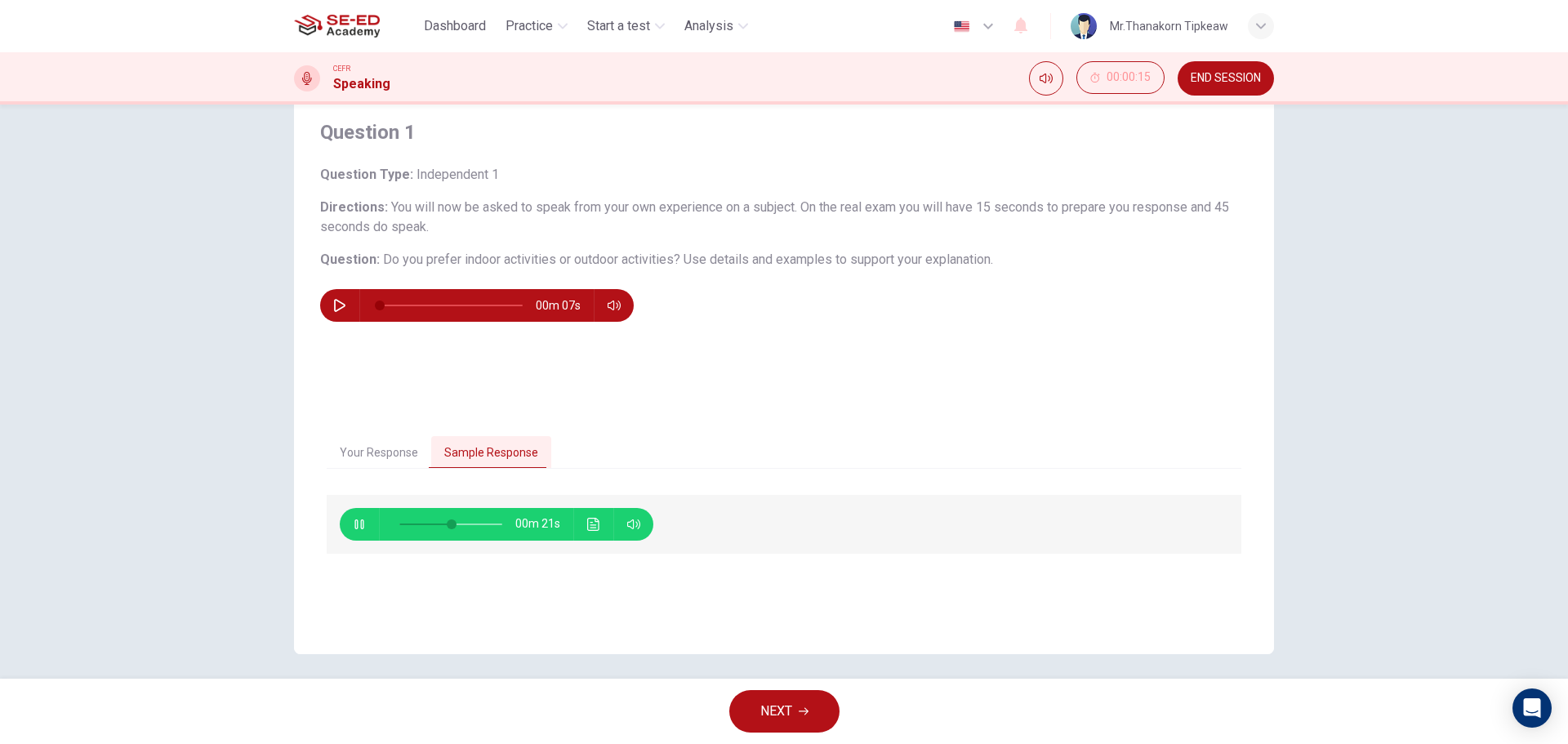
scroll to position [59, 0]
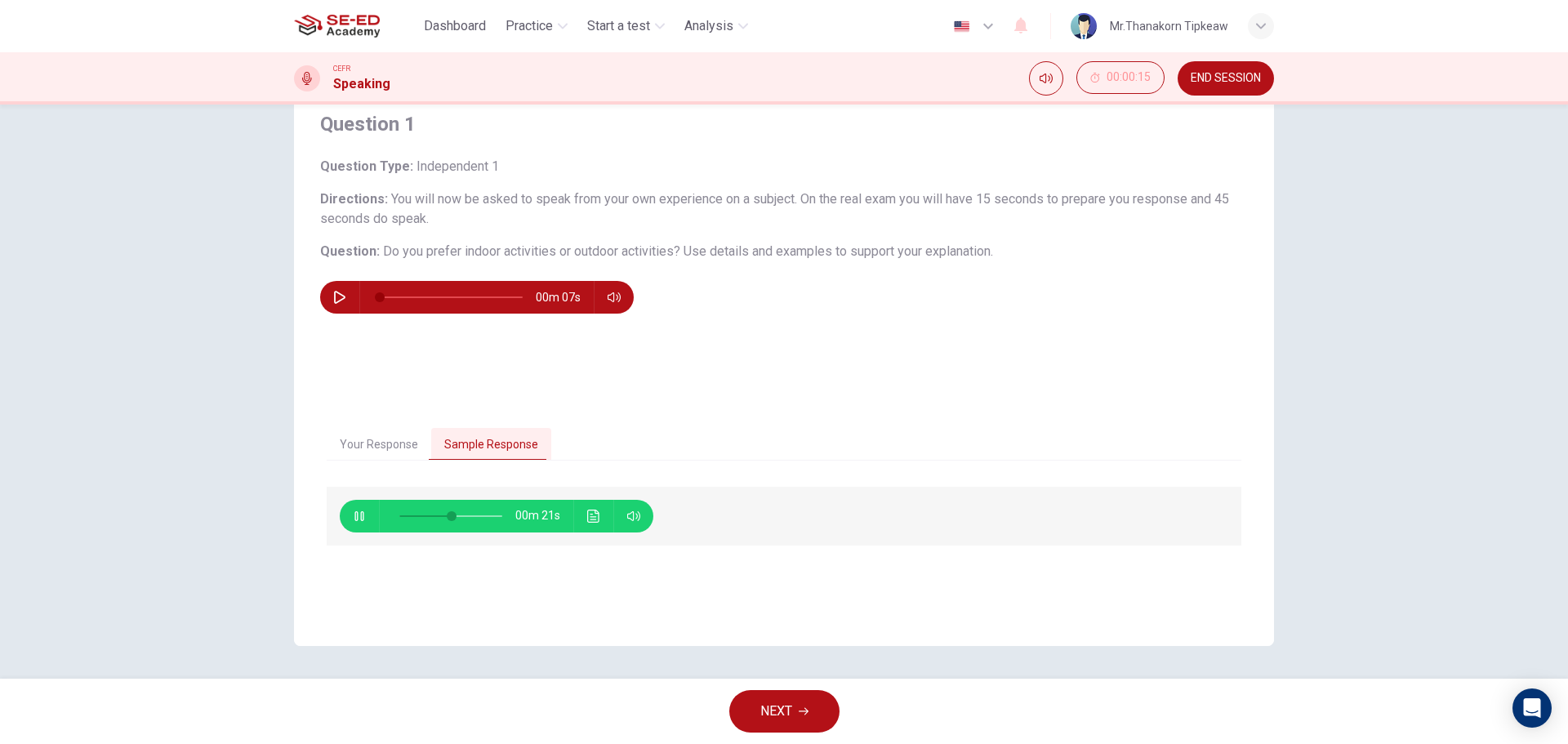
type input "53"
click at [805, 700] on button "NEXT" at bounding box center [785, 711] width 111 height 43
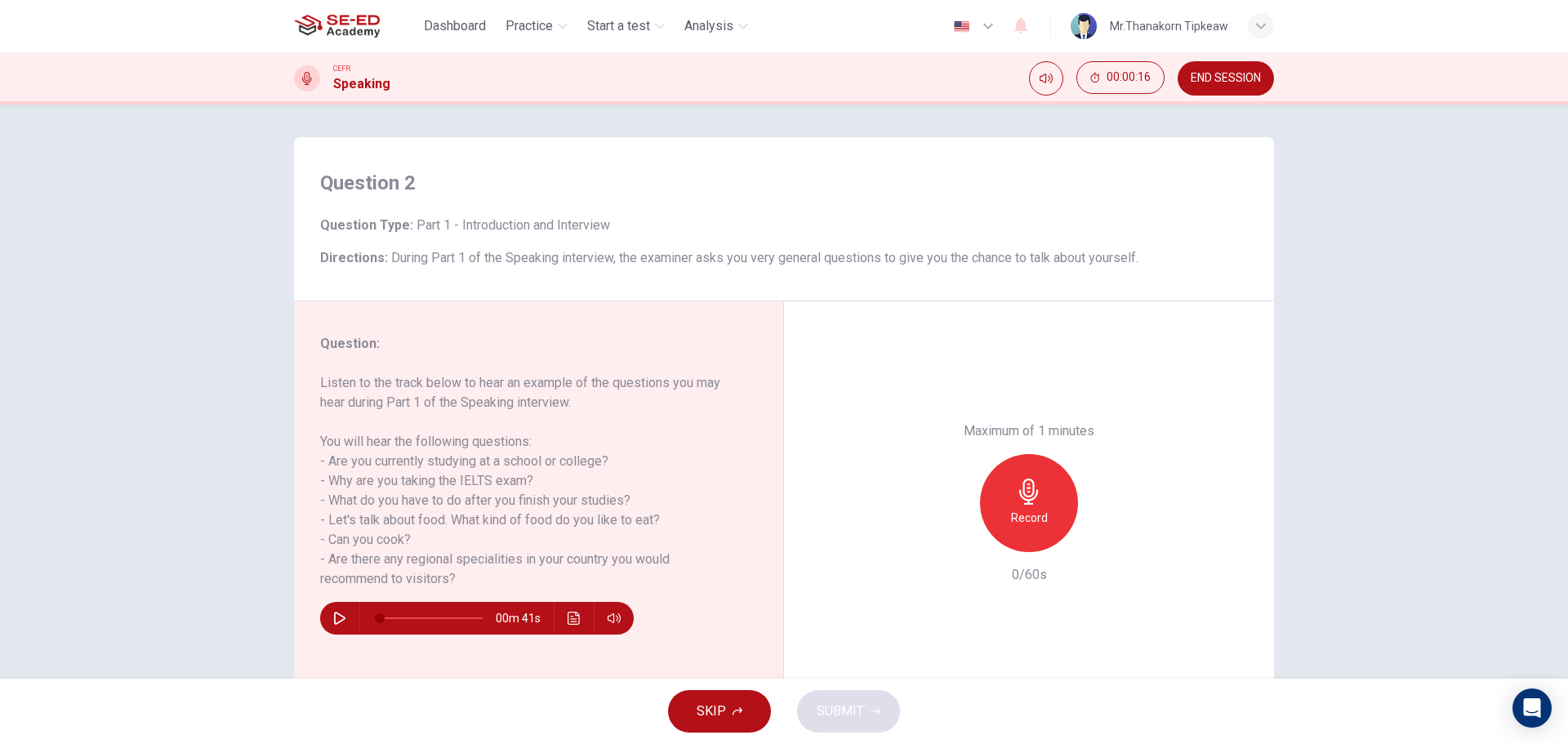
click at [1245, 72] on span "END SESSION" at bounding box center [1225, 78] width 71 height 13
